Goal: Task Accomplishment & Management: Use online tool/utility

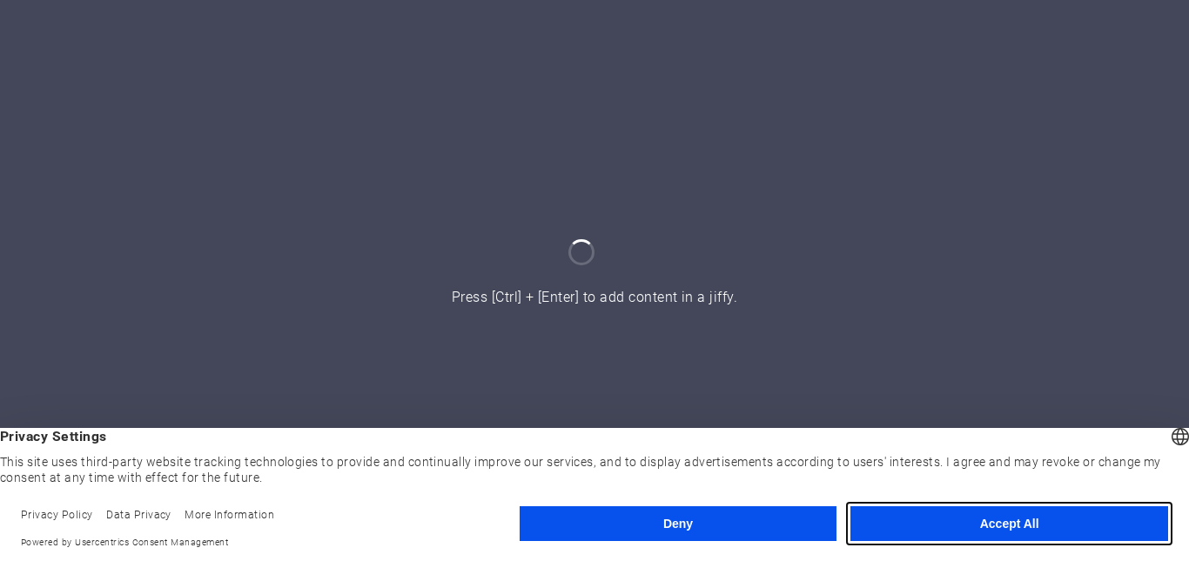
click at [907, 524] on button "Accept All" at bounding box center [1009, 524] width 318 height 35
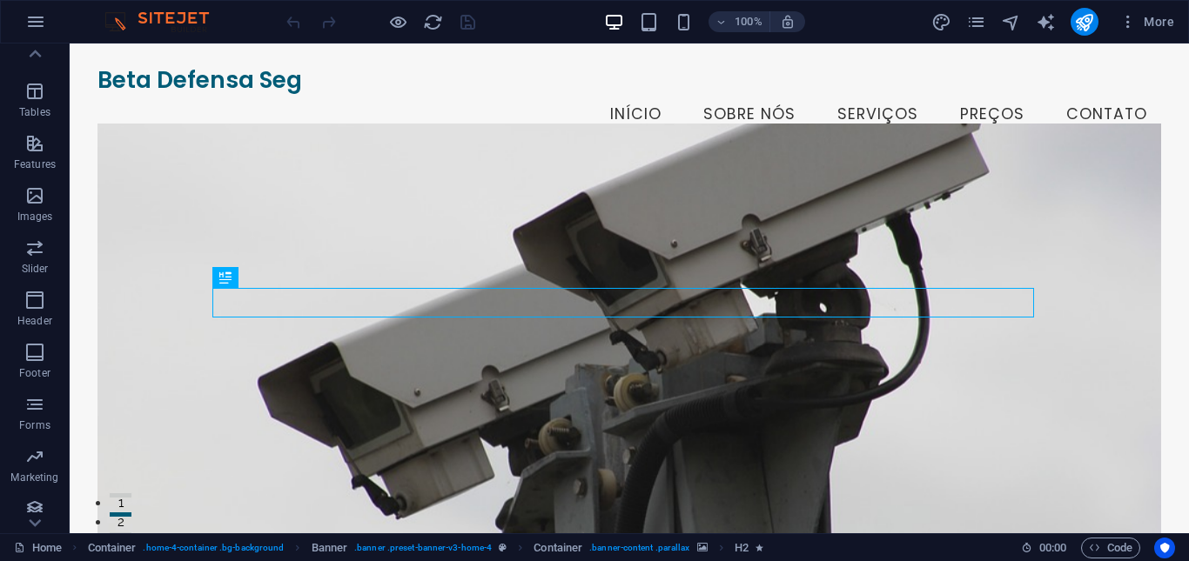
scroll to position [293, 0]
click at [1154, 17] on span "More" at bounding box center [1146, 21] width 55 height 17
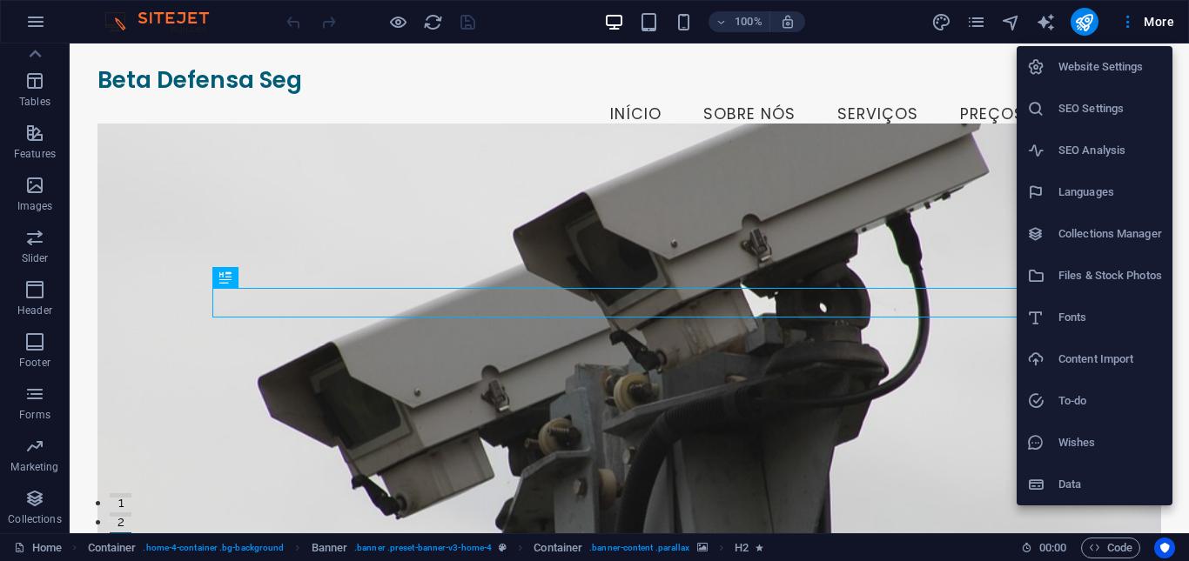
click at [1119, 235] on h6 "Collections Manager" at bounding box center [1110, 234] width 104 height 21
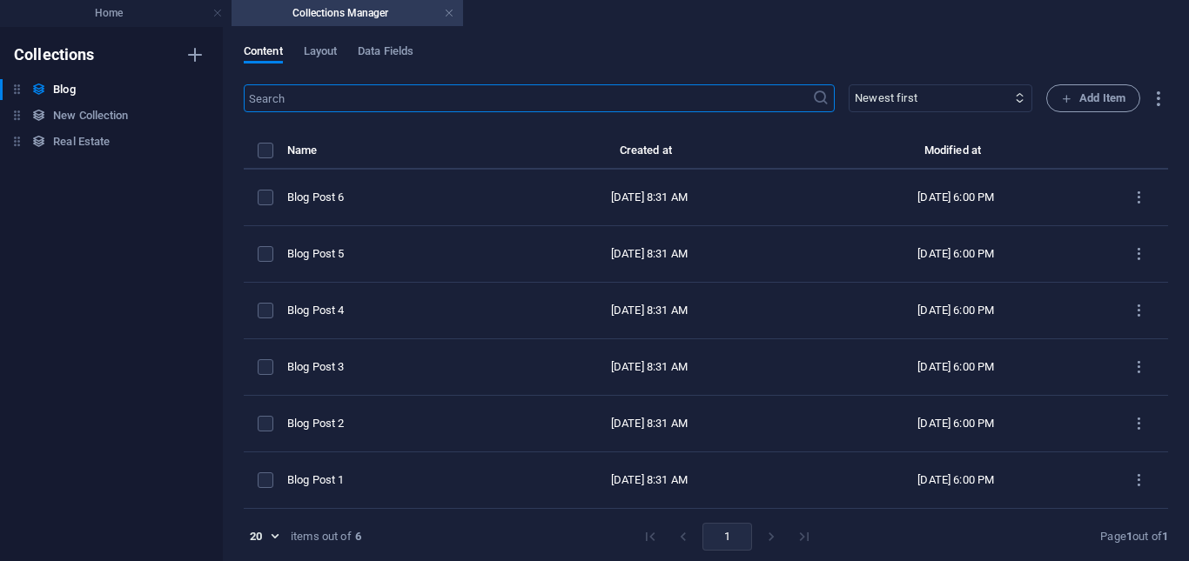
scroll to position [3, 0]
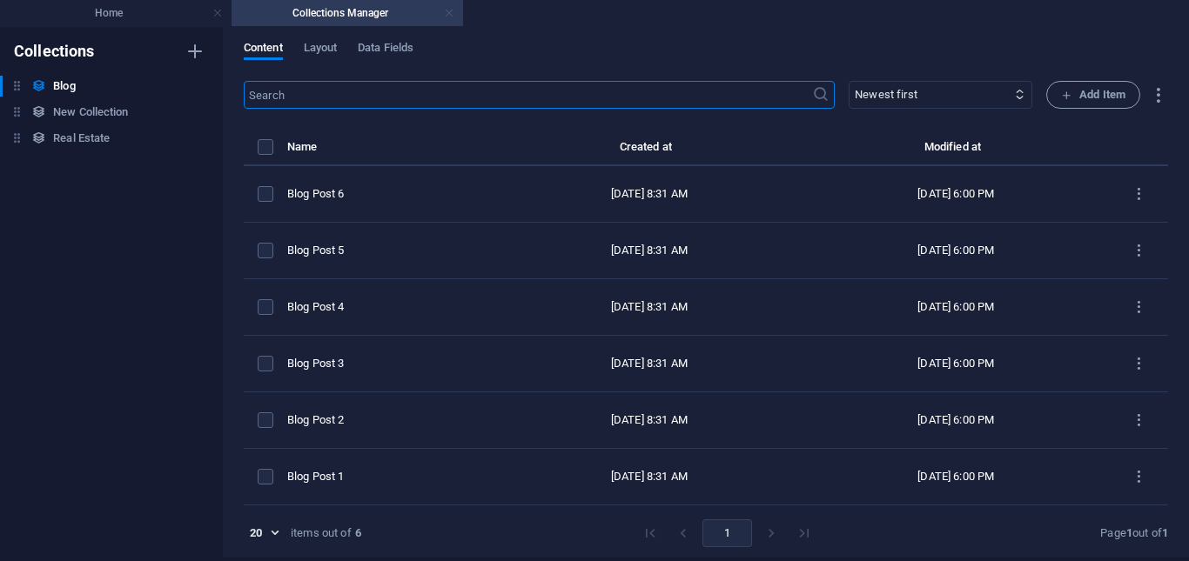
click at [451, 13] on link at bounding box center [449, 13] width 10 height 17
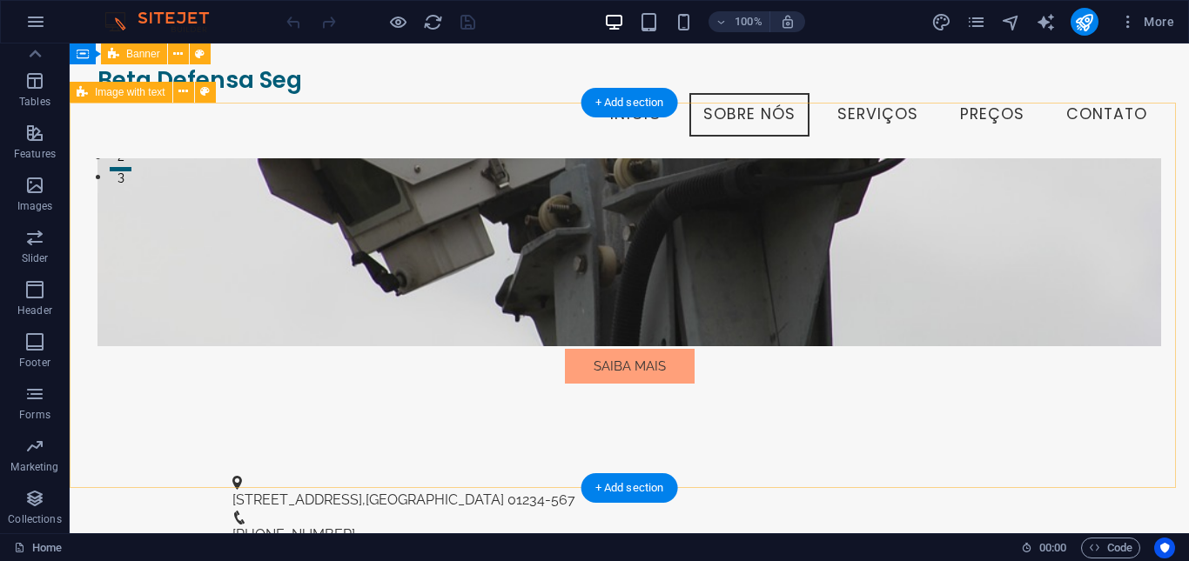
scroll to position [0, 0]
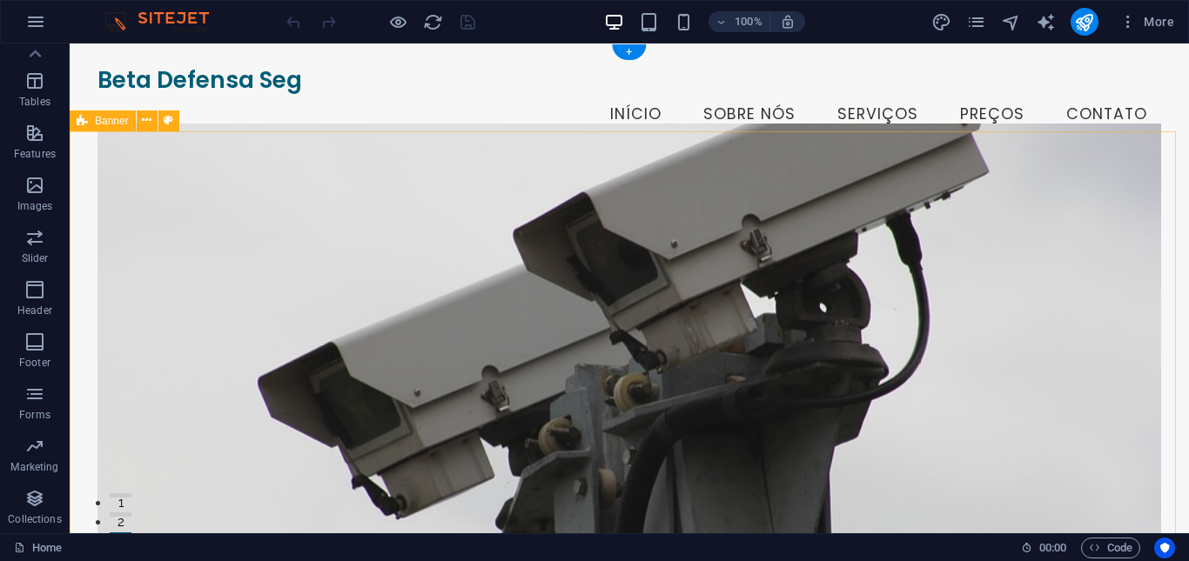
click at [413, 453] on figure at bounding box center [629, 347] width 1064 height 446
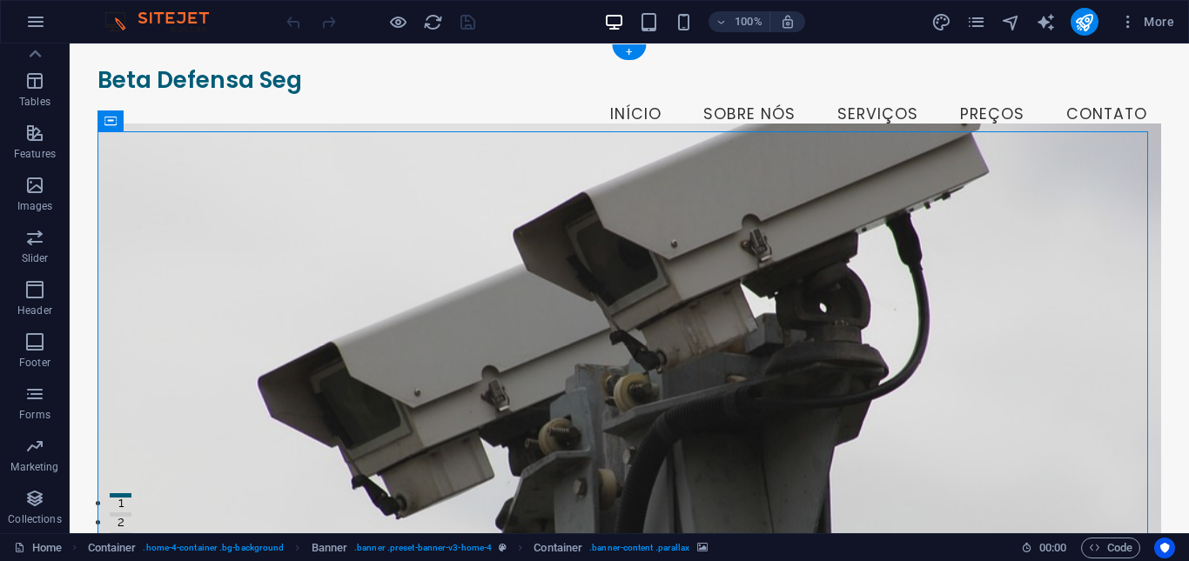
click at [132, 165] on figure at bounding box center [629, 347] width 1064 height 446
click at [44, 252] on p "Slider" at bounding box center [35, 259] width 27 height 14
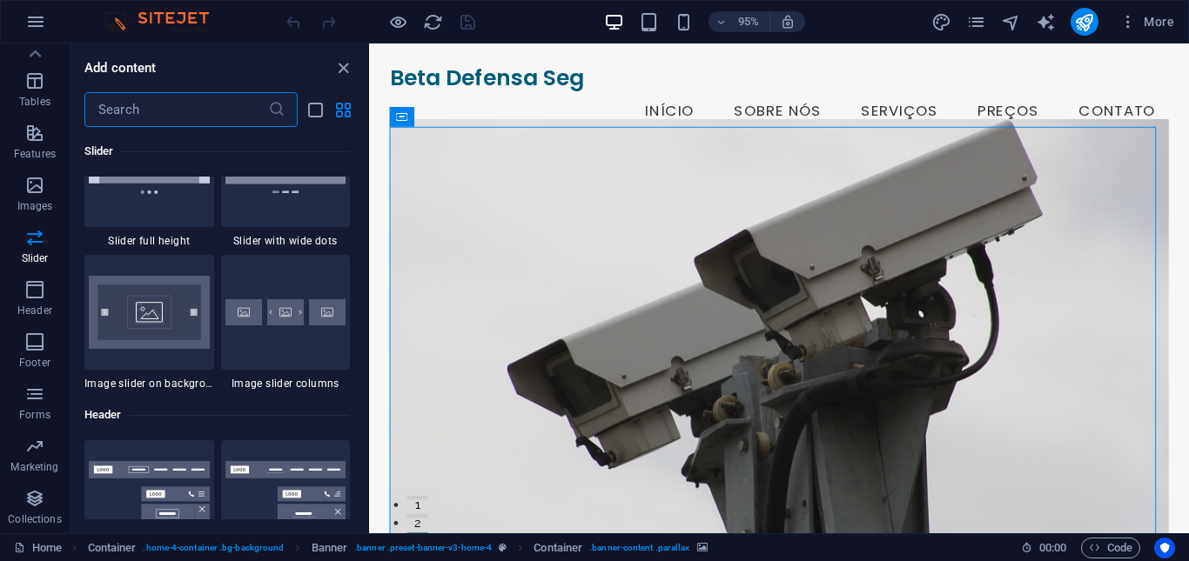
scroll to position [10215, 0]
click at [30, 245] on icon "button" at bounding box center [34, 237] width 21 height 21
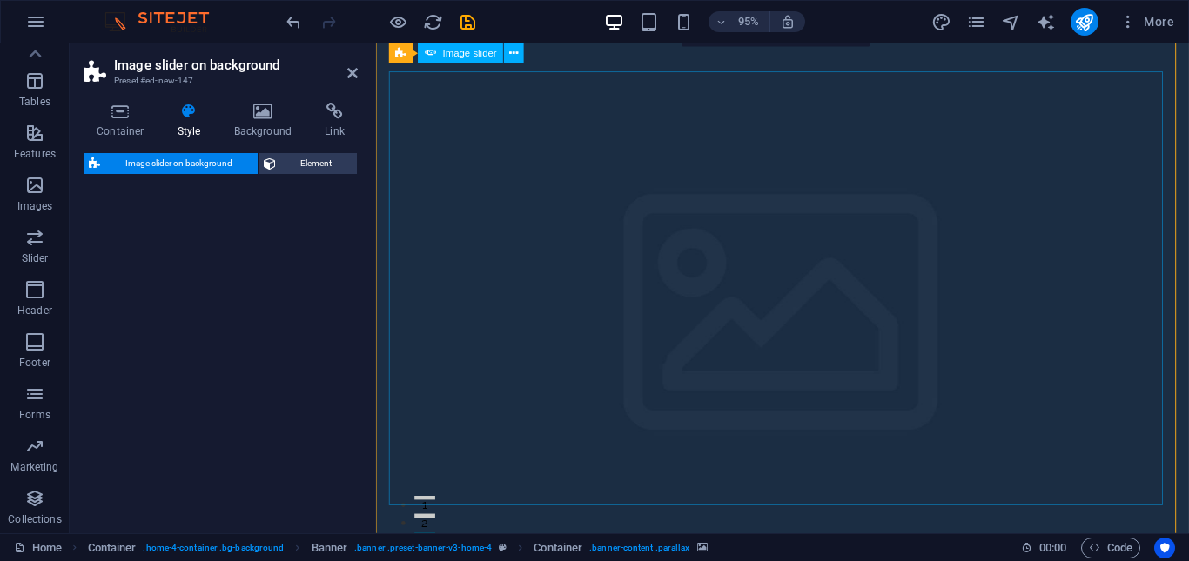
scroll to position [40, 0]
select select "rem"
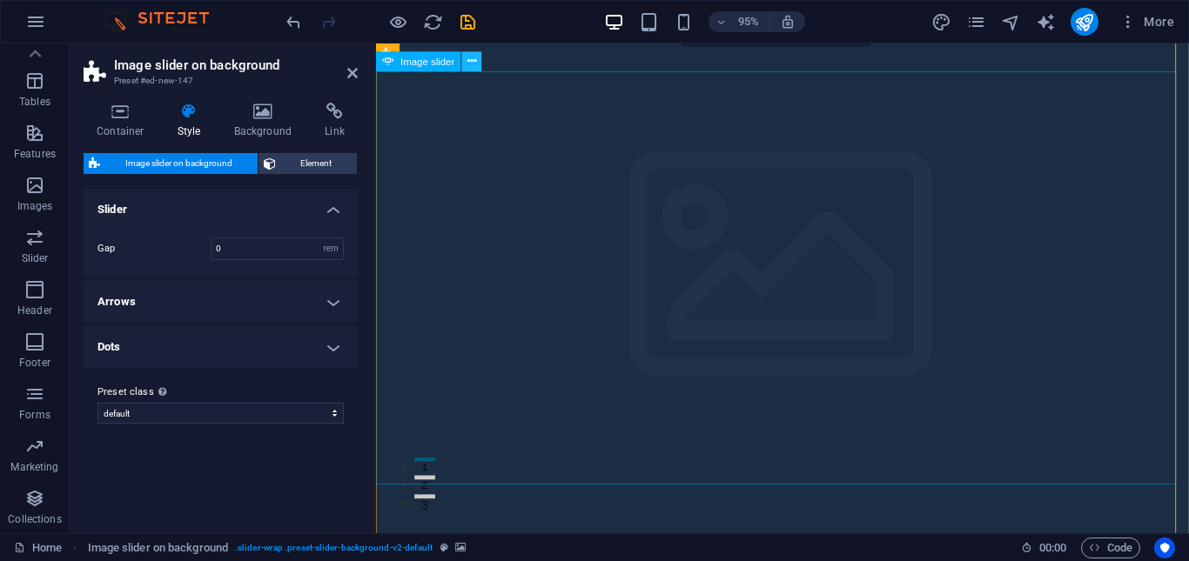
click at [474, 60] on icon at bounding box center [471, 61] width 9 height 17
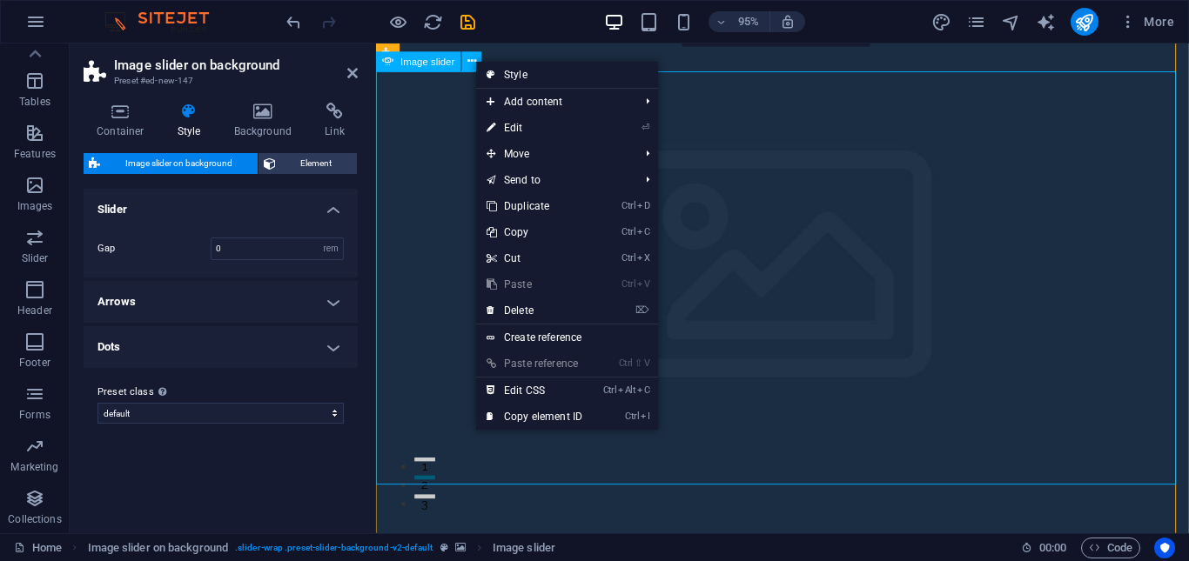
click at [438, 62] on span "Image slider" at bounding box center [428, 62] width 54 height 10
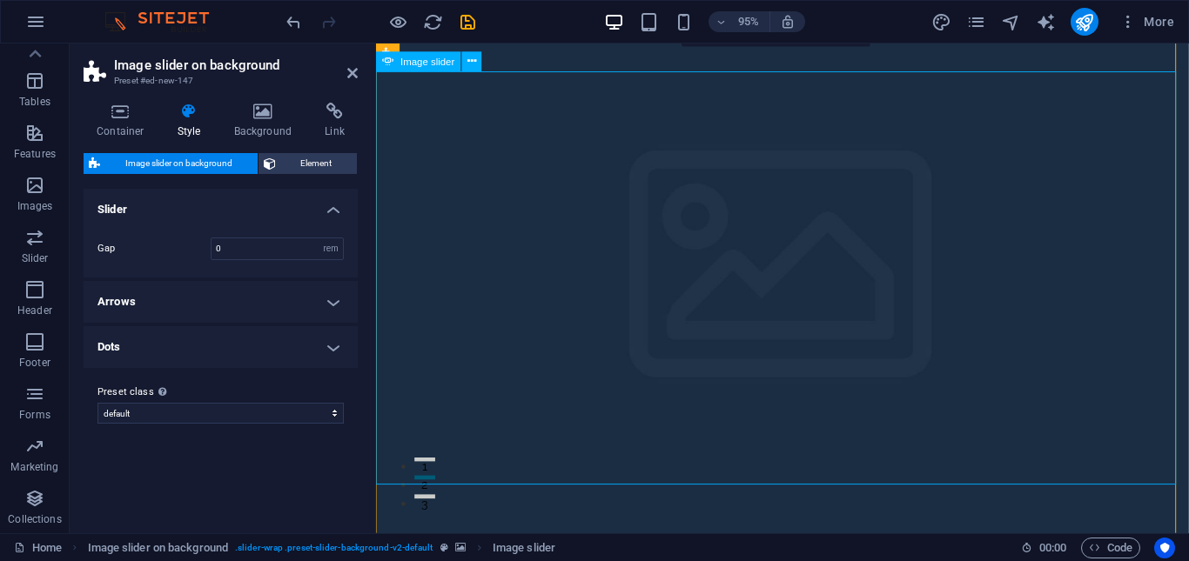
click at [430, 72] on div "Image slider" at bounding box center [434, 62] width 117 height 21
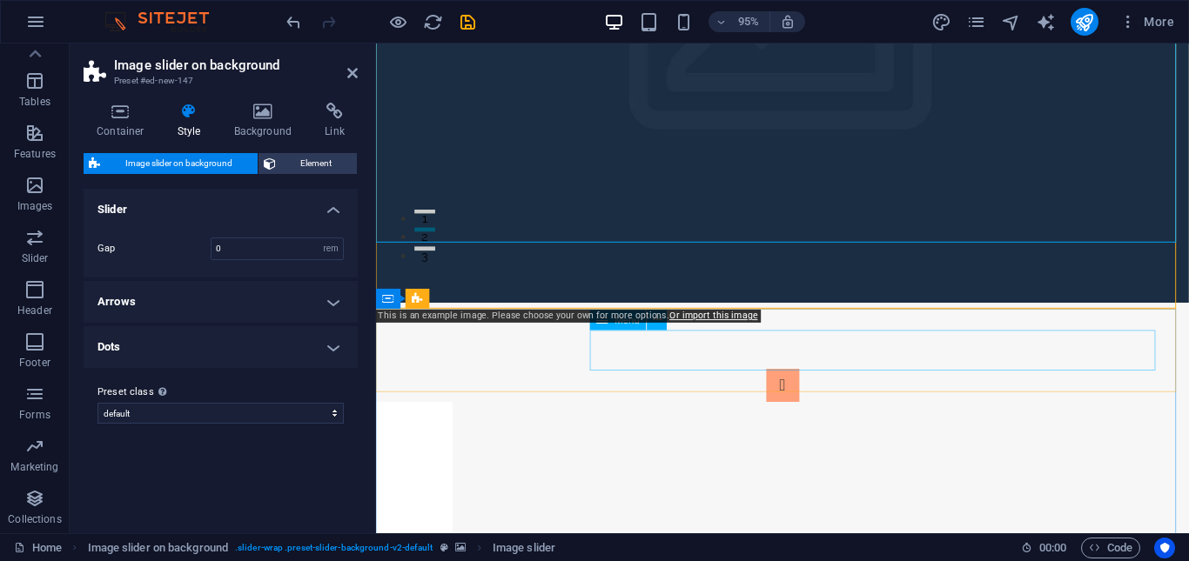
scroll to position [214, 0]
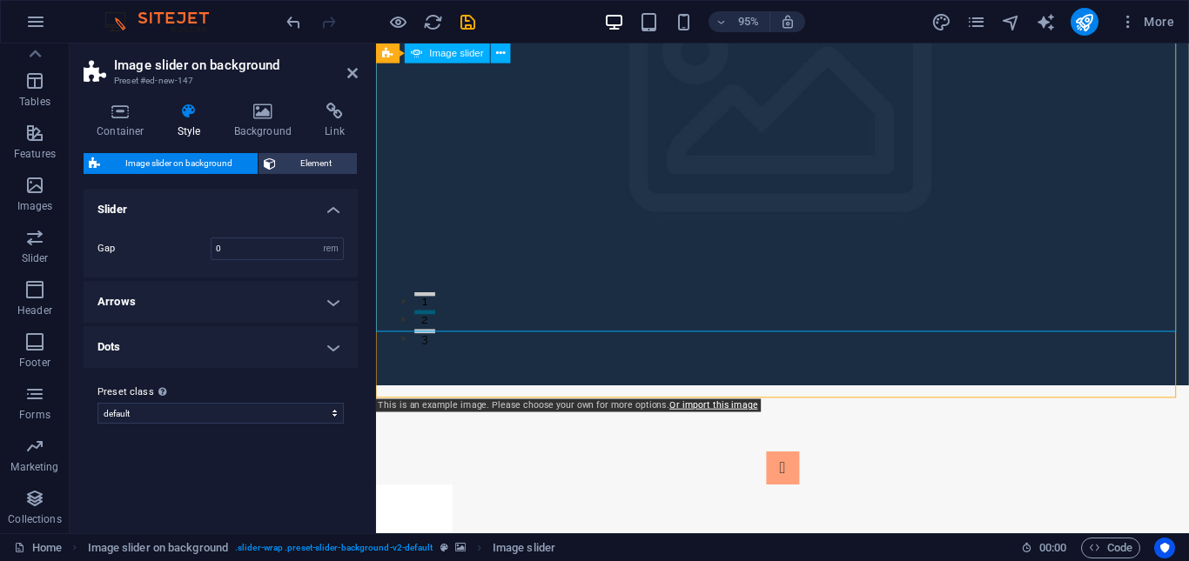
scroll to position [0, 0]
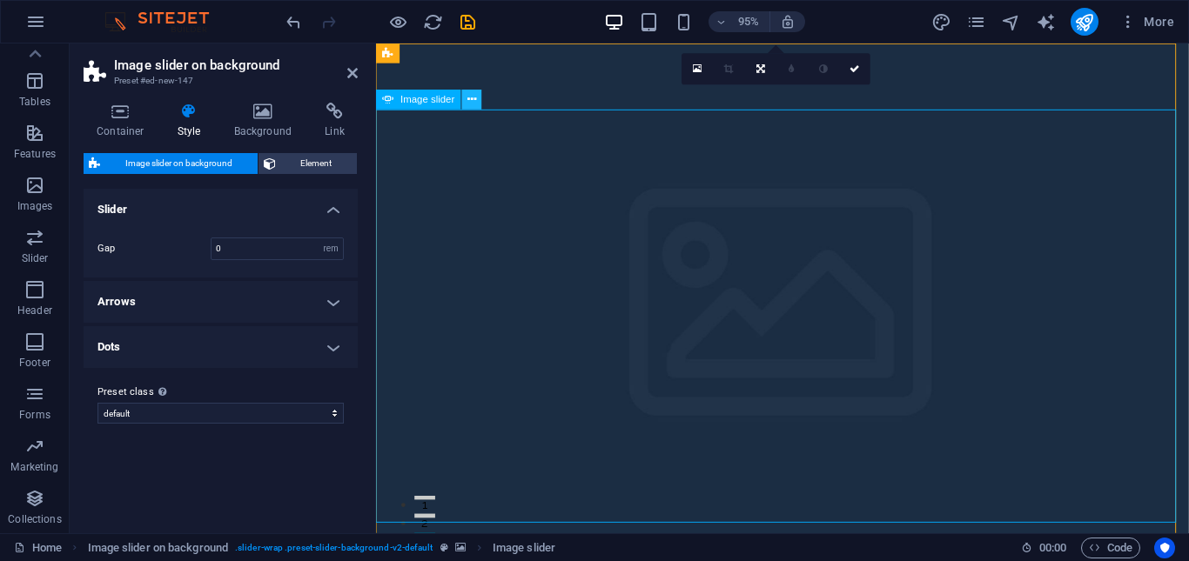
click at [467, 97] on icon at bounding box center [471, 99] width 9 height 17
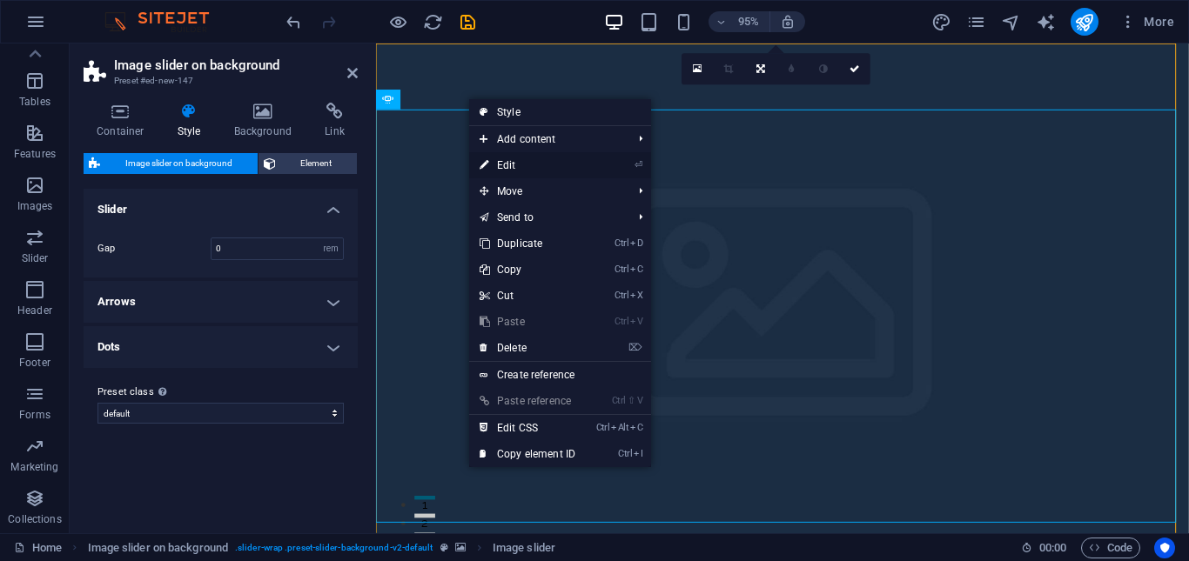
click at [523, 164] on link "⏎ Edit" at bounding box center [527, 165] width 117 height 26
select select "px"
select select "ms"
select select "s"
select select "progressive"
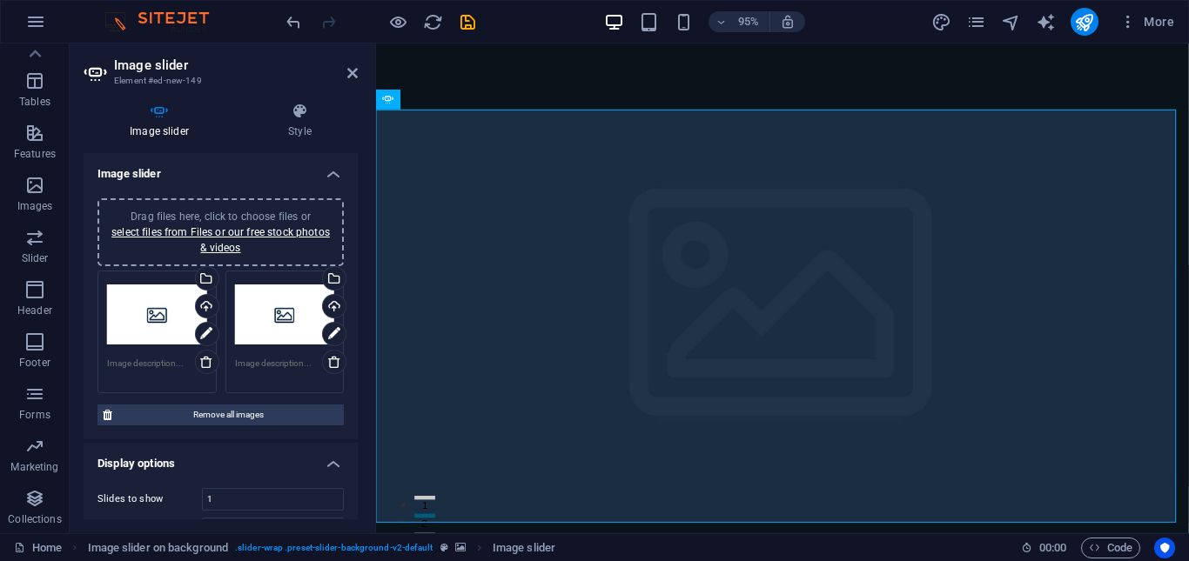
click at [168, 328] on div "Drag files here, click to choose files or select files from Files or our free s…" at bounding box center [157, 315] width 100 height 70
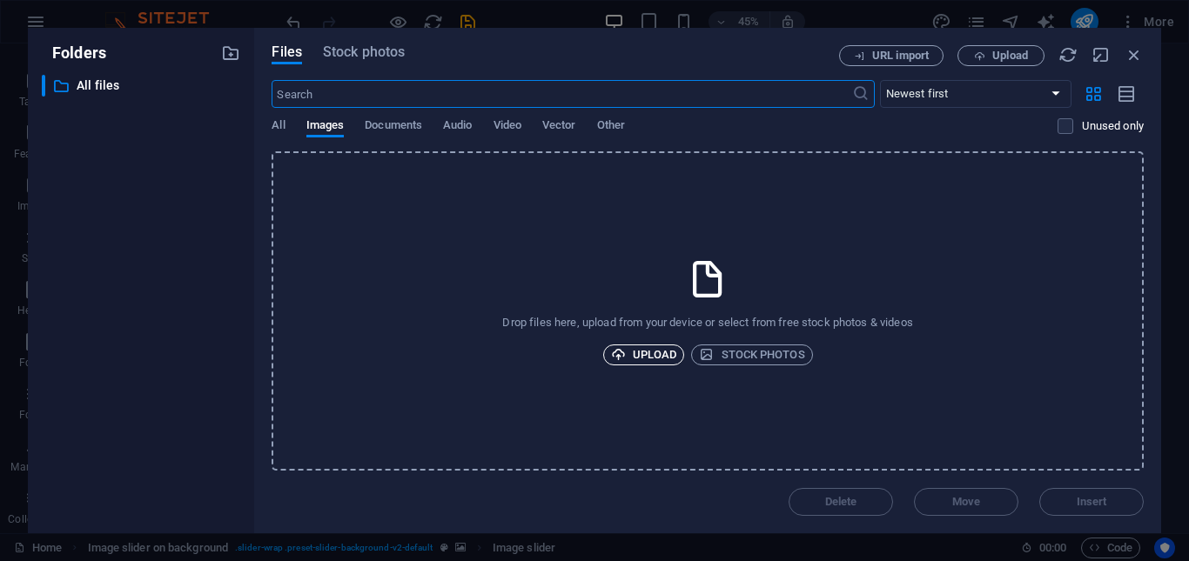
click at [653, 346] on span "Upload" at bounding box center [644, 355] width 66 height 21
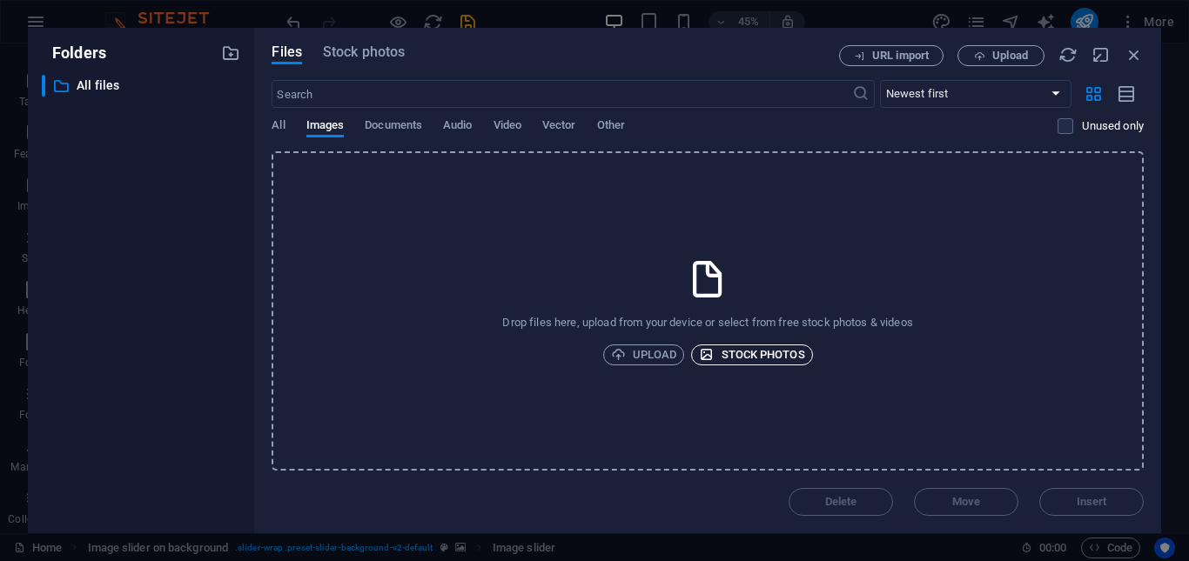
click at [726, 355] on span "Stock photos" at bounding box center [751, 355] width 105 height 21
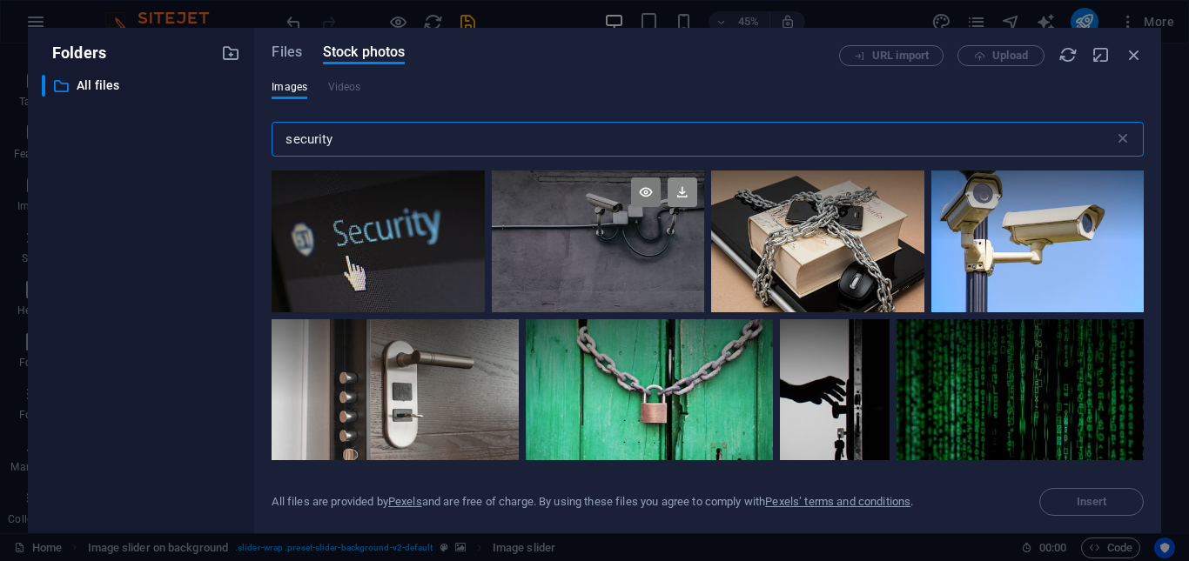
type input "security"
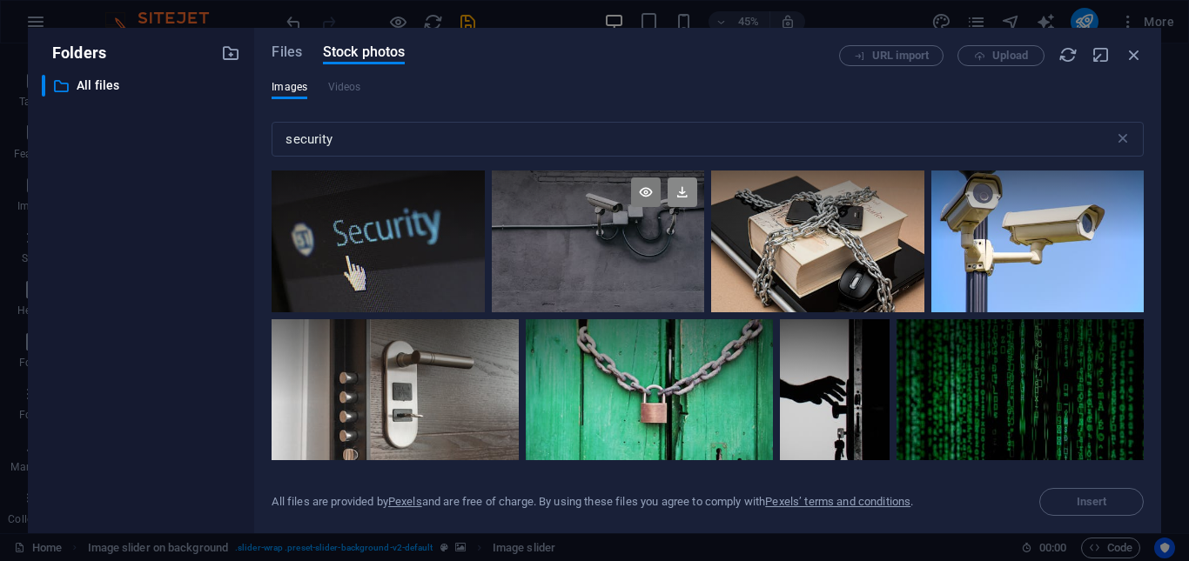
click at [680, 191] on icon at bounding box center [683, 193] width 30 height 30
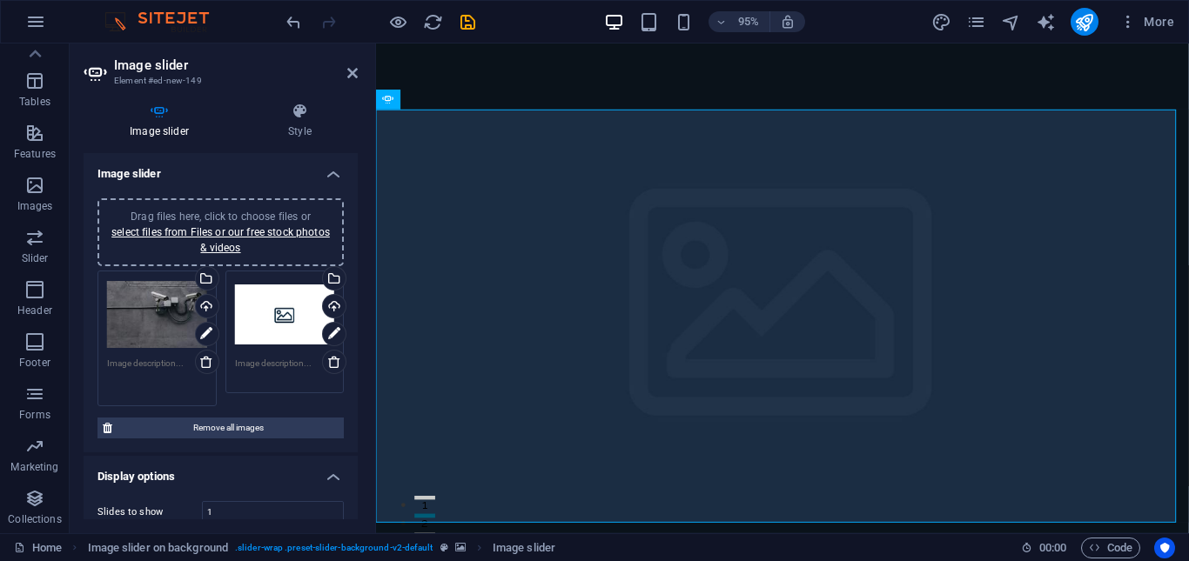
click at [139, 363] on textarea at bounding box center [157, 376] width 100 height 39
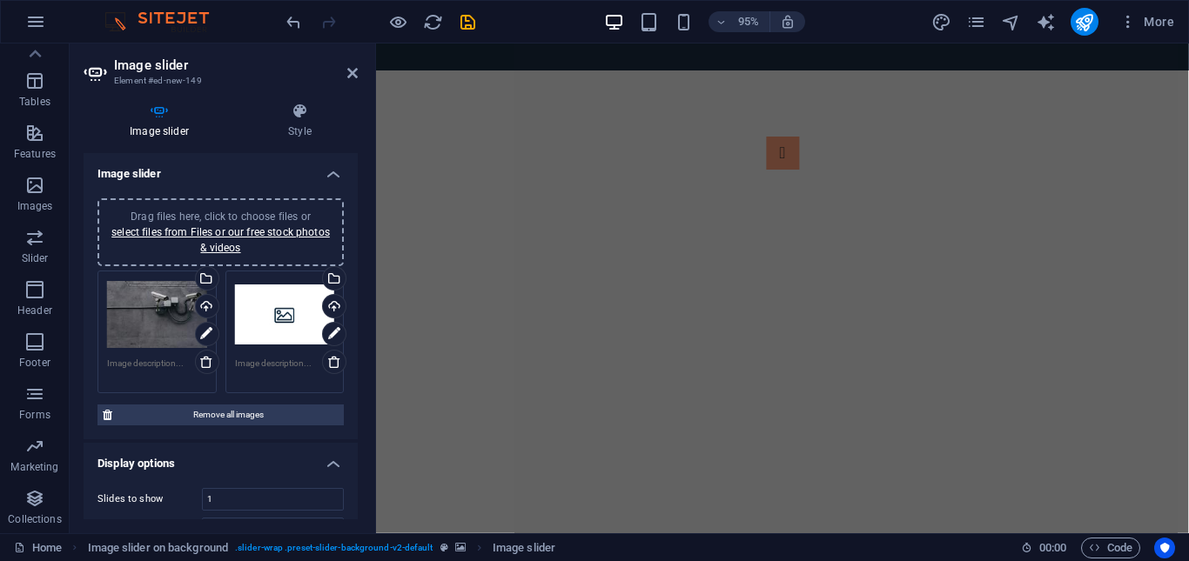
scroll to position [522, 0]
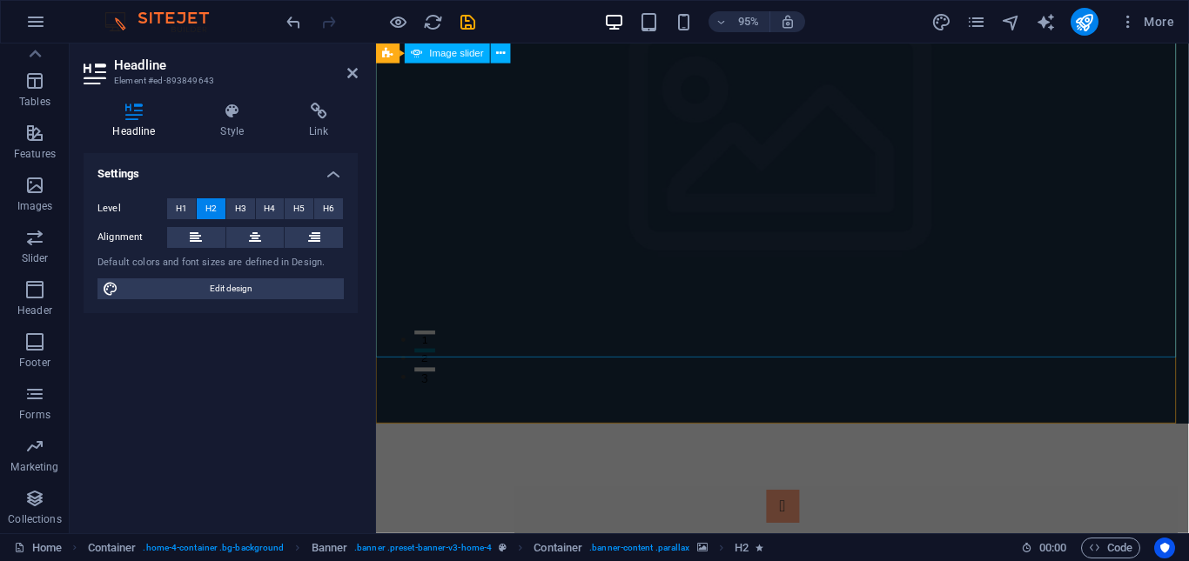
scroll to position [0, 0]
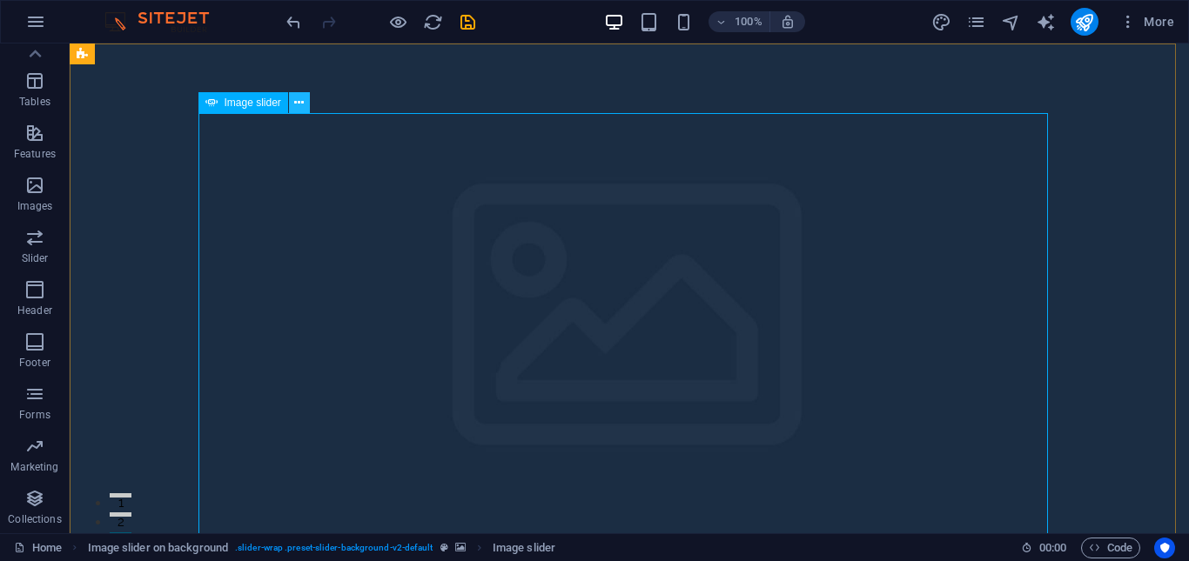
click at [301, 101] on icon at bounding box center [299, 103] width 10 height 18
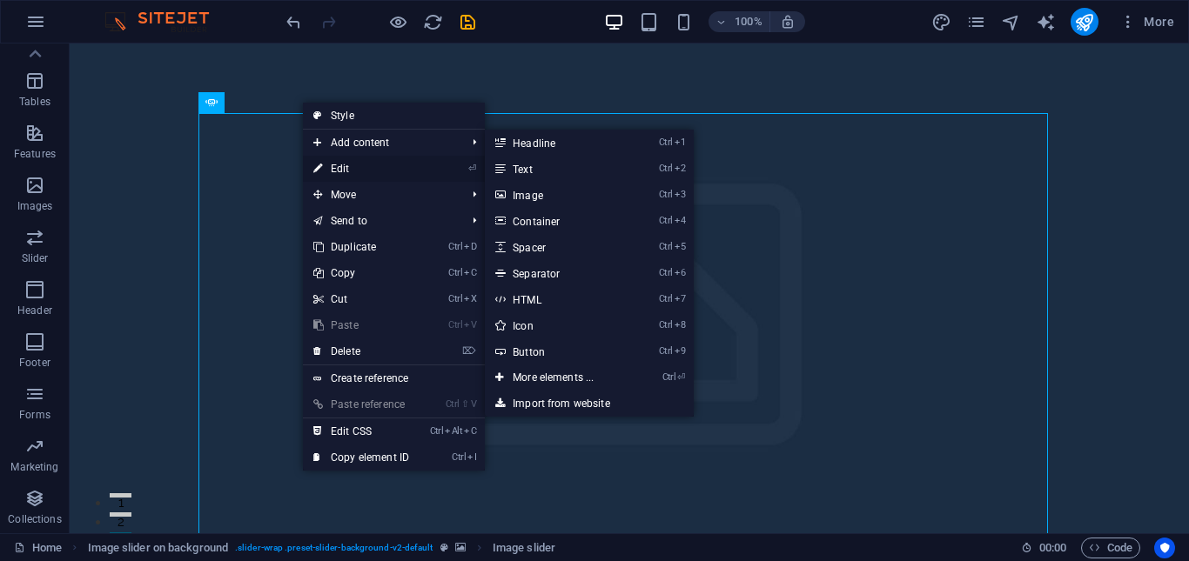
click at [344, 167] on link "⏎ Edit" at bounding box center [361, 169] width 117 height 26
select select "px"
select select "ms"
select select "s"
select select "progressive"
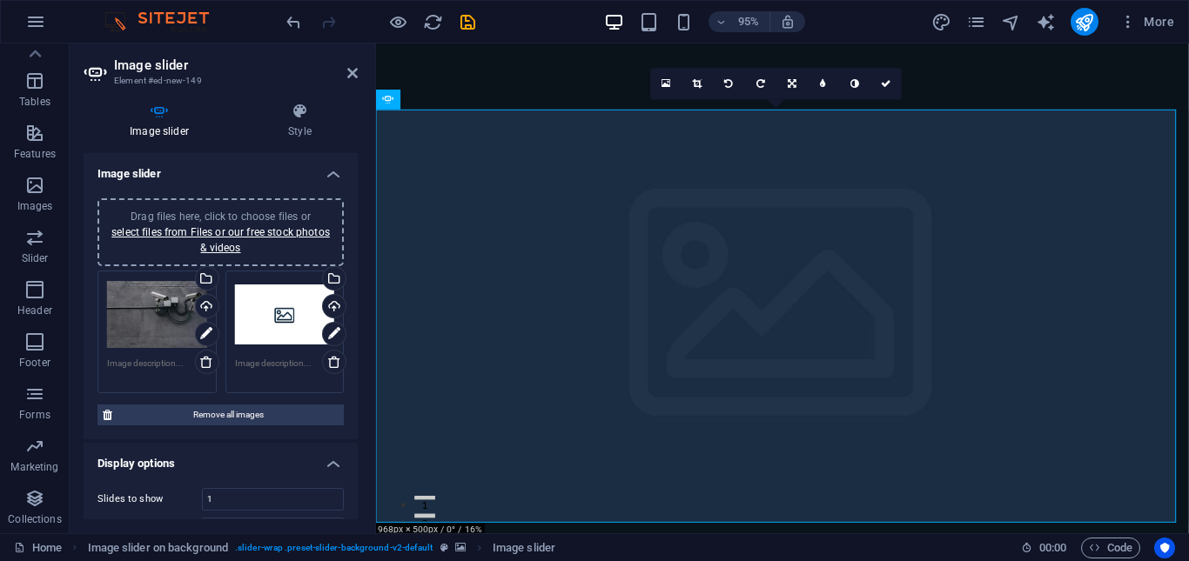
click at [151, 370] on textarea at bounding box center [157, 370] width 100 height 26
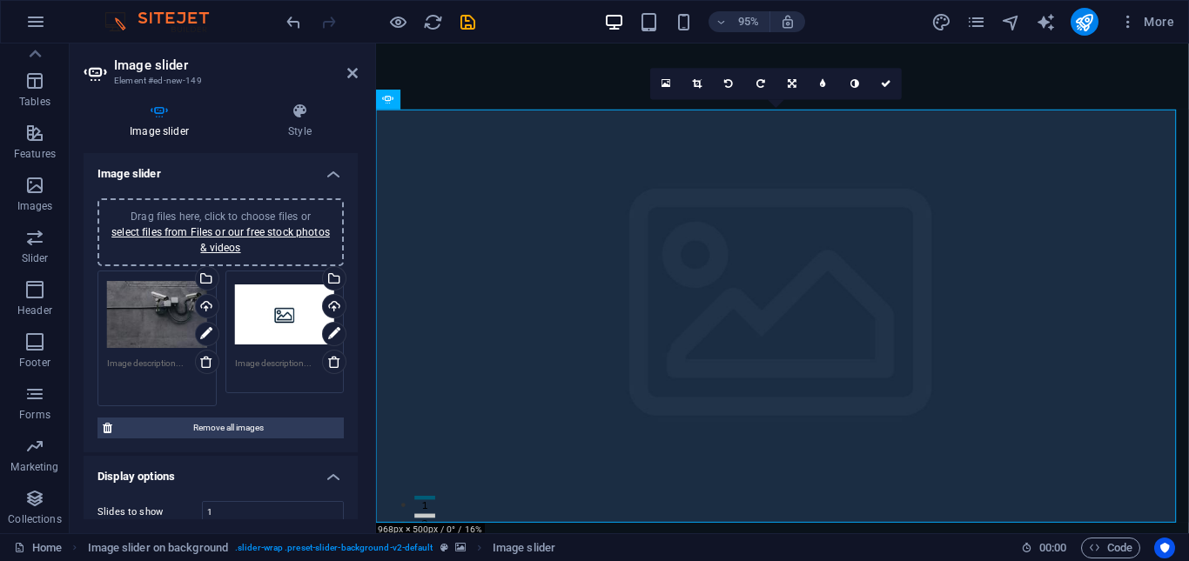
paste textarea "A Proteção que Você Merece"
click at [152, 398] on div "Drag files here, click to choose files or select files from Files or our free s…" at bounding box center [157, 338] width 128 height 144
click at [272, 324] on div "Drag files here, click to choose files or select files from Files or our free s…" at bounding box center [285, 315] width 100 height 70
type textarea "A Proteção que Você Merece"
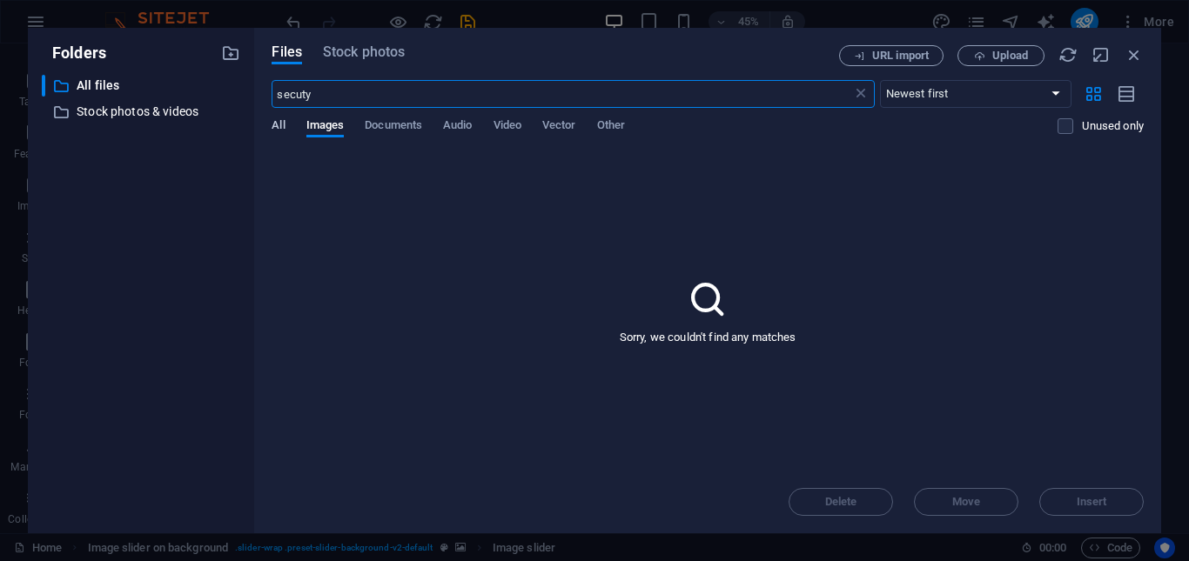
type input "secuty"
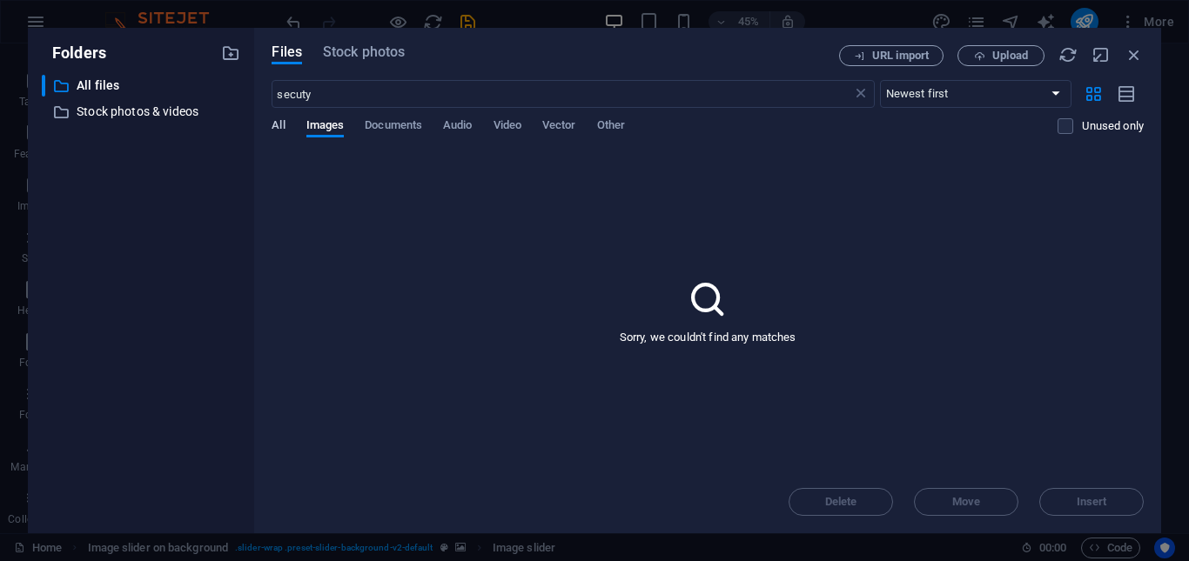
click at [280, 124] on span "All" at bounding box center [278, 127] width 13 height 24
click at [1135, 53] on icon "button" at bounding box center [1133, 54] width 19 height 19
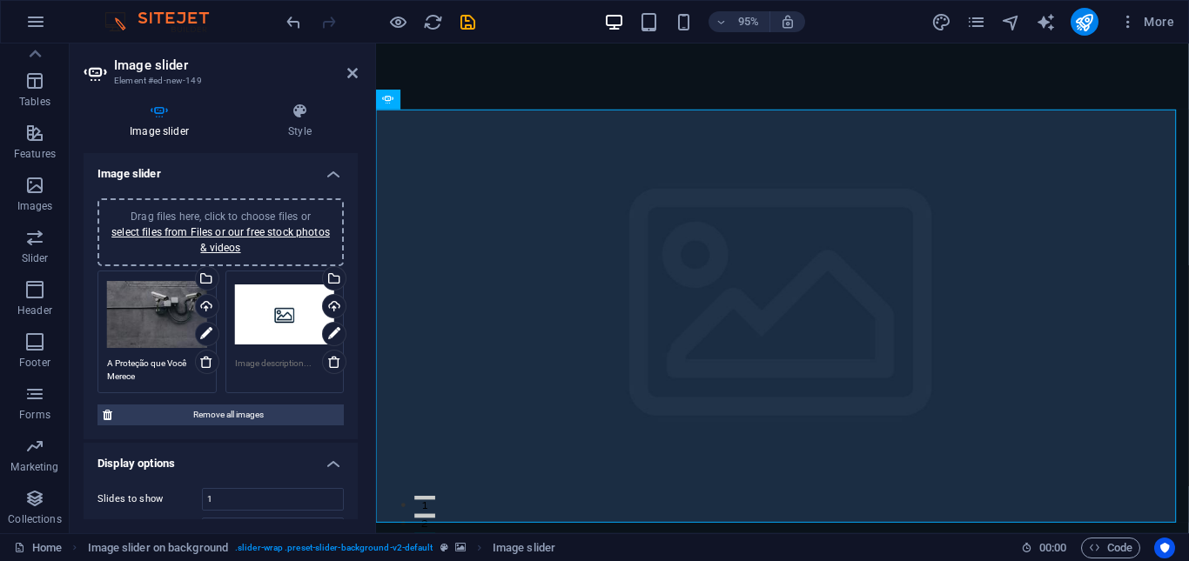
click at [272, 314] on div "Drag files here, click to choose files or select files from Files or our free s…" at bounding box center [285, 315] width 100 height 70
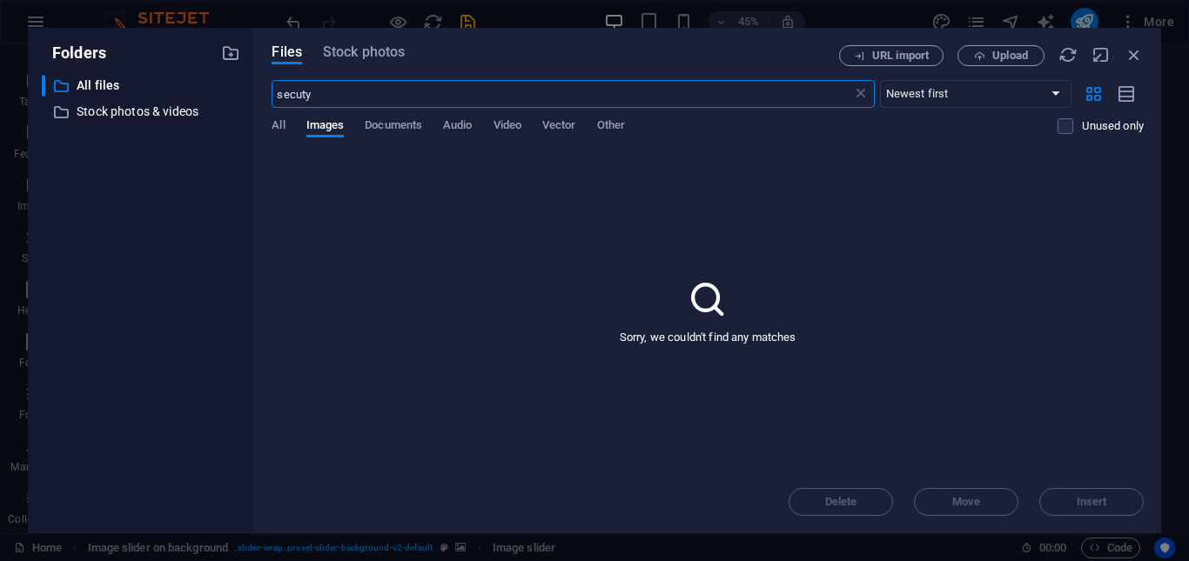
click at [316, 97] on input "secuty" at bounding box center [562, 94] width 580 height 28
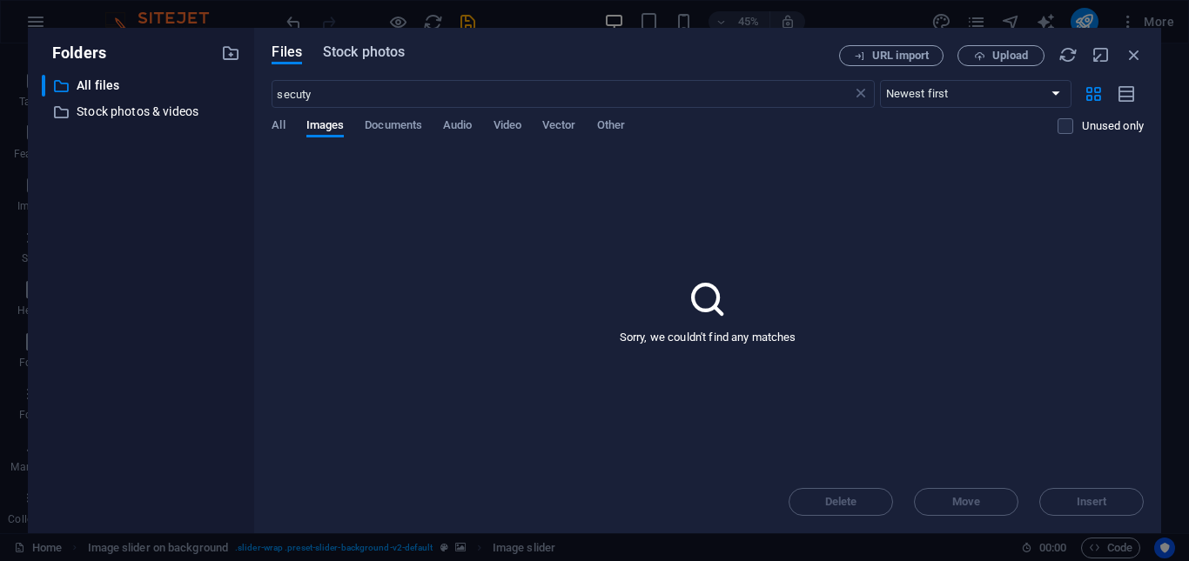
click at [346, 53] on span "Stock photos" at bounding box center [364, 52] width 82 height 21
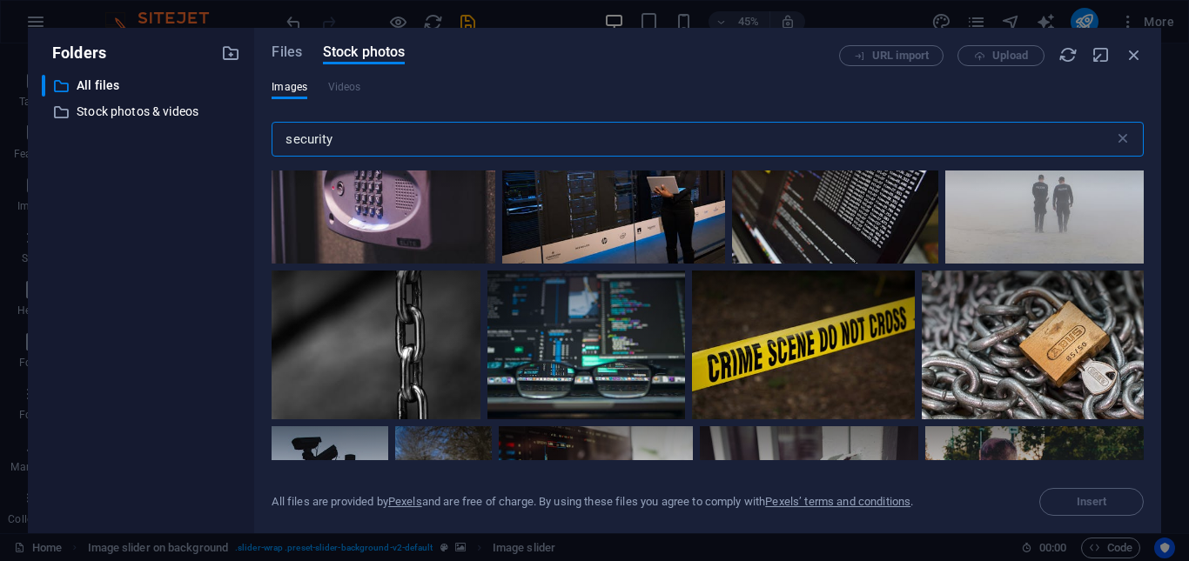
scroll to position [783, 0]
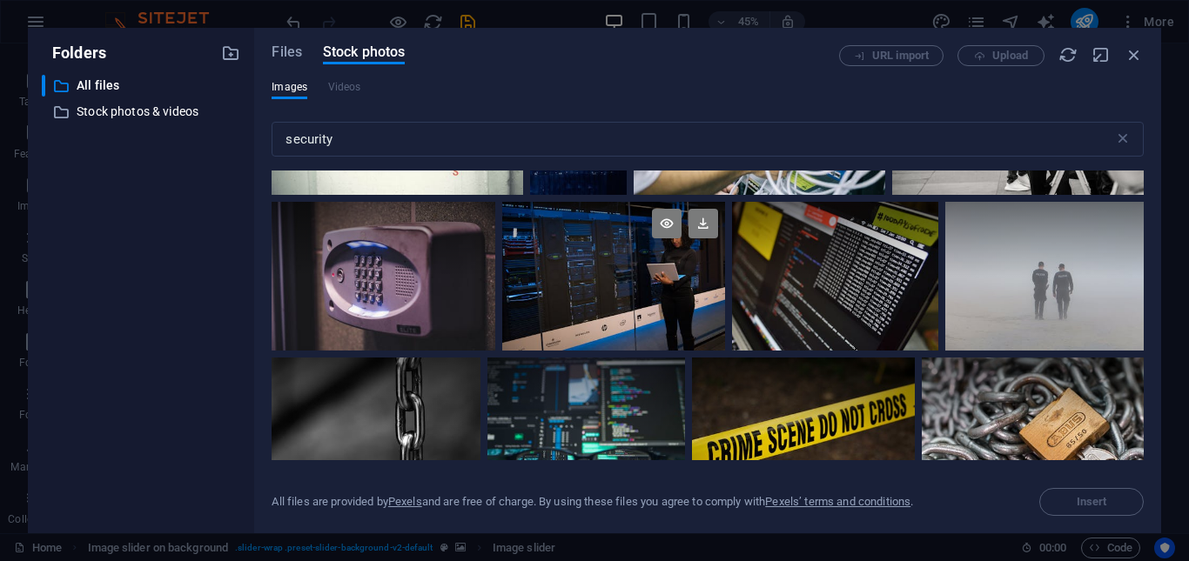
click at [621, 298] on div at bounding box center [613, 276] width 223 height 149
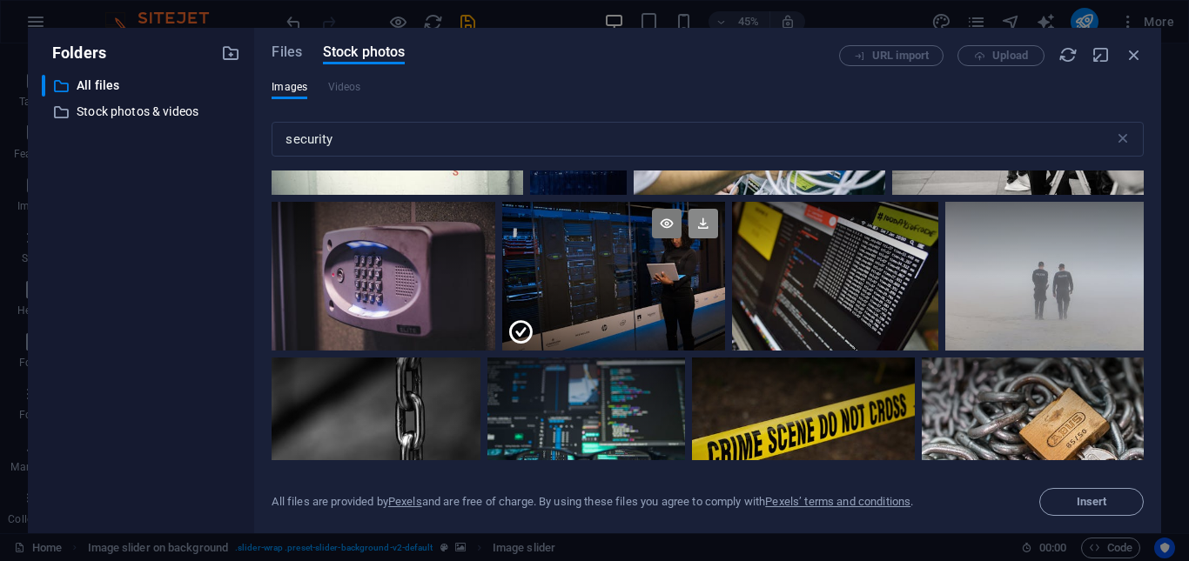
click at [696, 228] on icon at bounding box center [703, 224] width 30 height 30
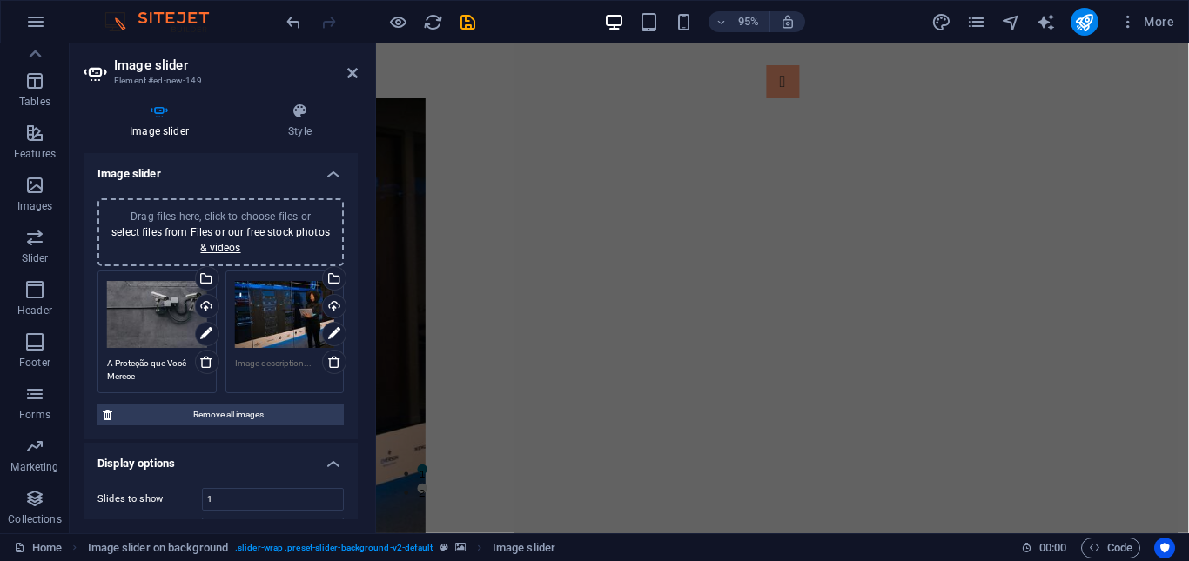
scroll to position [696, 0]
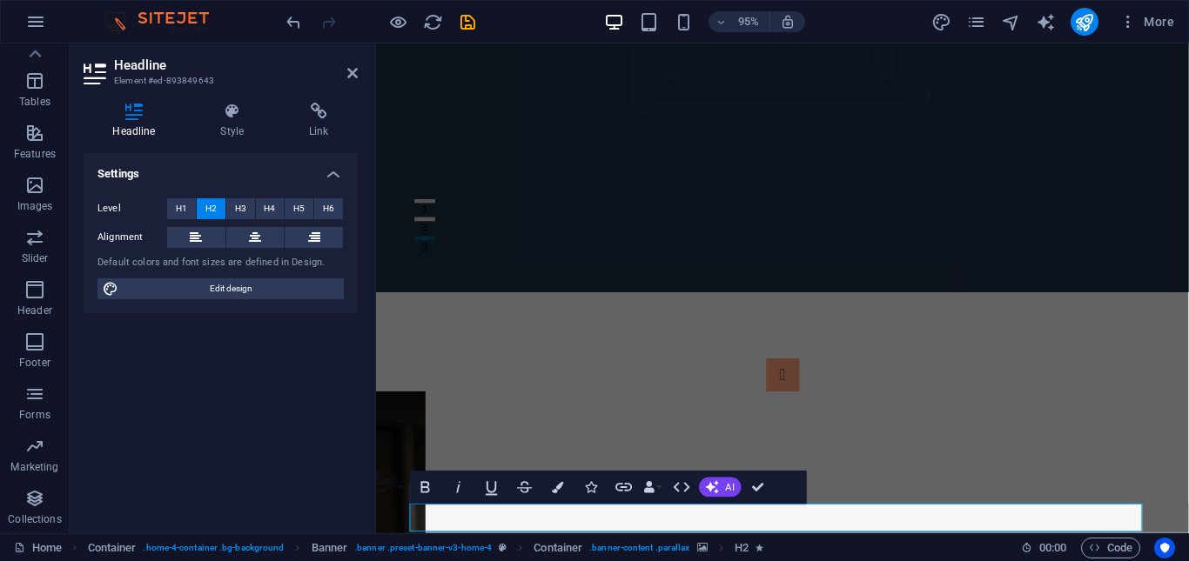
scroll to position [261, 0]
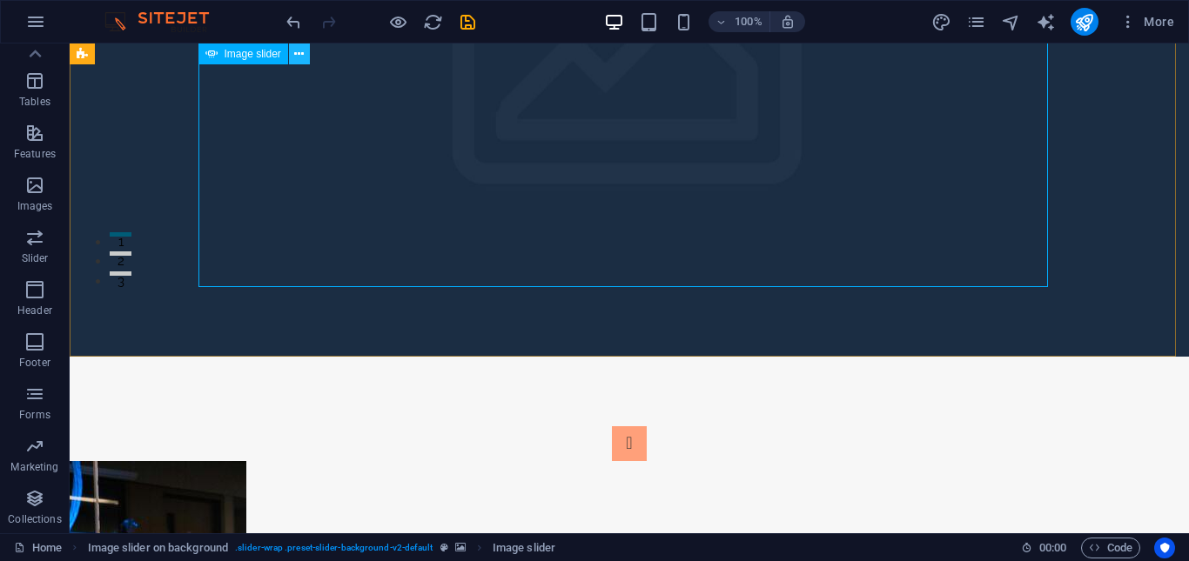
click at [299, 58] on icon at bounding box center [299, 54] width 10 height 18
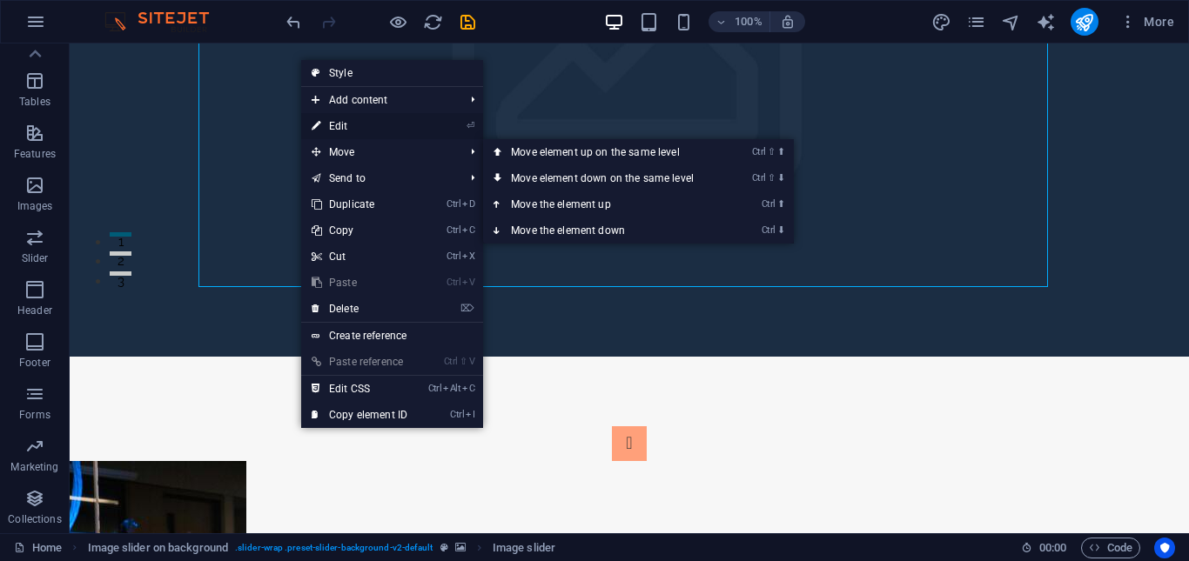
click at [342, 126] on link "⏎ Edit" at bounding box center [359, 126] width 117 height 26
select select "px"
select select "ms"
select select "s"
select select "progressive"
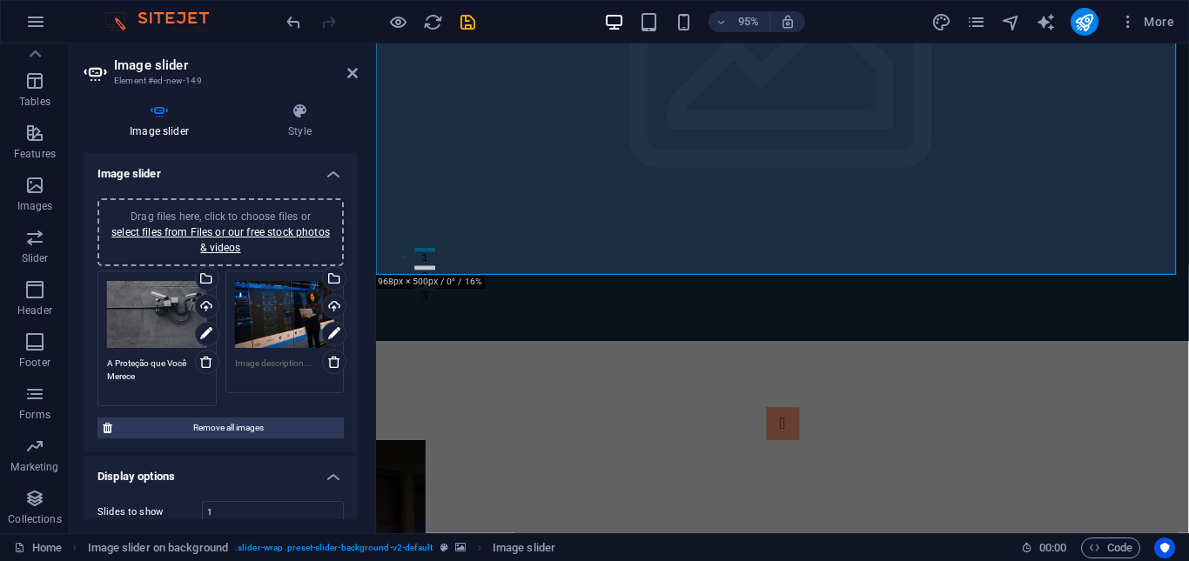
click at [151, 372] on textarea "A Proteção que Você Merece" at bounding box center [157, 376] width 100 height 39
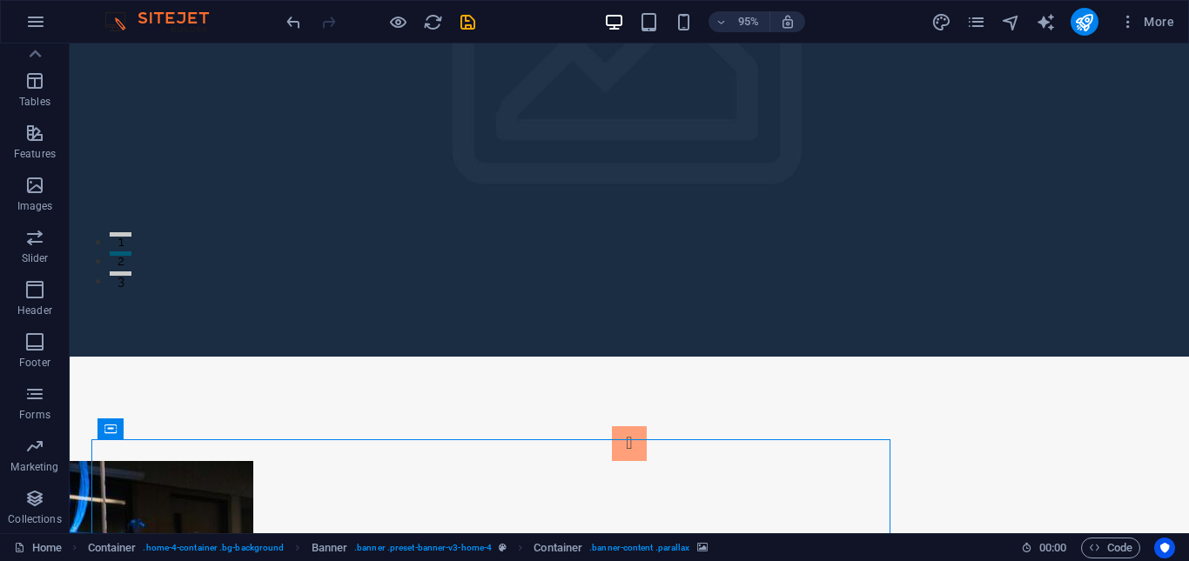
scroll to position [435, 0]
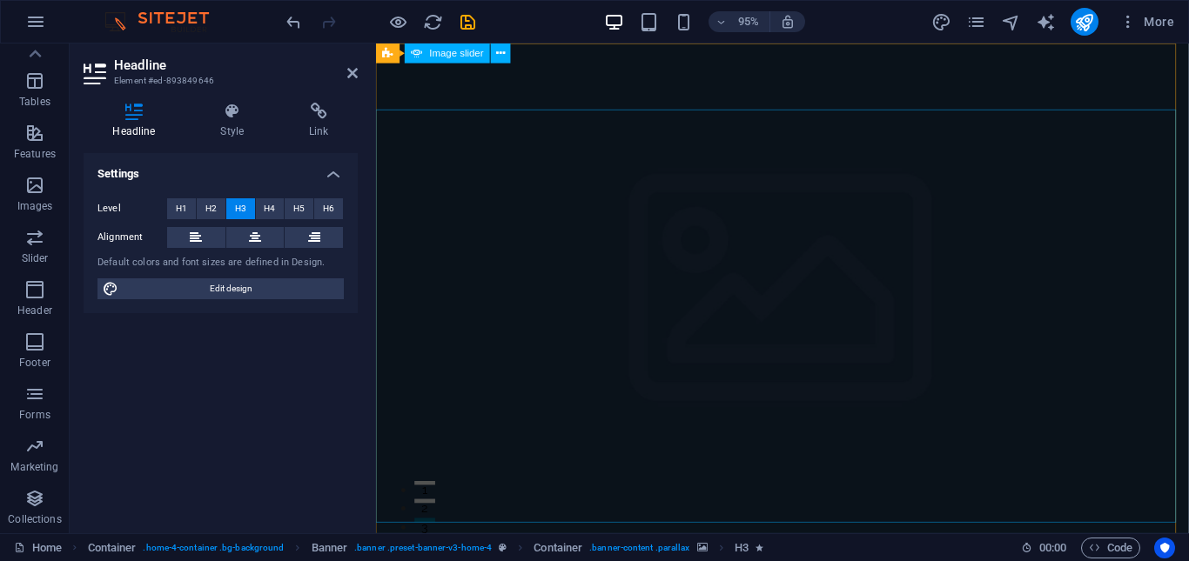
scroll to position [0, 0]
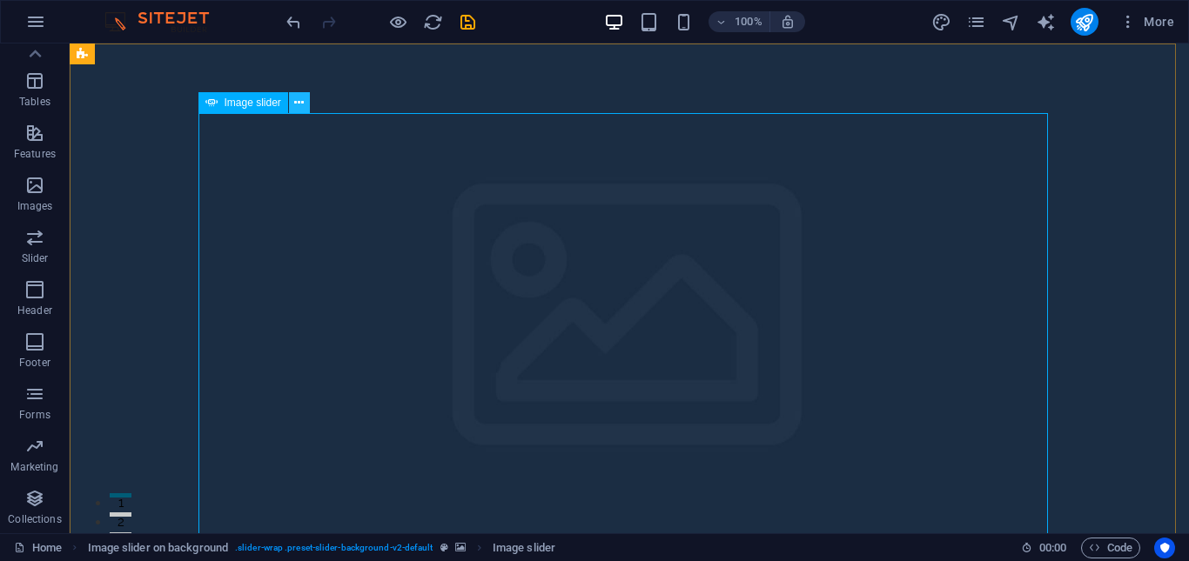
click at [292, 108] on button at bounding box center [299, 102] width 21 height 21
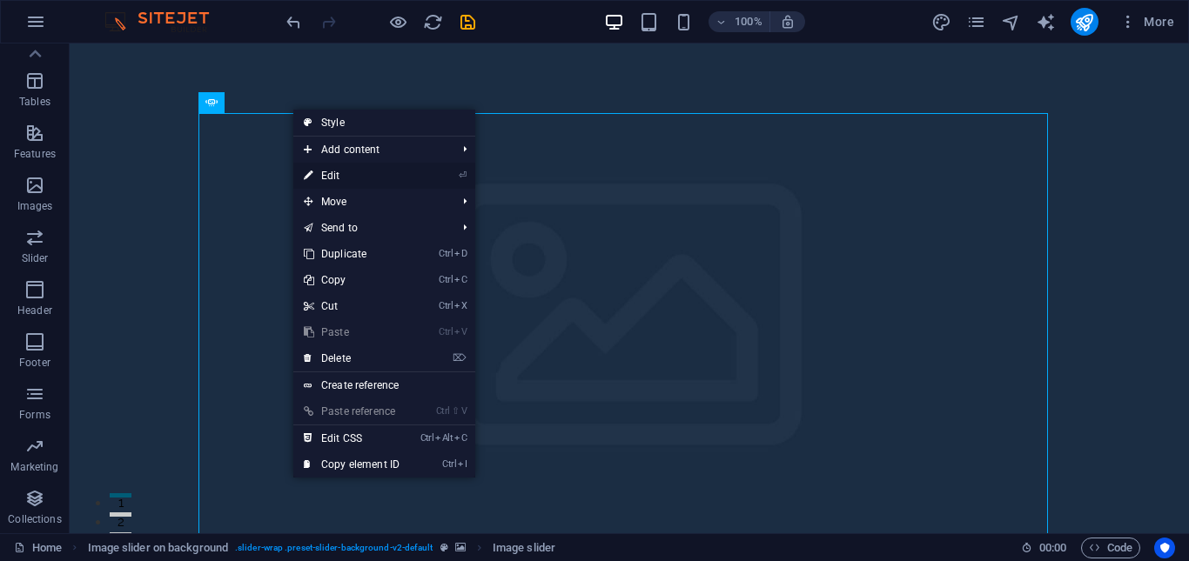
click at [319, 181] on link "⏎ Edit" at bounding box center [351, 176] width 117 height 26
select select "px"
select select "ms"
select select "s"
select select "progressive"
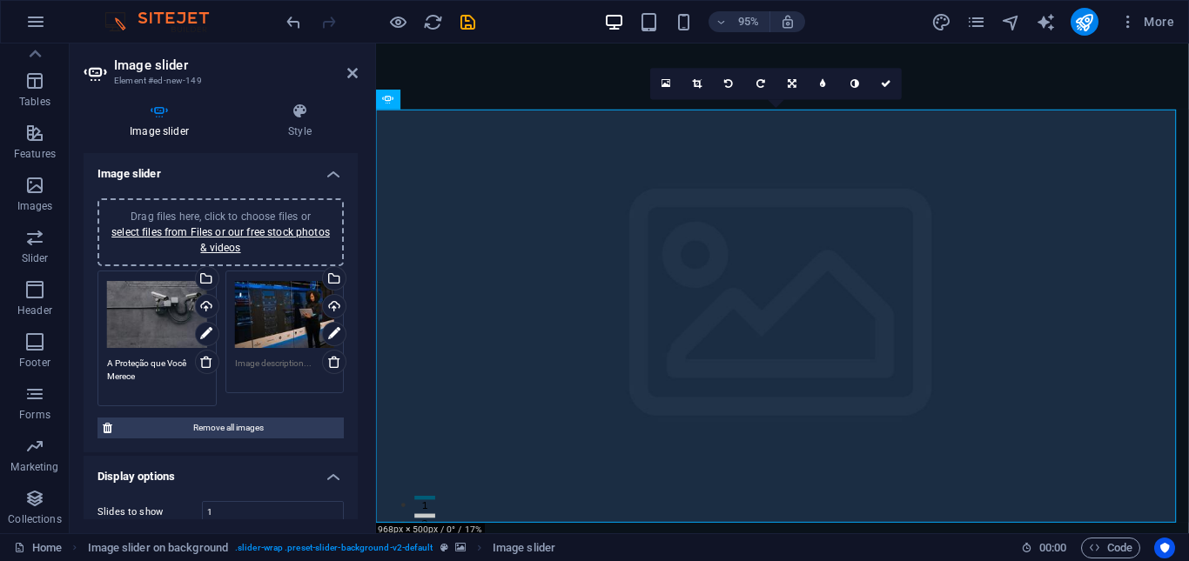
click at [150, 367] on textarea "A Proteção que Você Merece" at bounding box center [157, 376] width 100 height 39
paste textarea "Mantenha sua segurança em primeiro lugar."
click at [171, 390] on textarea "Mantenha sua segurança em primeiro lugar." at bounding box center [157, 376] width 100 height 39
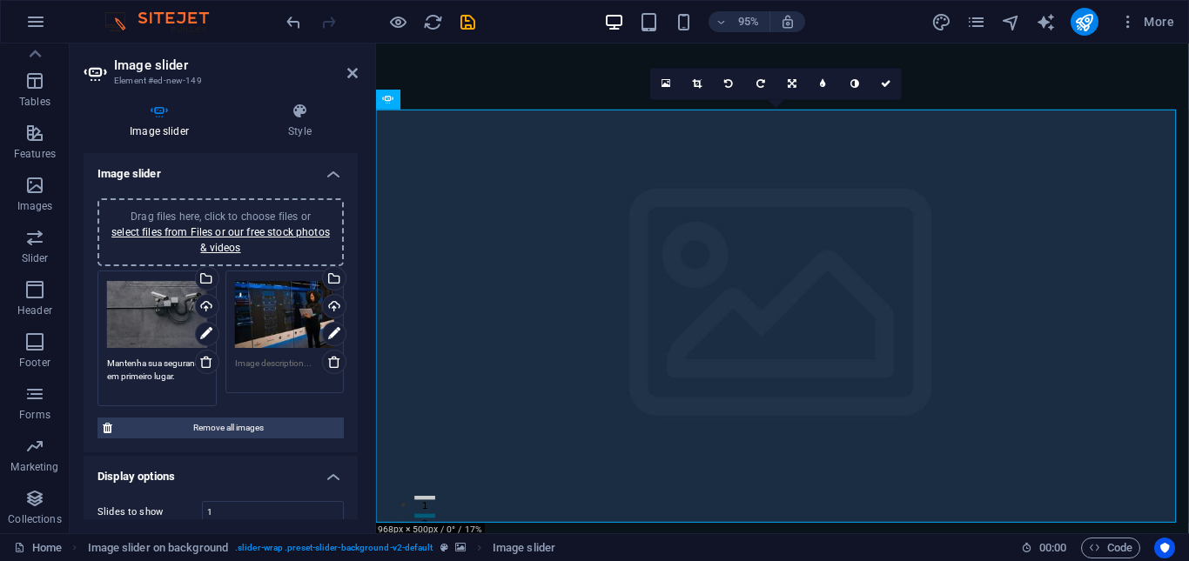
type textarea "Mantenha sua segurança em primeiro lugar."
click at [255, 364] on textarea at bounding box center [285, 370] width 100 height 26
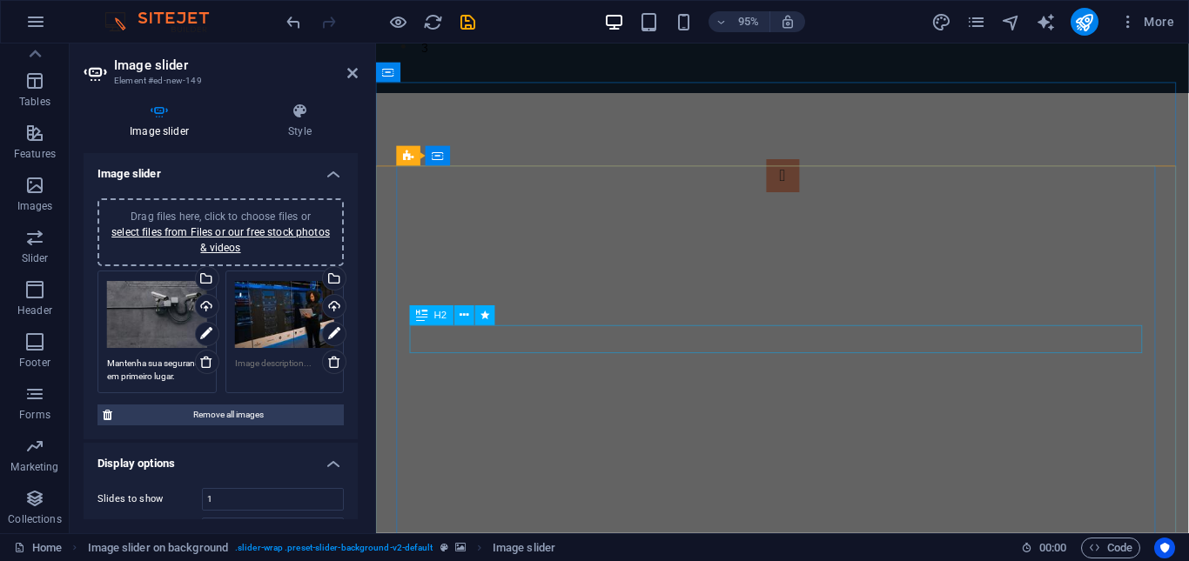
scroll to position [609, 0]
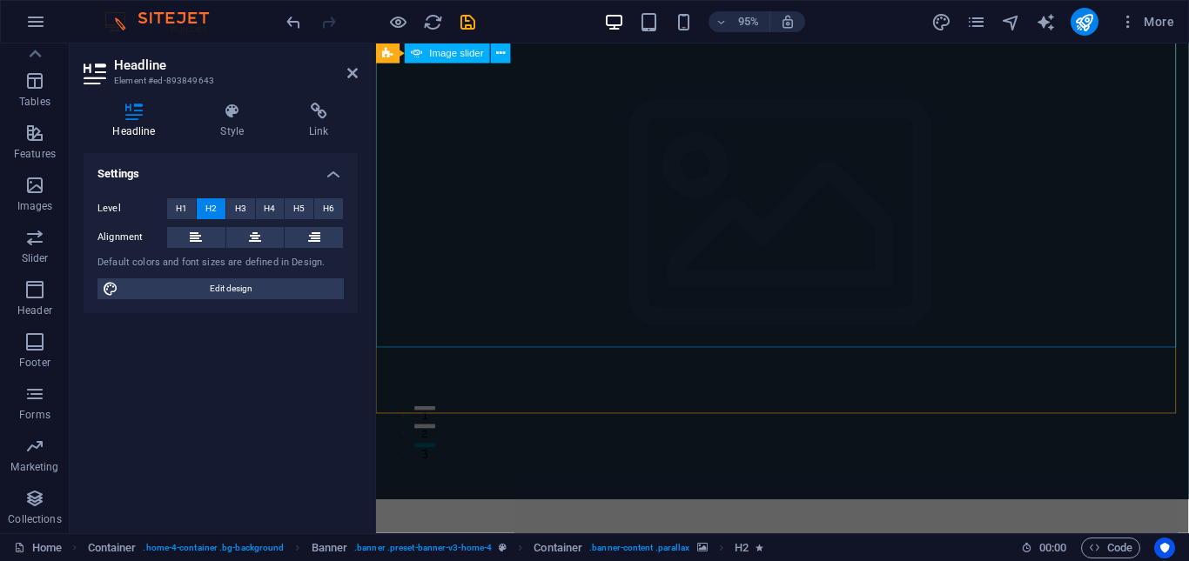
scroll to position [87, 0]
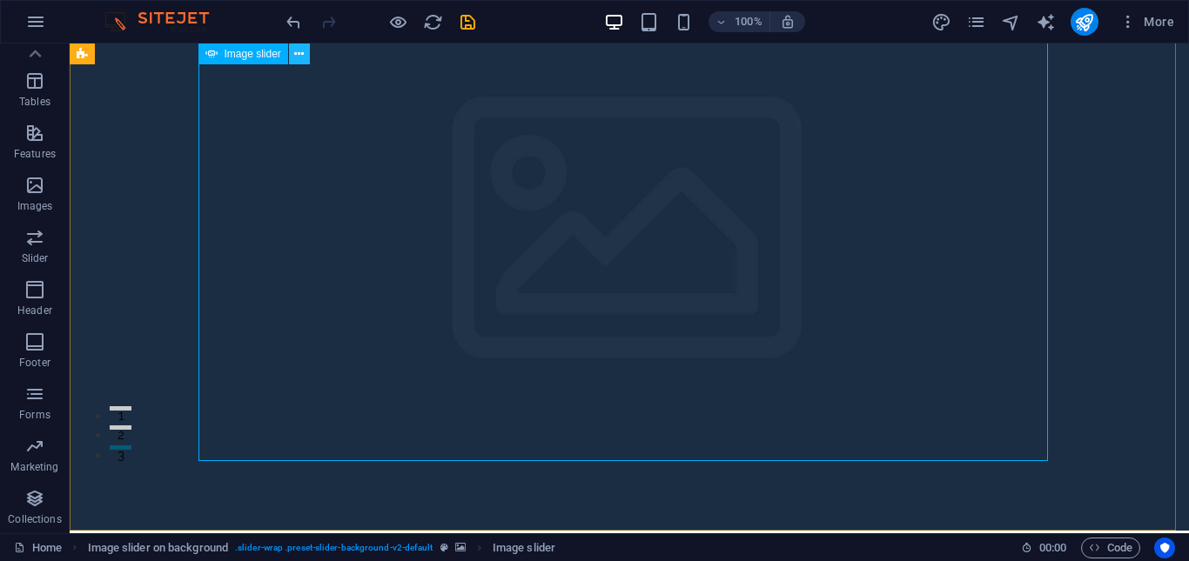
click at [300, 49] on icon at bounding box center [299, 54] width 10 height 18
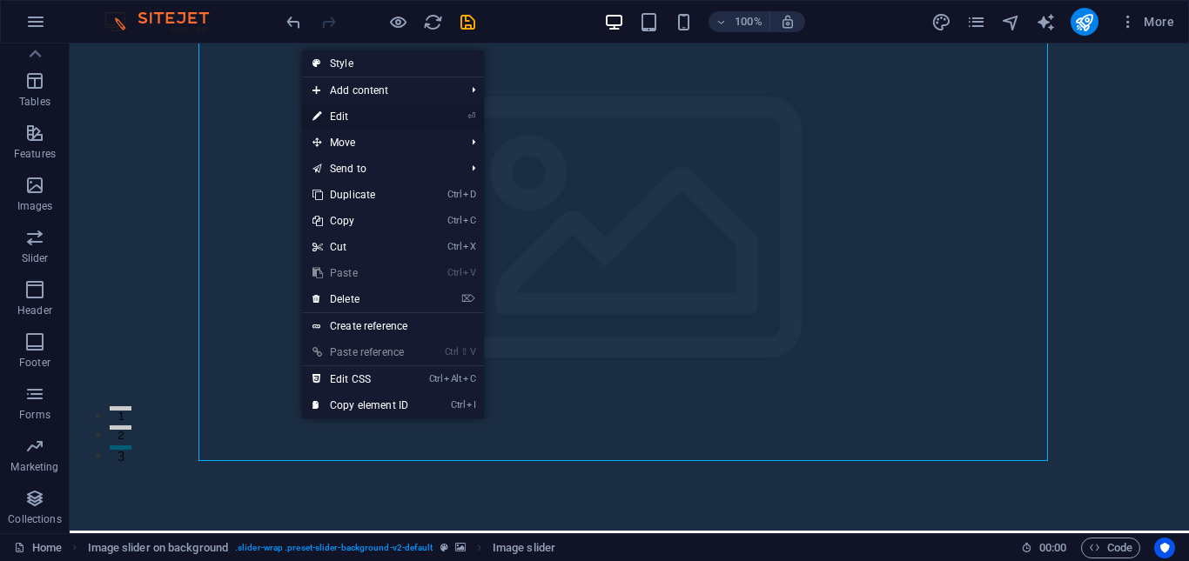
click at [336, 117] on link "⏎ Edit" at bounding box center [360, 117] width 117 height 26
select select "px"
select select "ms"
select select "s"
select select "progressive"
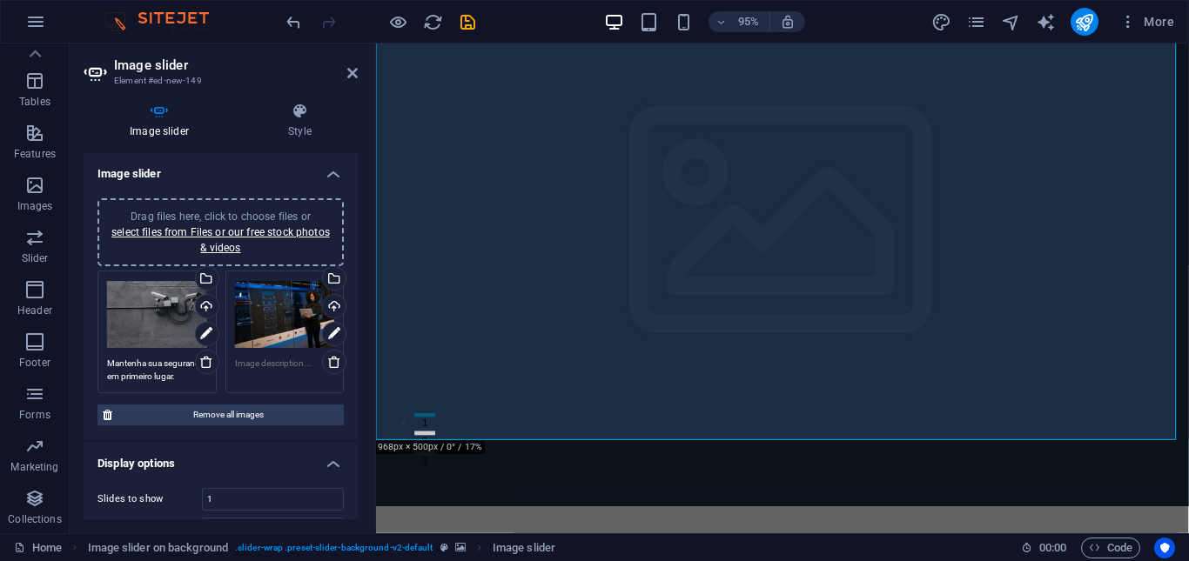
click at [254, 359] on textarea at bounding box center [285, 370] width 100 height 26
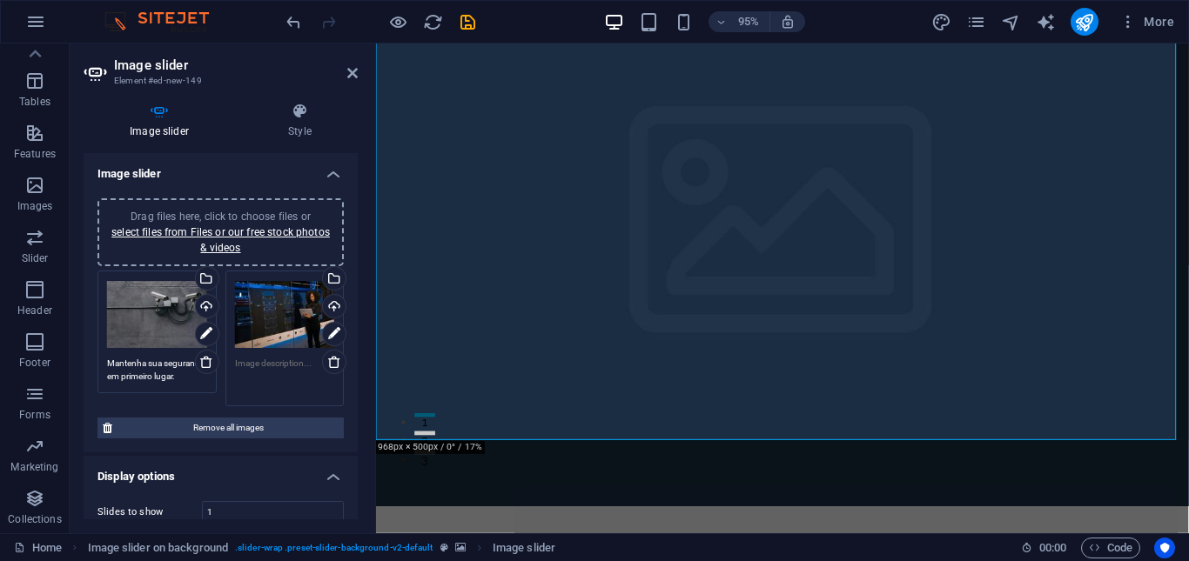
paste textarea "A Proteção que Você Merece"
click at [296, 399] on div "Drag files here, click to choose files or select files from Files or our free s…" at bounding box center [285, 338] width 128 height 144
type textarea "A Proteção que Você Merece"
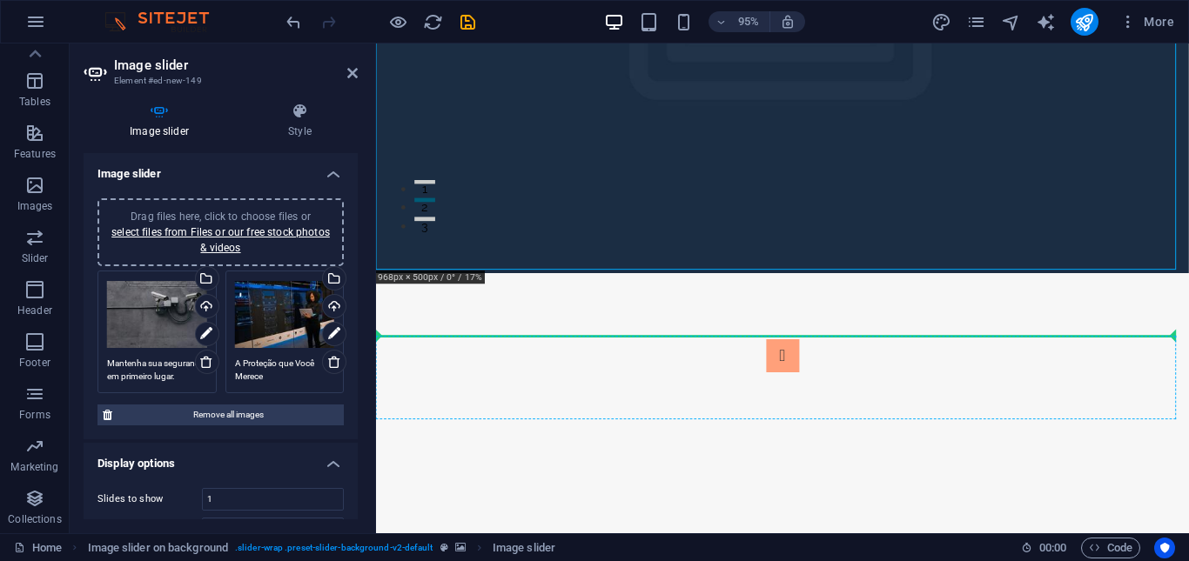
scroll to position [348, 0]
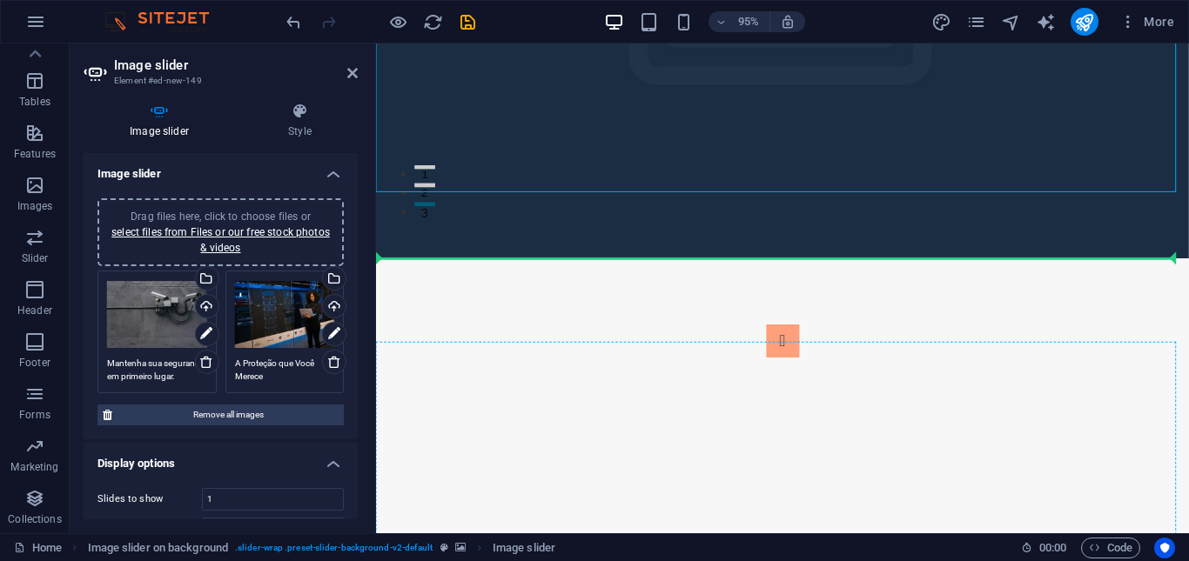
drag, startPoint x: 549, startPoint y: 152, endPoint x: 574, endPoint y: 402, distance: 251.1
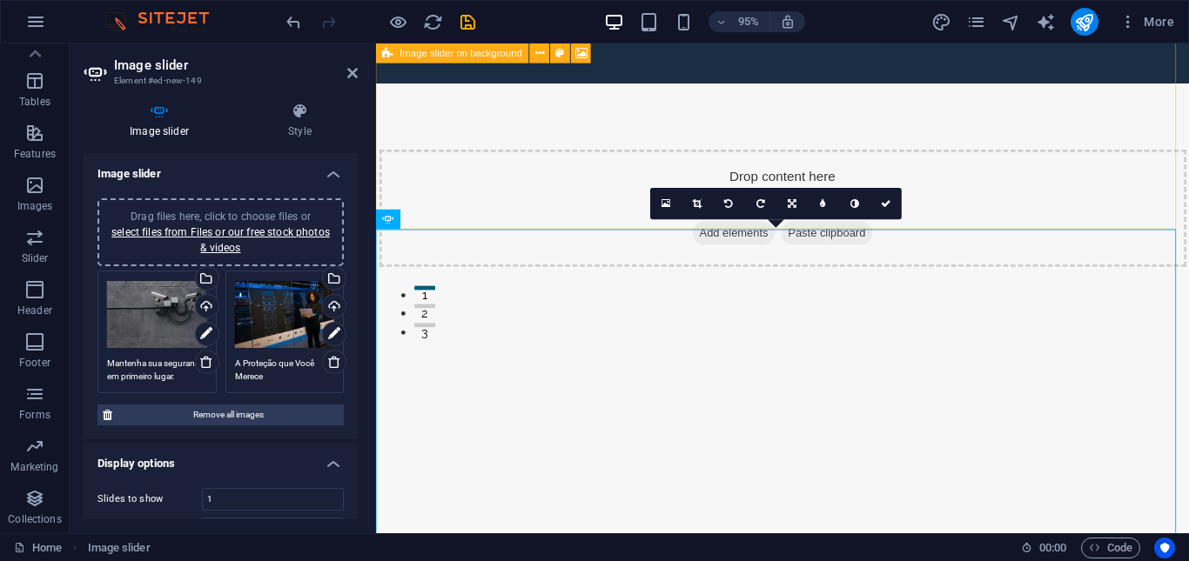
scroll to position [0, 0]
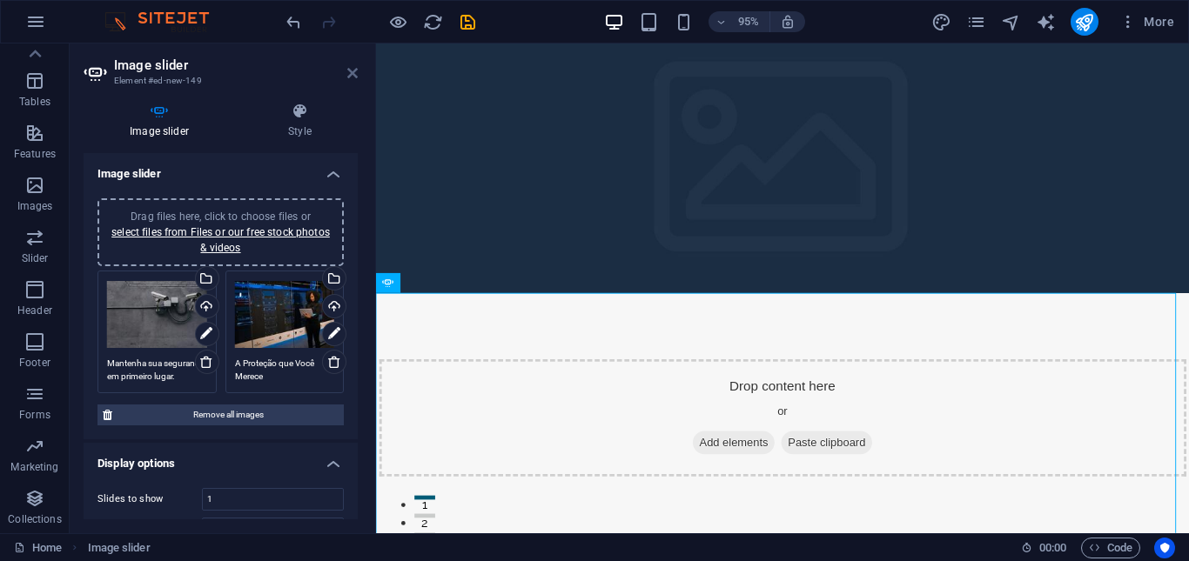
click at [354, 71] on icon at bounding box center [352, 73] width 10 height 14
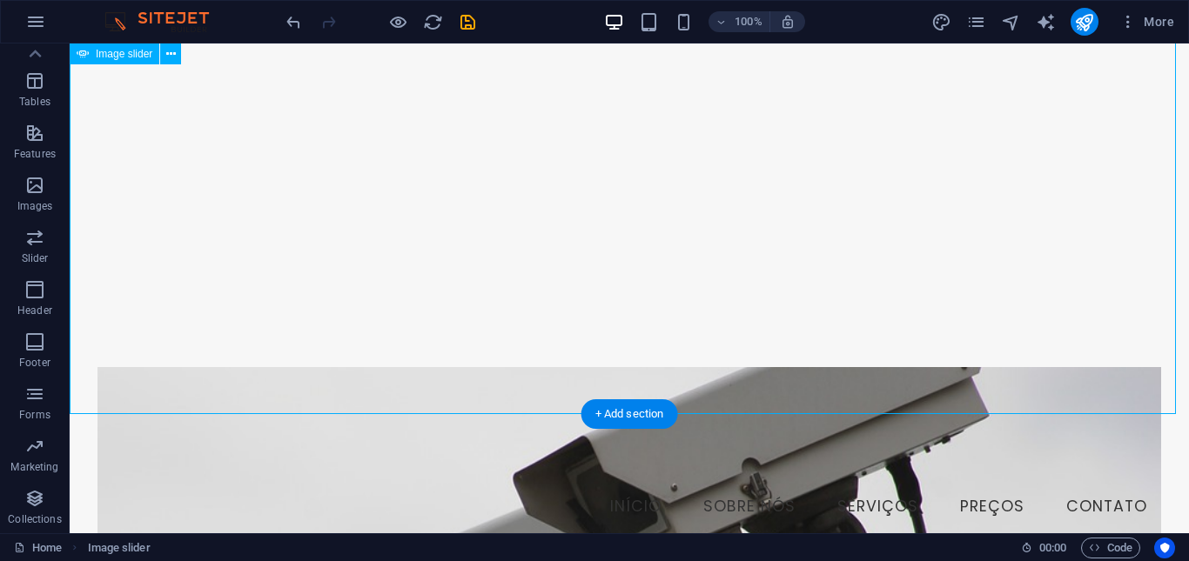
scroll to position [348, 0]
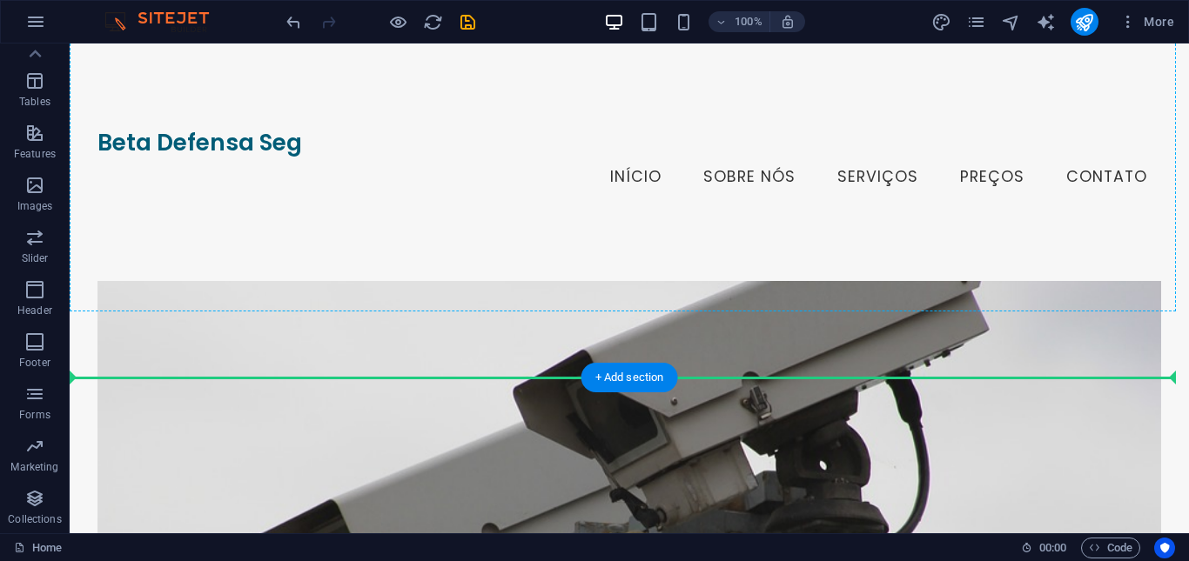
scroll to position [957, 0]
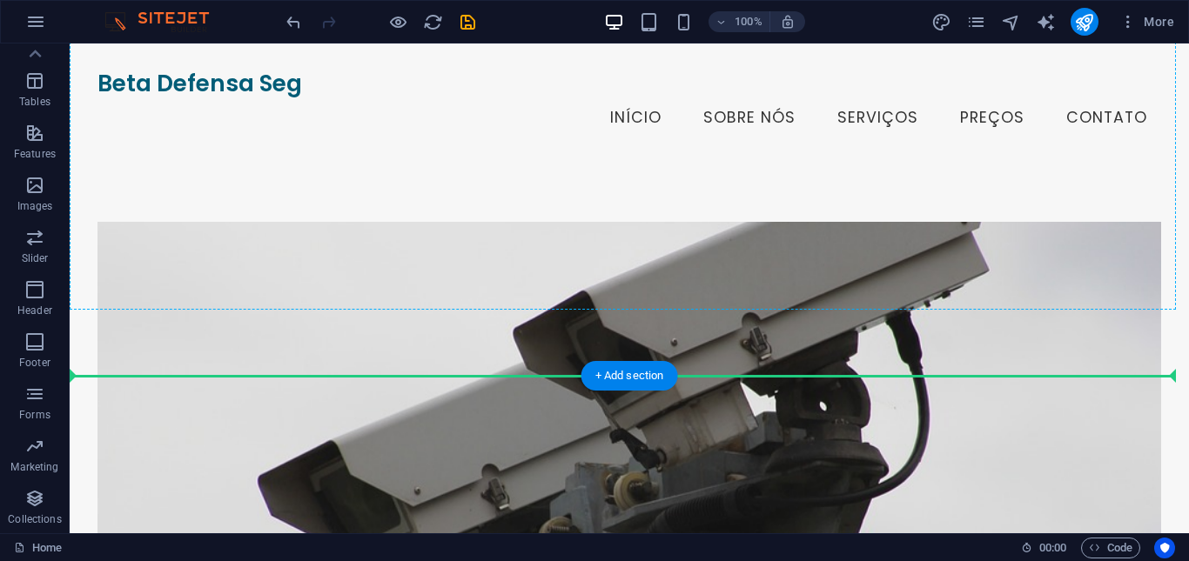
drag, startPoint x: 322, startPoint y: 102, endPoint x: 188, endPoint y: 292, distance: 232.3
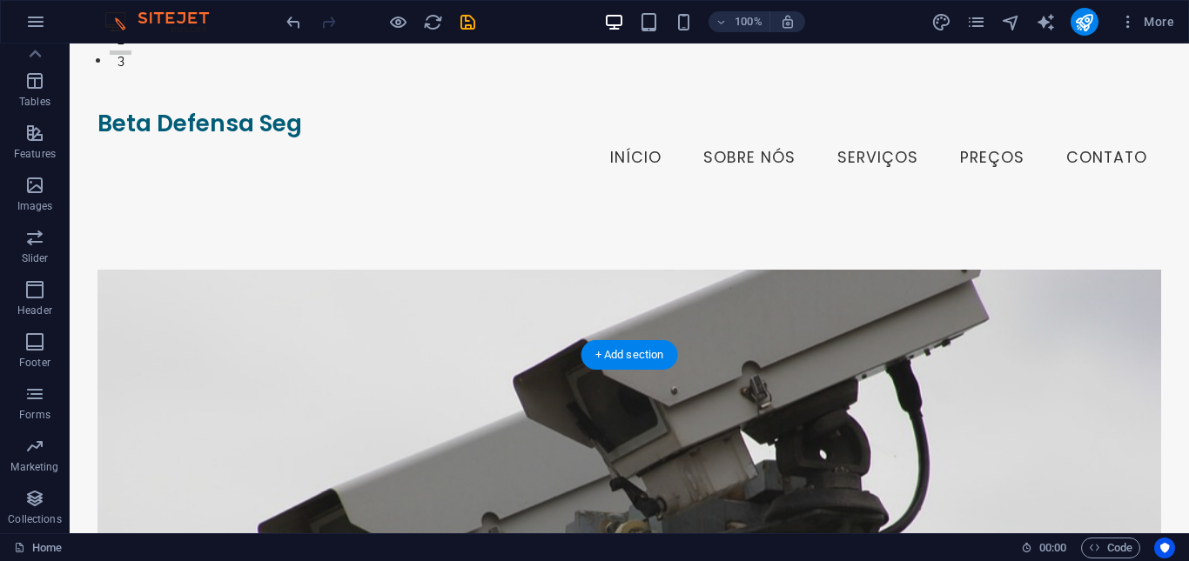
scroll to position [521, 0]
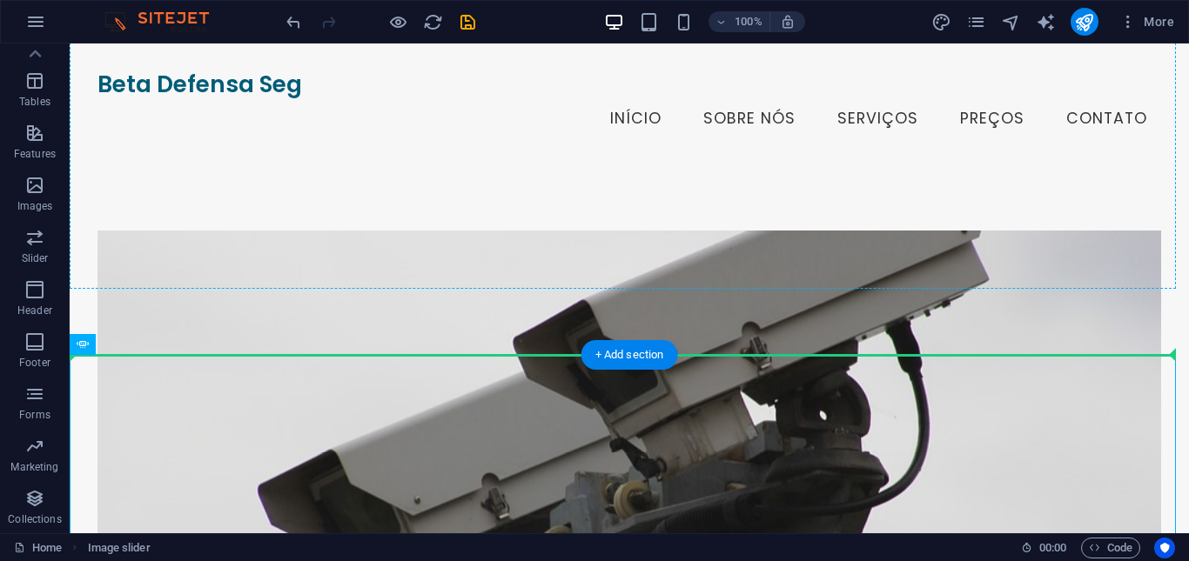
drag, startPoint x: 250, startPoint y: 411, endPoint x: 309, endPoint y: 267, distance: 155.3
drag, startPoint x: 312, startPoint y: 415, endPoint x: 325, endPoint y: 282, distance: 133.7
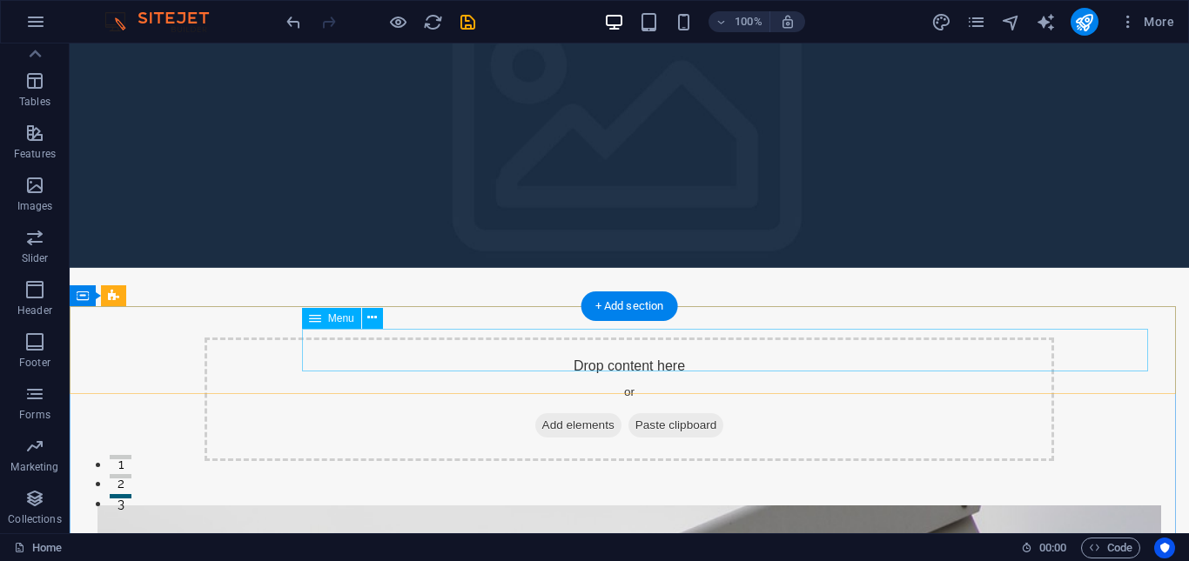
scroll to position [0, 0]
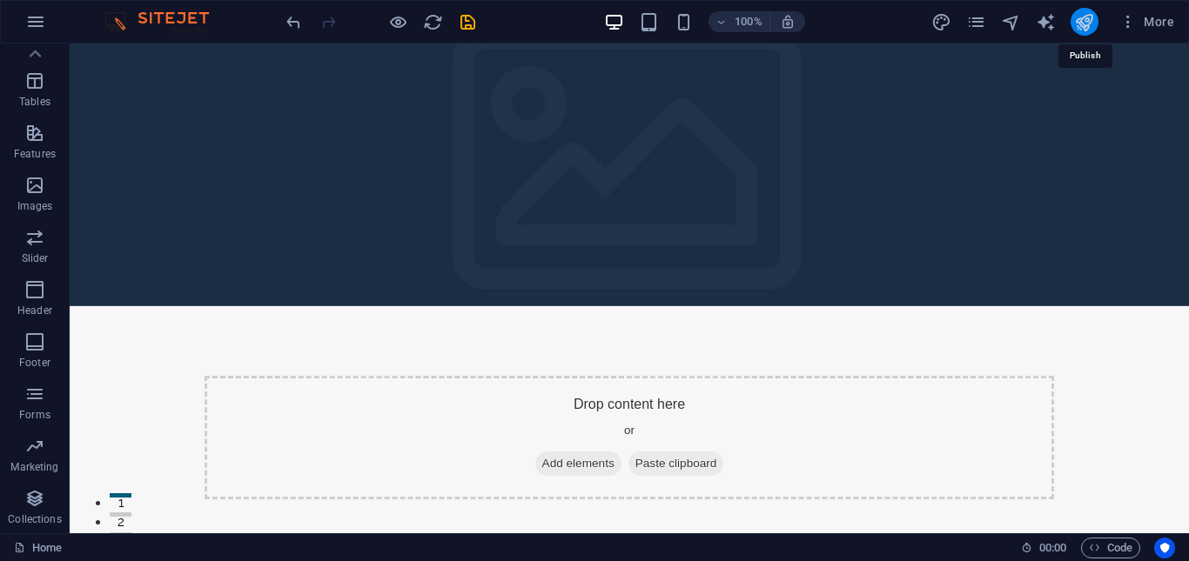
click at [1085, 19] on icon "publish" at bounding box center [1084, 22] width 20 height 20
checkbox input "false"
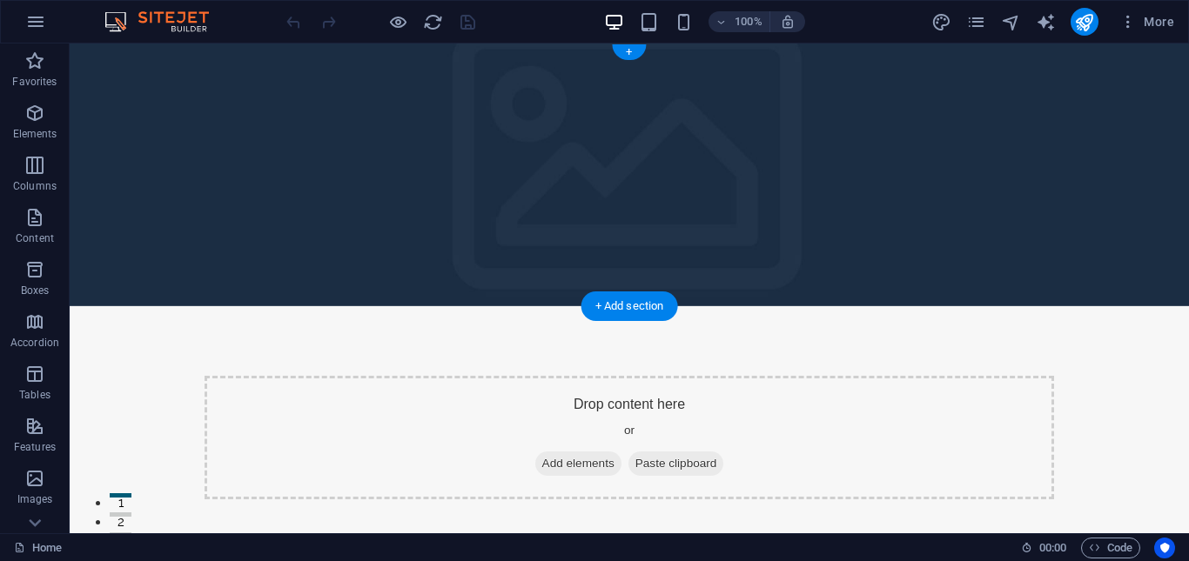
click at [366, 80] on figure at bounding box center [629, 175] width 1119 height 263
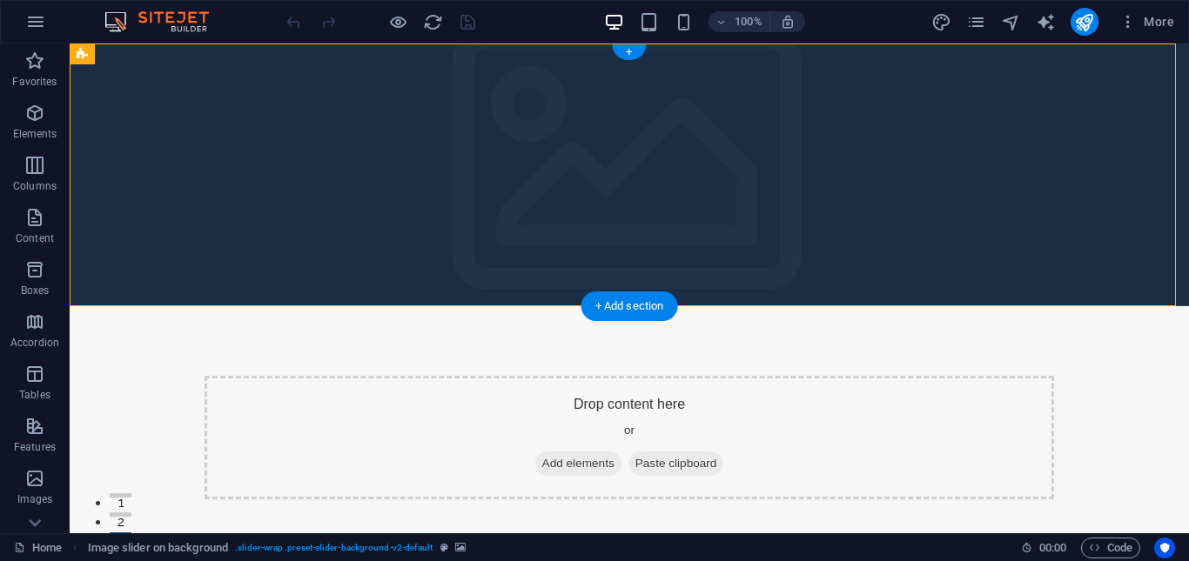
click at [109, 71] on figure at bounding box center [629, 175] width 1119 height 263
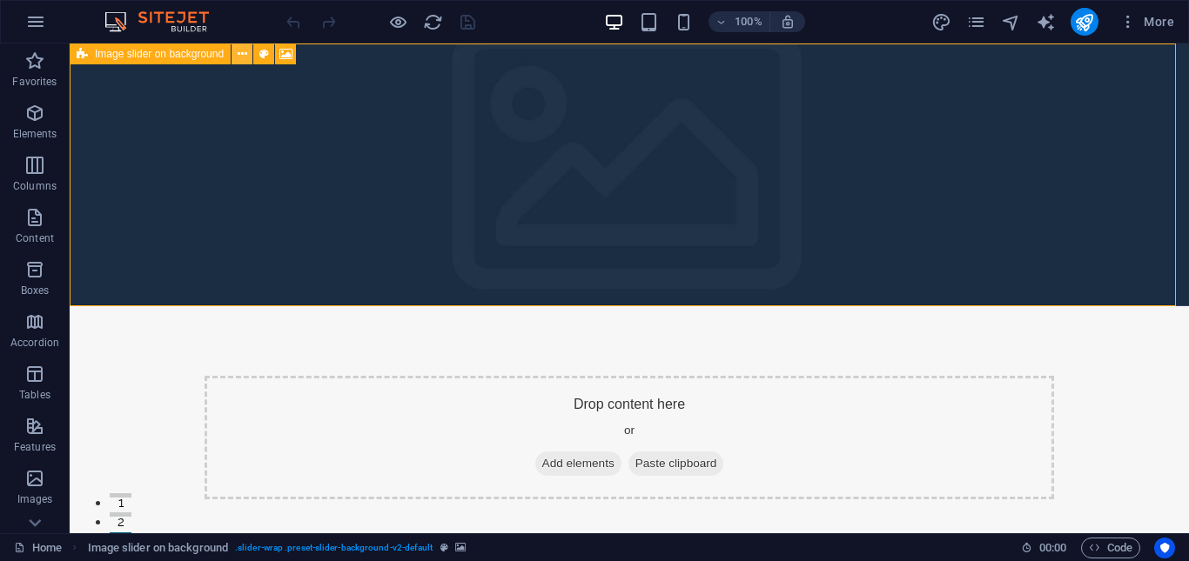
click at [238, 53] on icon at bounding box center [243, 54] width 10 height 18
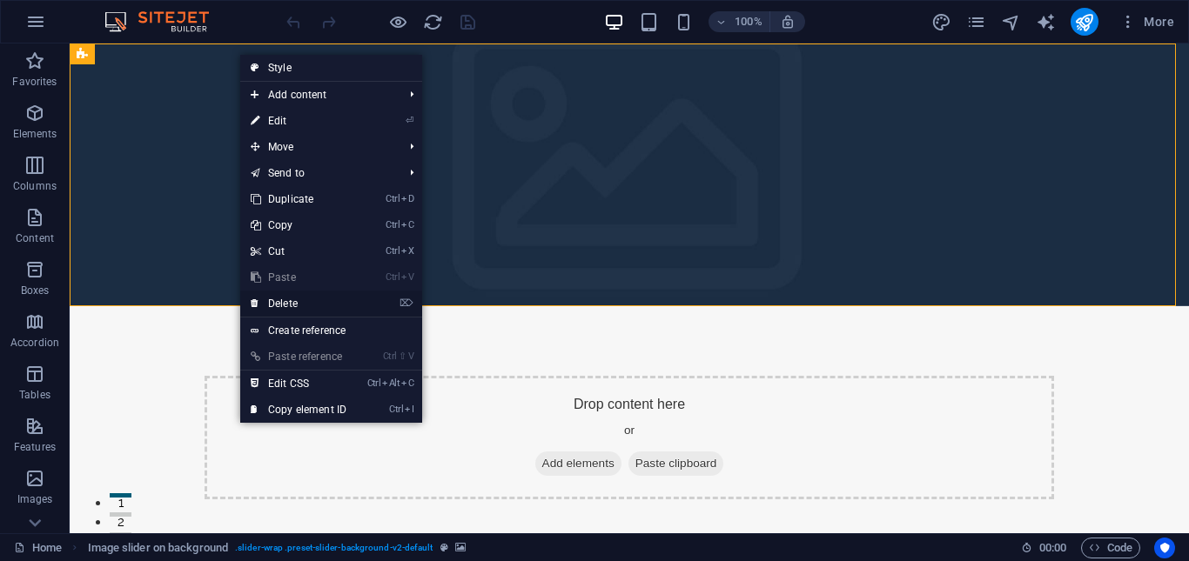
click at [299, 301] on link "⌦ Delete" at bounding box center [298, 304] width 117 height 26
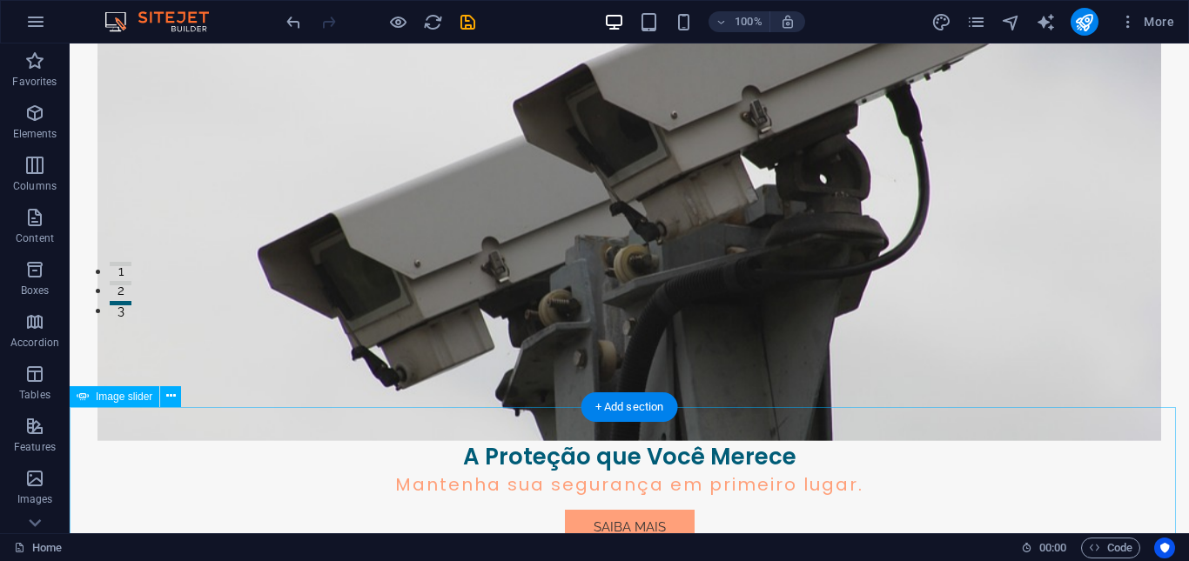
scroll to position [260, 0]
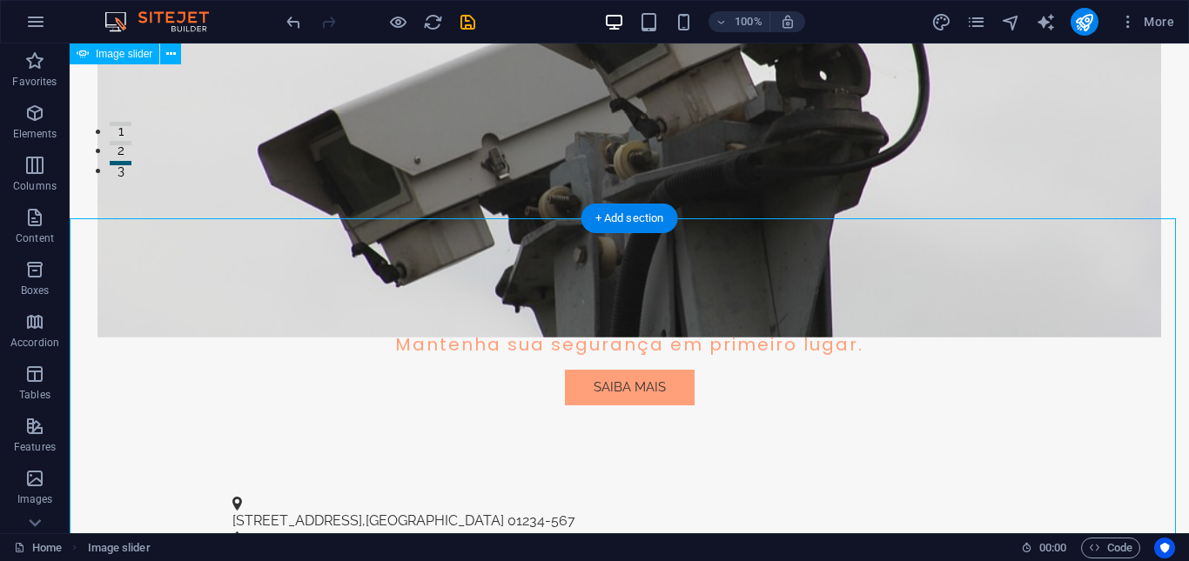
scroll to position [346, 0]
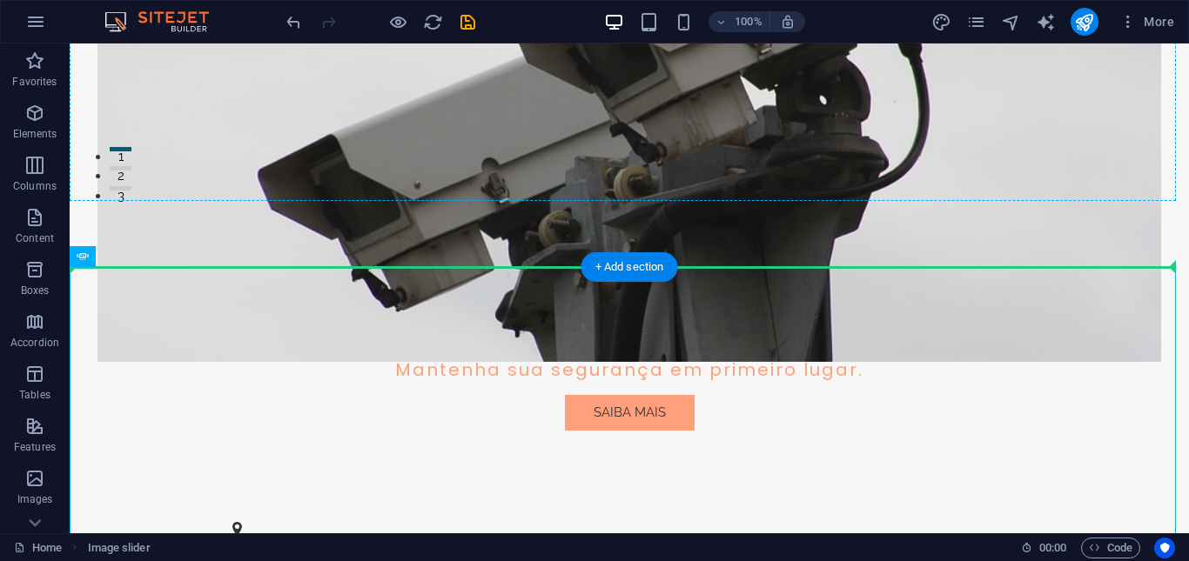
drag, startPoint x: 199, startPoint y: 304, endPoint x: 171, endPoint y: 131, distance: 175.6
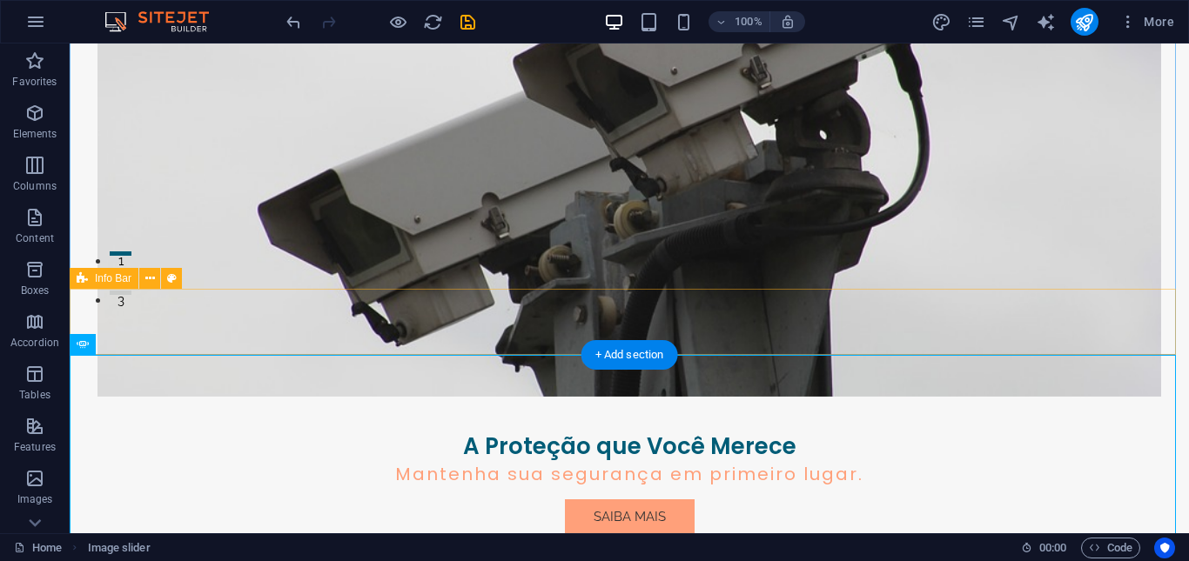
scroll to position [259, 0]
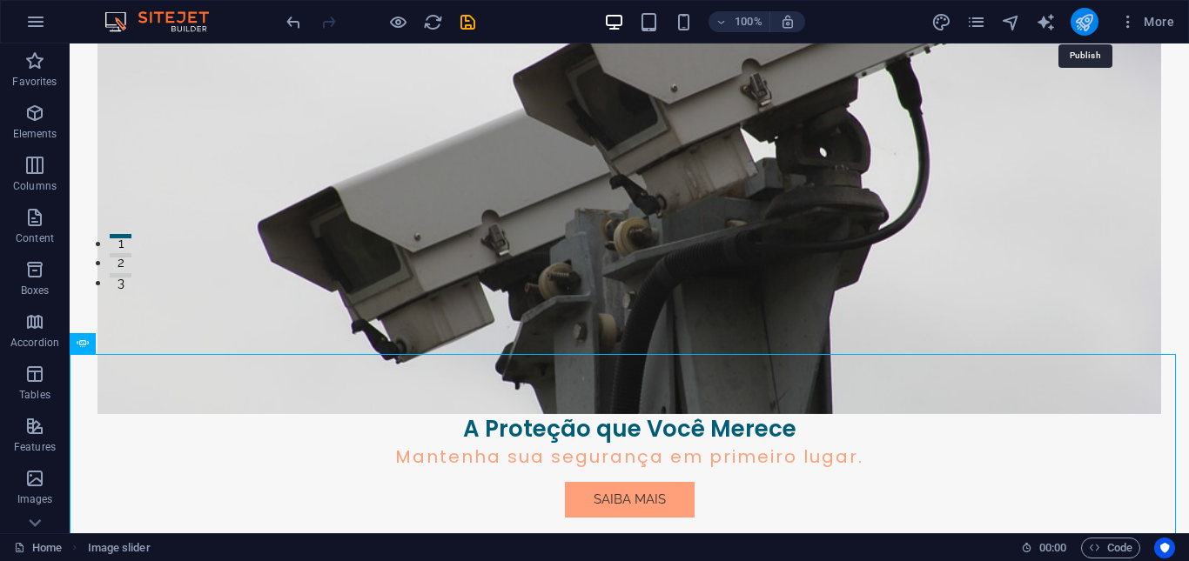
click at [1086, 13] on icon "publish" at bounding box center [1084, 22] width 20 height 20
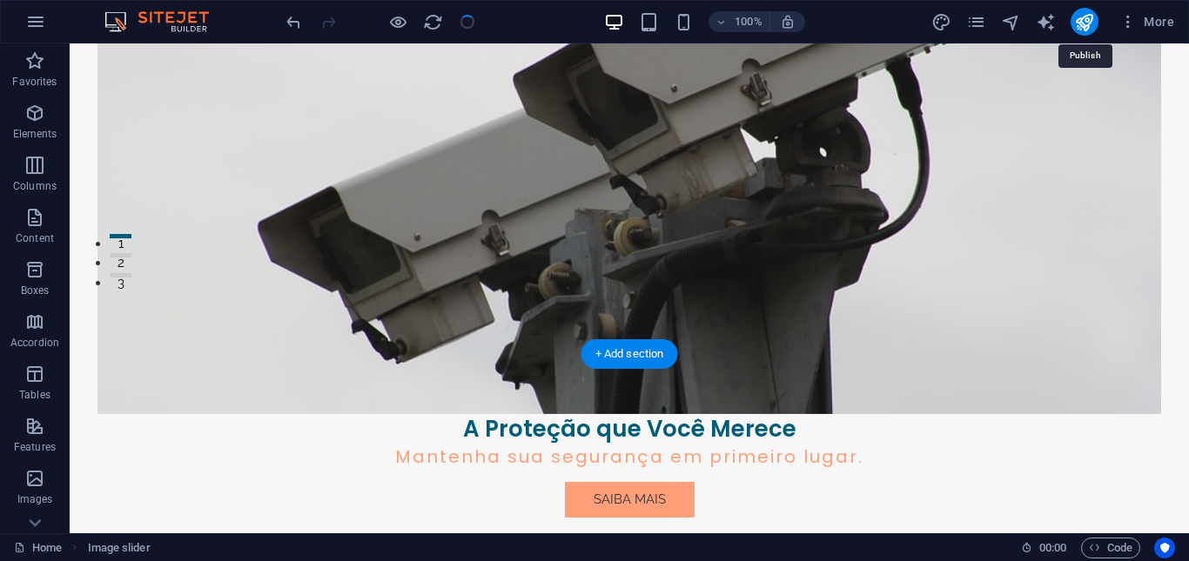
checkbox input "false"
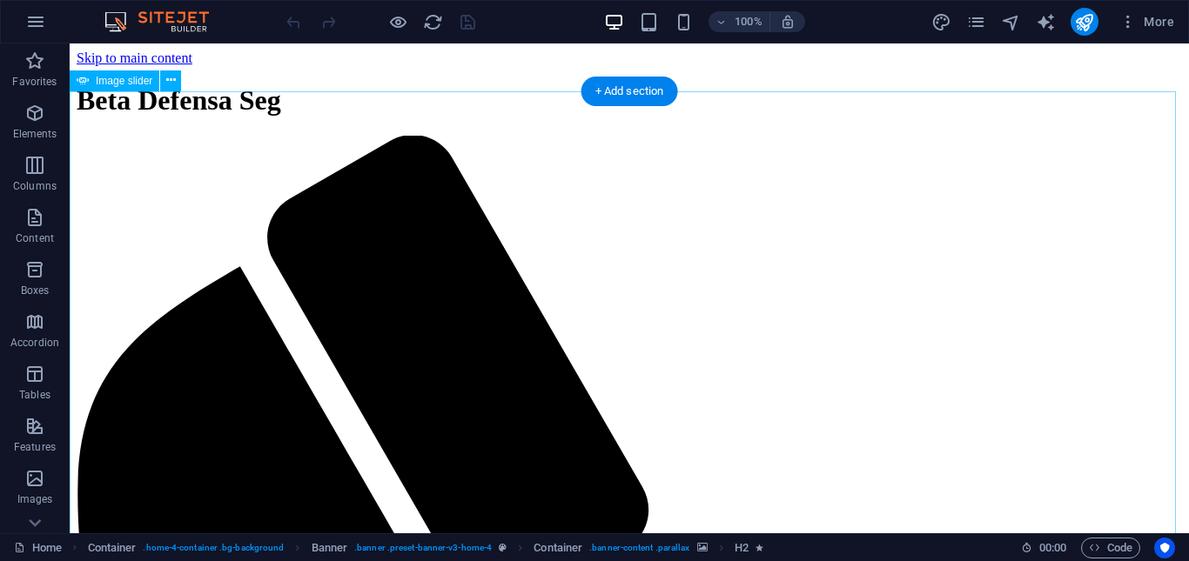
scroll to position [522, 0]
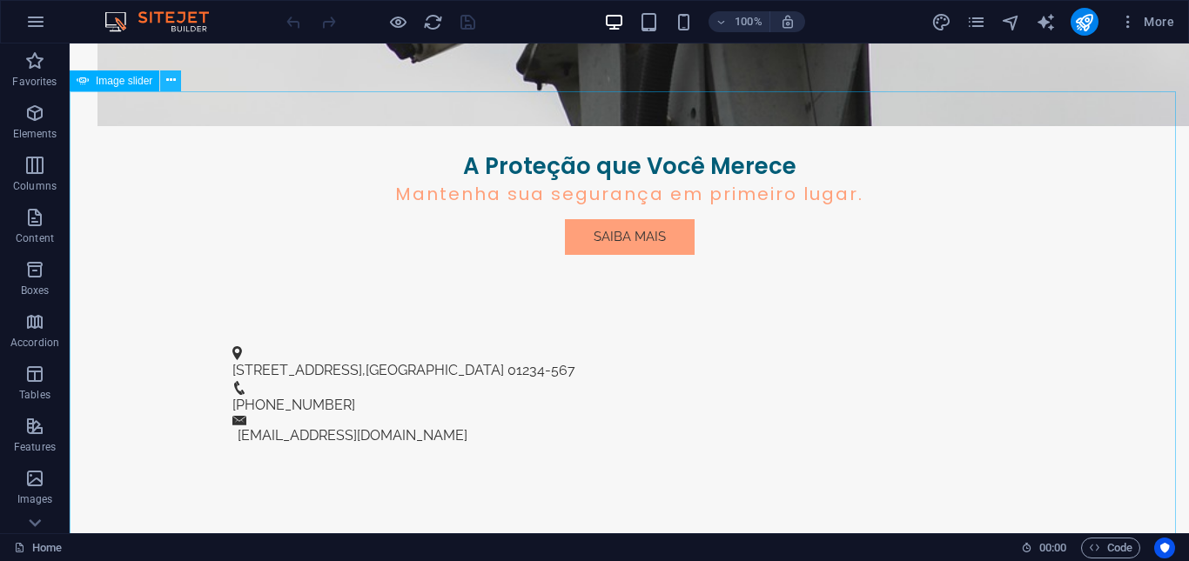
click at [176, 75] on button at bounding box center [170, 80] width 21 height 21
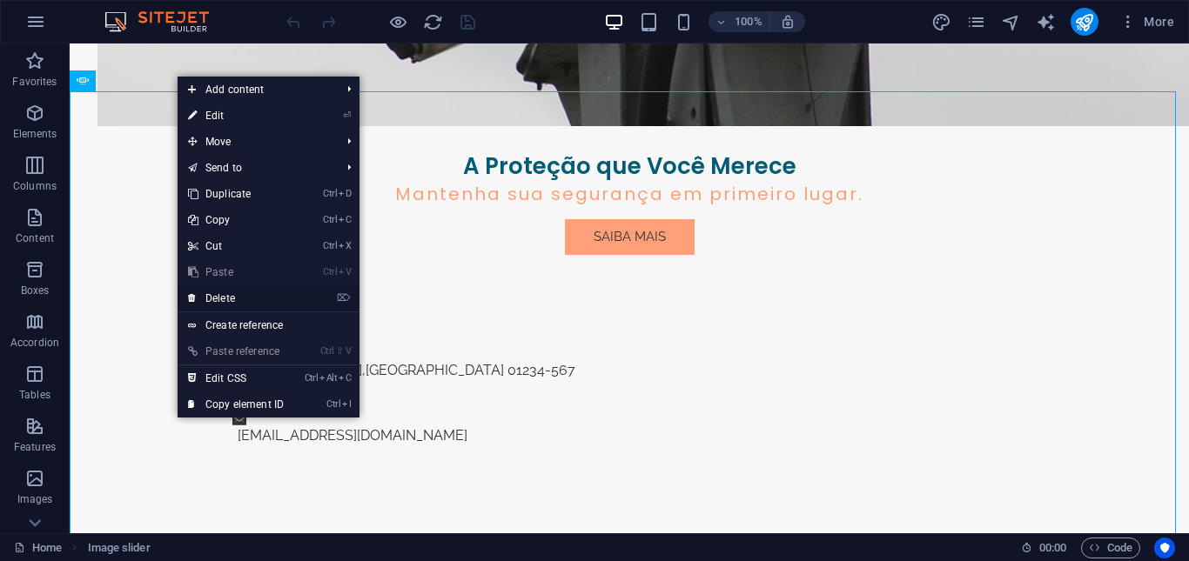
click at [218, 297] on link "⌦ Delete" at bounding box center [236, 298] width 117 height 26
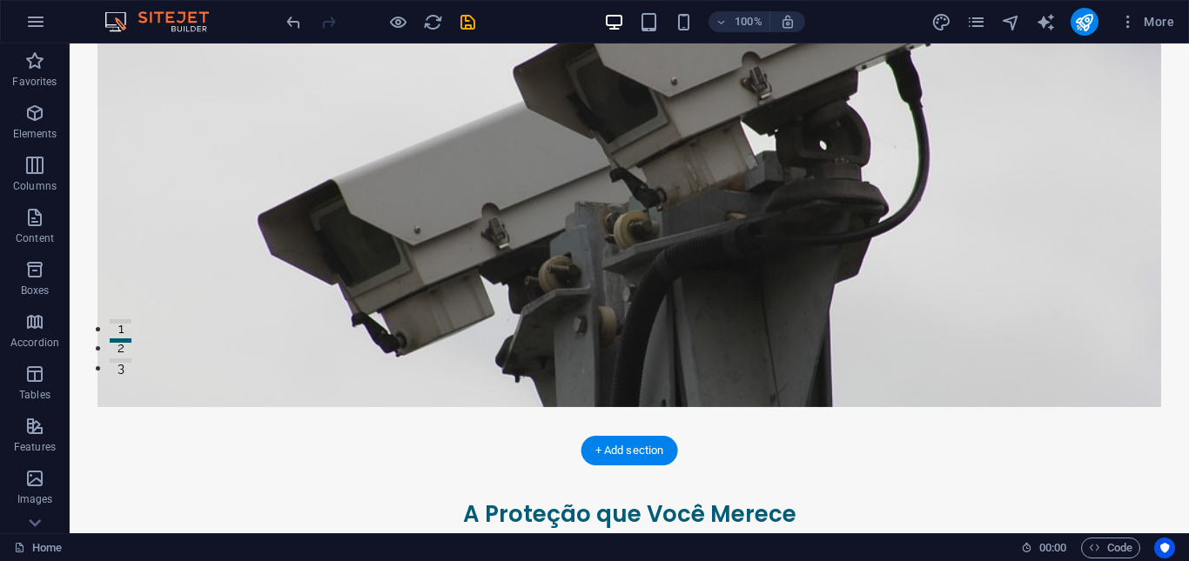
scroll to position [0, 0]
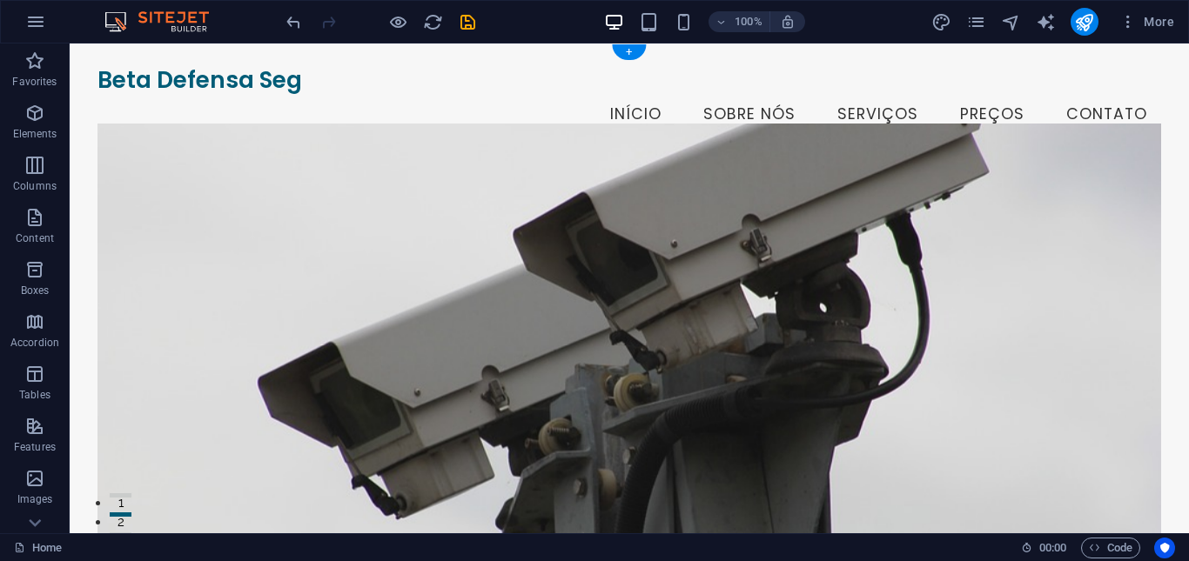
click at [130, 153] on figure at bounding box center [629, 347] width 1064 height 446
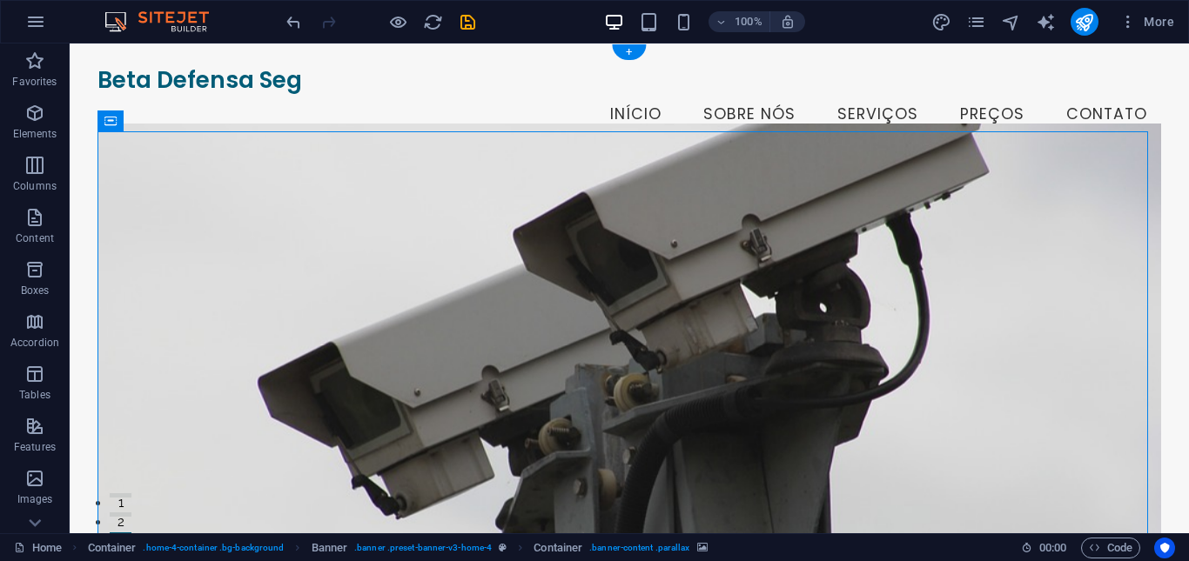
click at [159, 164] on figure at bounding box center [629, 347] width 1064 height 446
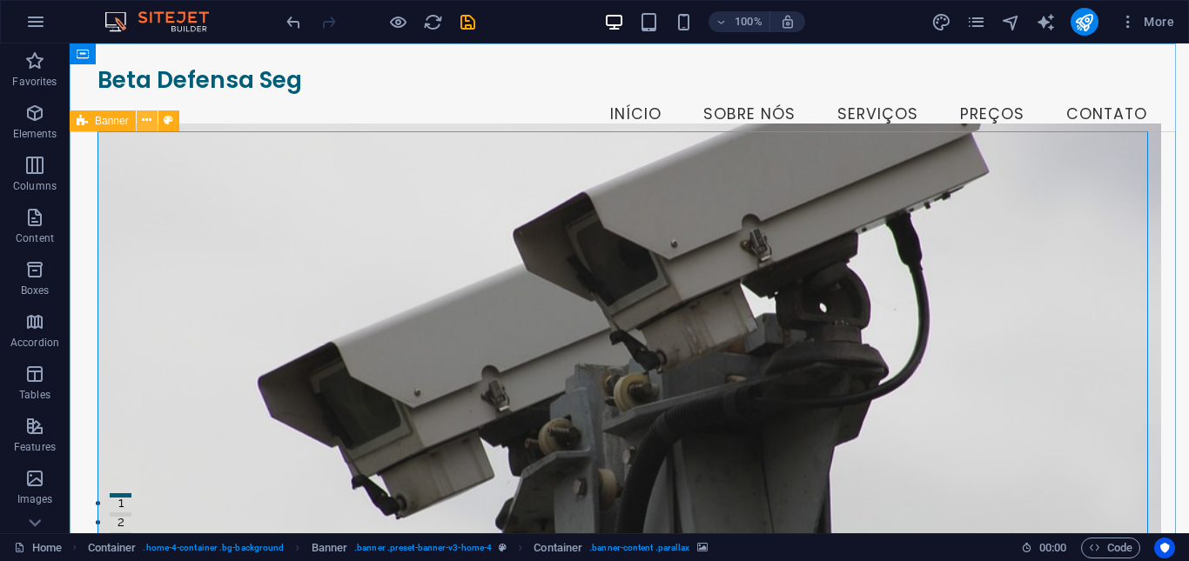
click at [151, 123] on icon at bounding box center [147, 120] width 10 height 18
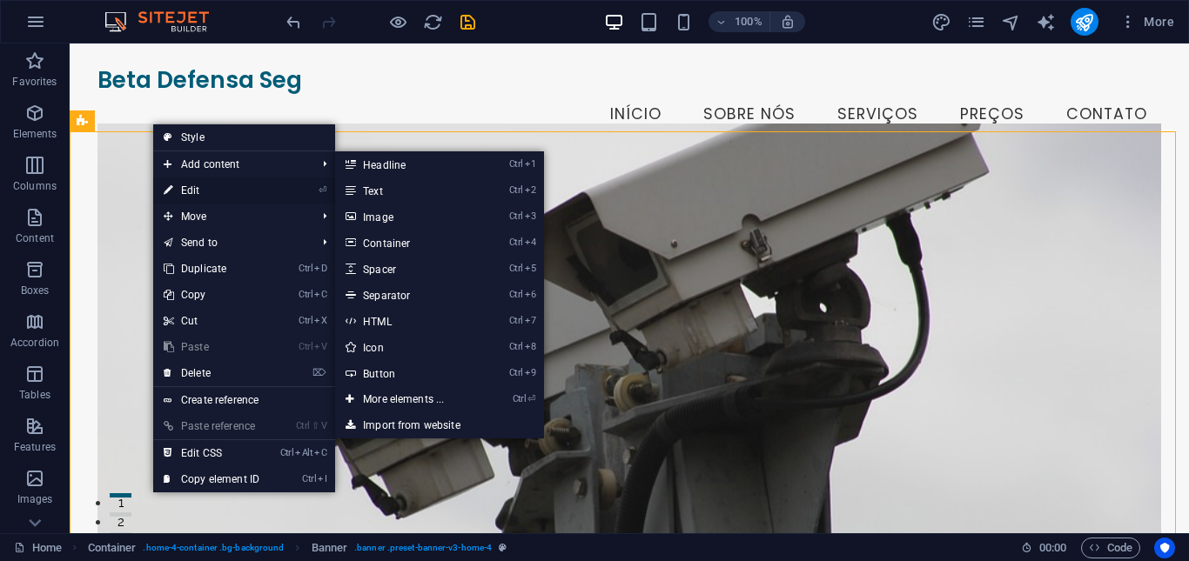
click at [181, 187] on link "⏎ Edit" at bounding box center [211, 191] width 117 height 26
select select "vh"
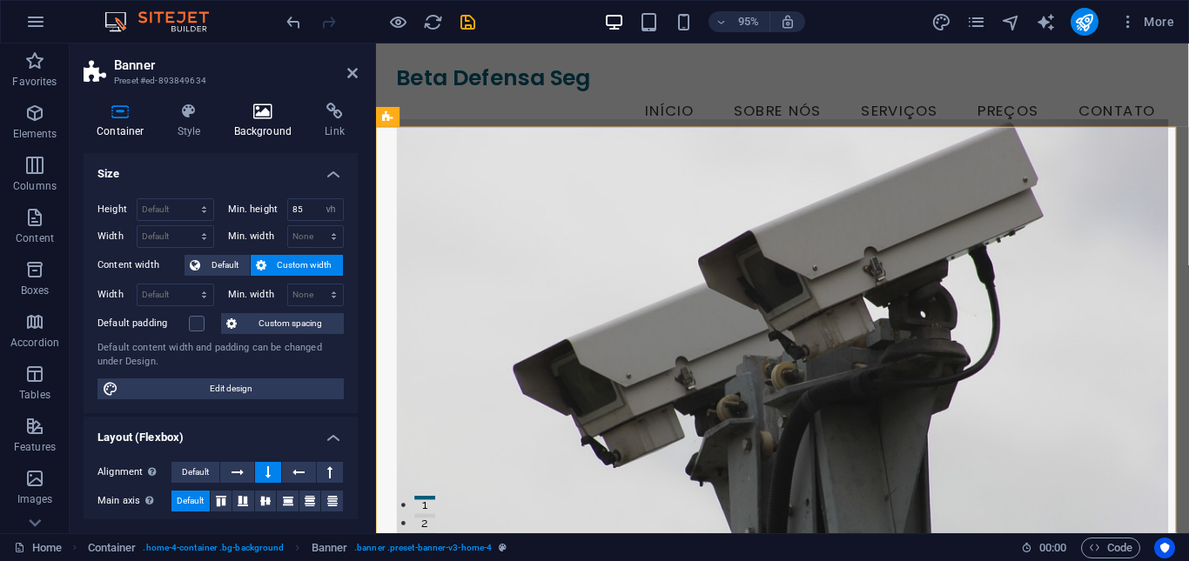
click at [260, 117] on icon at bounding box center [263, 111] width 84 height 17
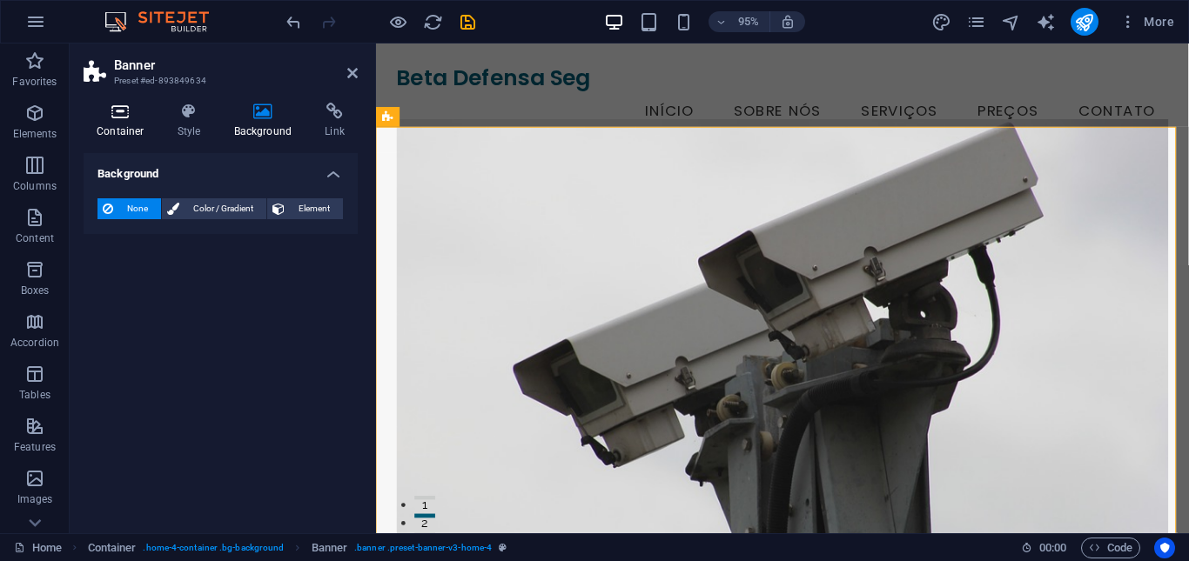
click at [129, 122] on h4 "Container" at bounding box center [124, 121] width 81 height 37
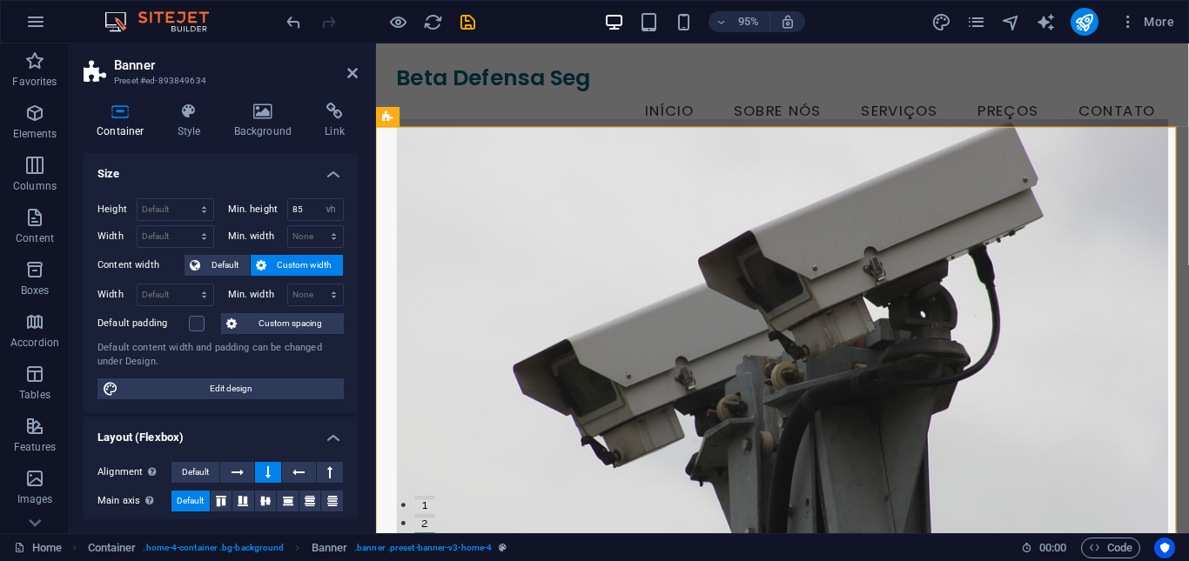
drag, startPoint x: 352, startPoint y: 270, endPoint x: 361, endPoint y: 333, distance: 64.2
click at [361, 333] on div "Container Style Background Link Size Height Default px rem % vh vw Min. height …" at bounding box center [221, 311] width 302 height 445
click at [478, 254] on figure at bounding box center [804, 359] width 813 height 470
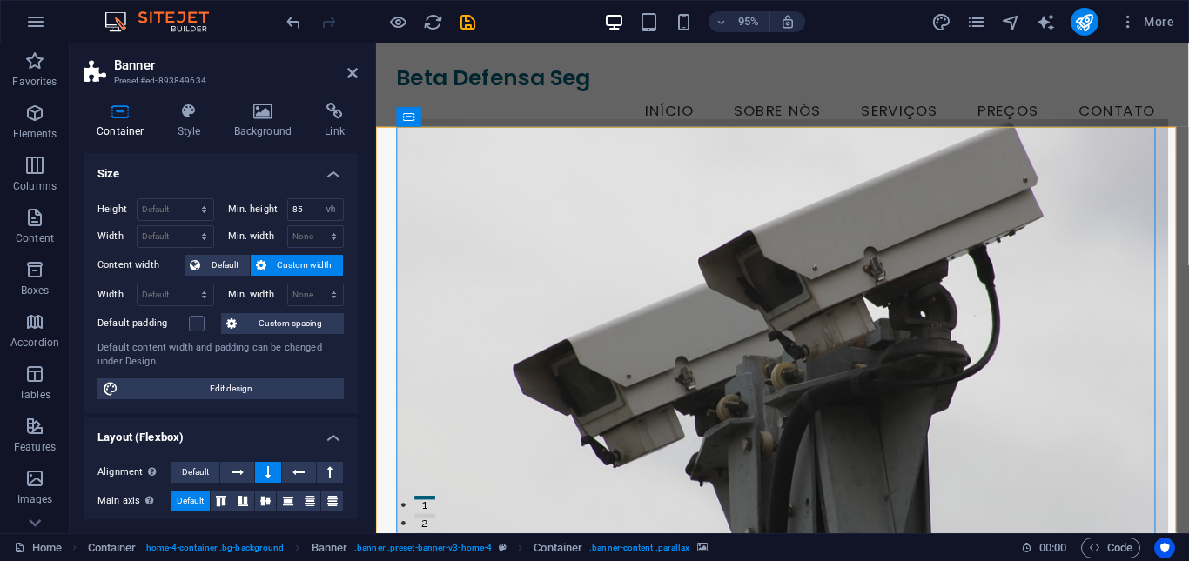
click at [429, 153] on figure at bounding box center [804, 359] width 813 height 470
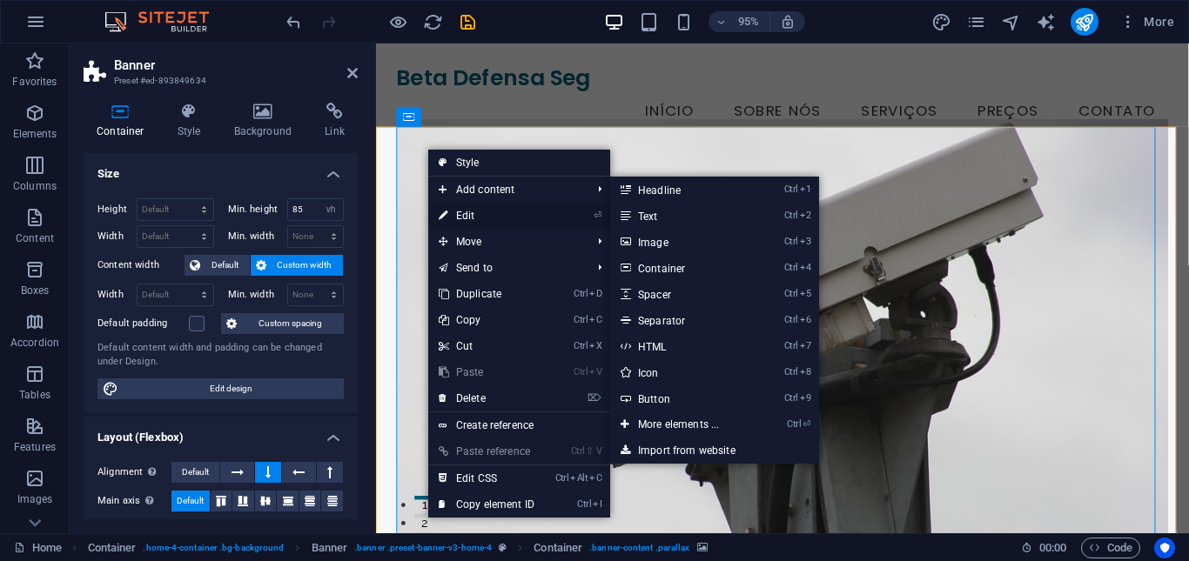
click at [462, 208] on link "⏎ Edit" at bounding box center [486, 216] width 117 height 26
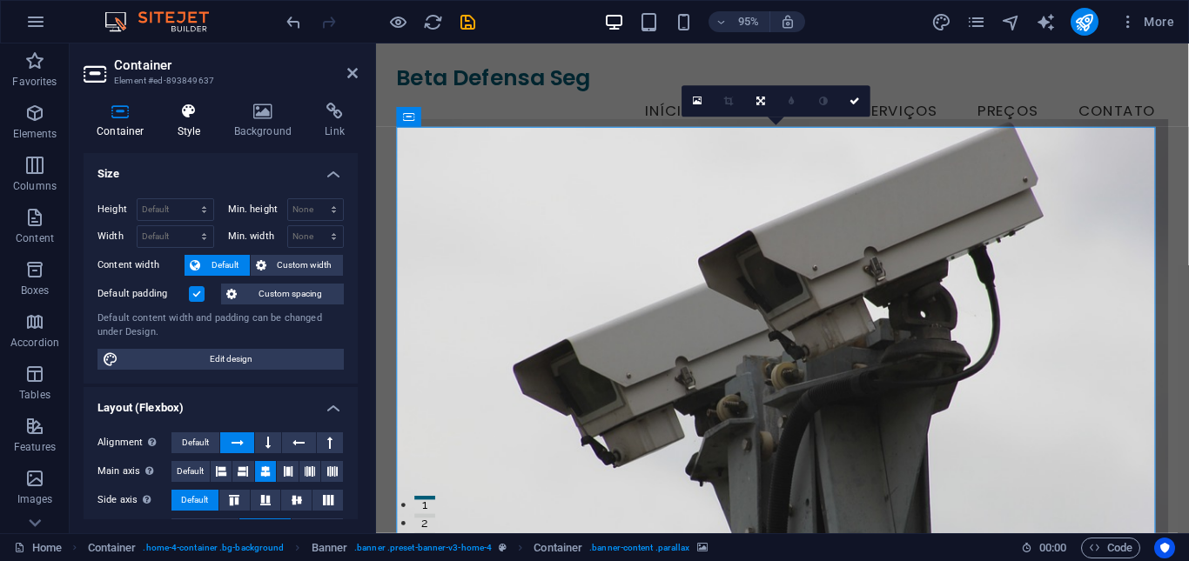
click at [196, 130] on h4 "Style" at bounding box center [192, 121] width 57 height 37
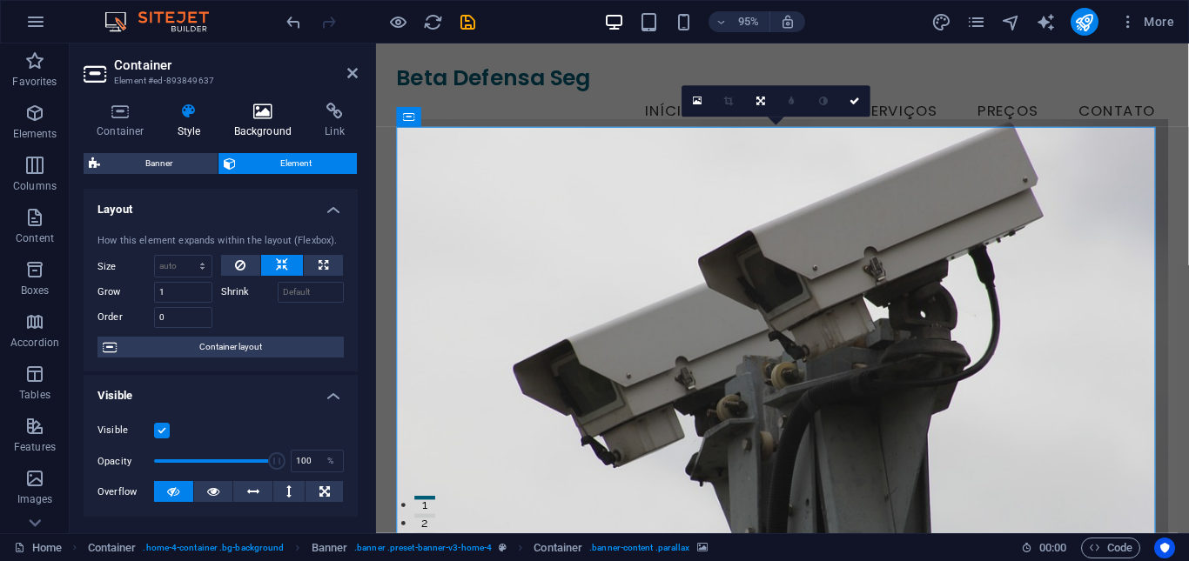
click at [254, 125] on h4 "Background" at bounding box center [266, 121] width 91 height 37
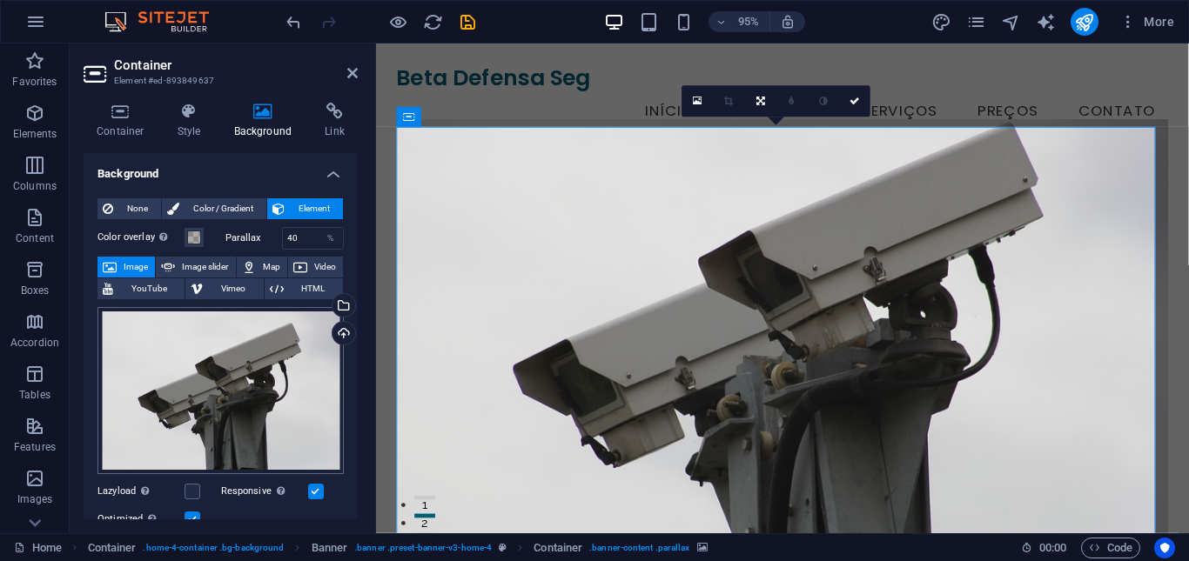
scroll to position [87, 0]
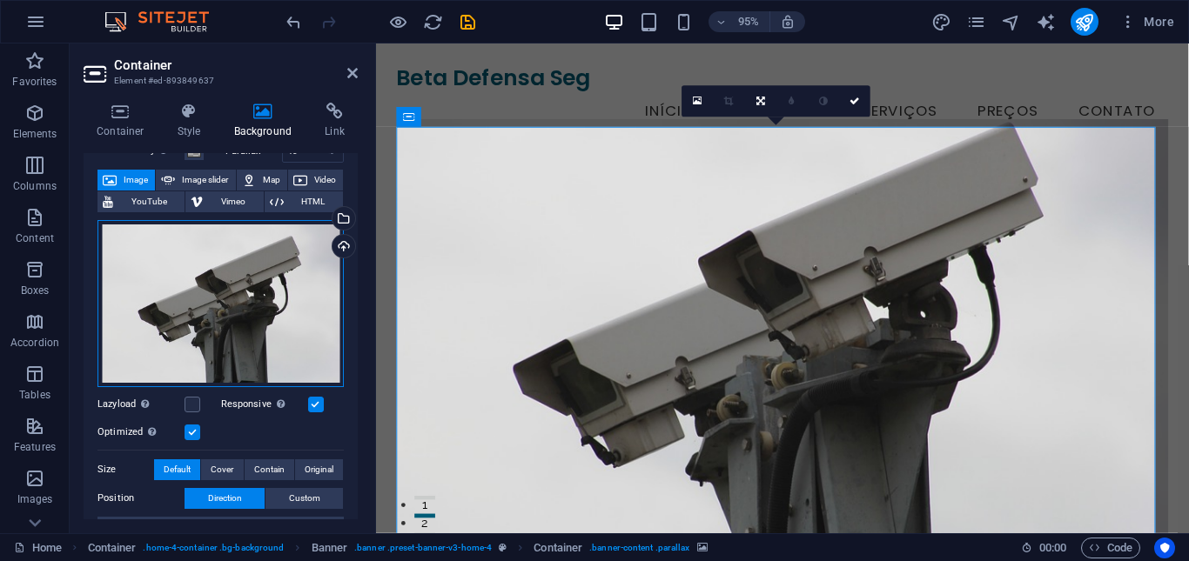
click at [269, 288] on div "Drag files here, click to choose files or select files from Files or our free s…" at bounding box center [220, 303] width 246 height 167
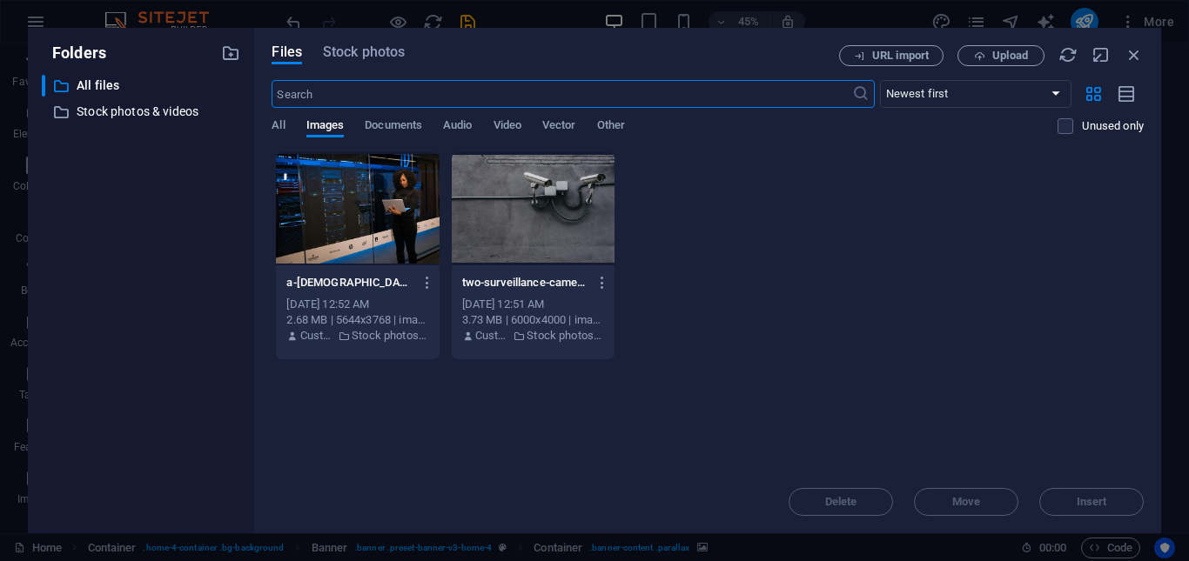
click at [502, 232] on div at bounding box center [533, 208] width 163 height 113
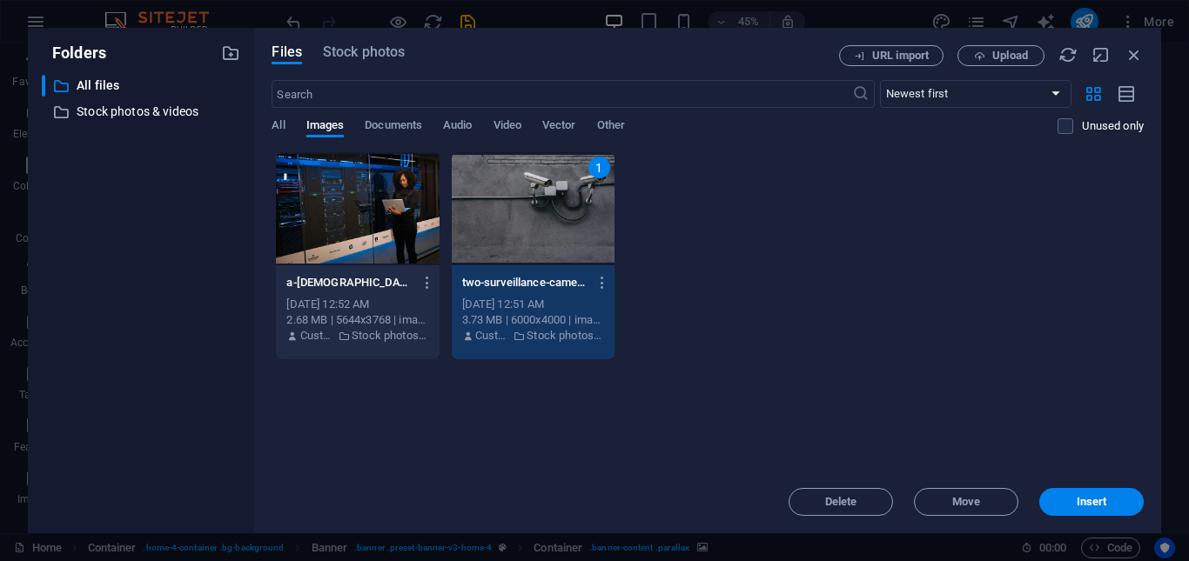
click at [375, 225] on div at bounding box center [357, 208] width 163 height 113
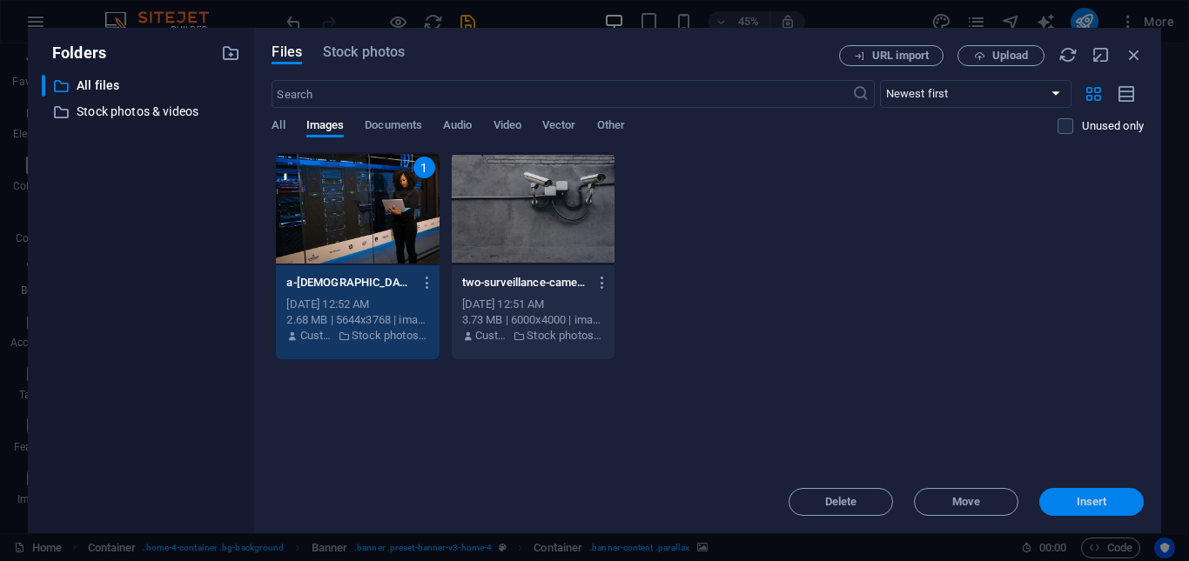
click at [1083, 499] on span "Insert" at bounding box center [1092, 502] width 30 height 10
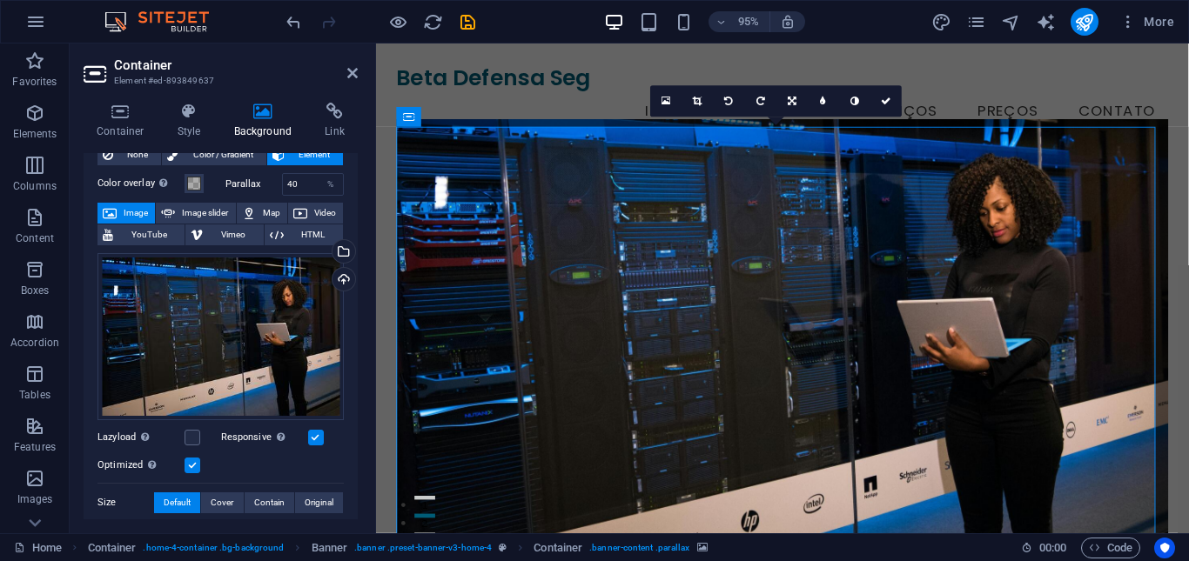
scroll to position [39, 0]
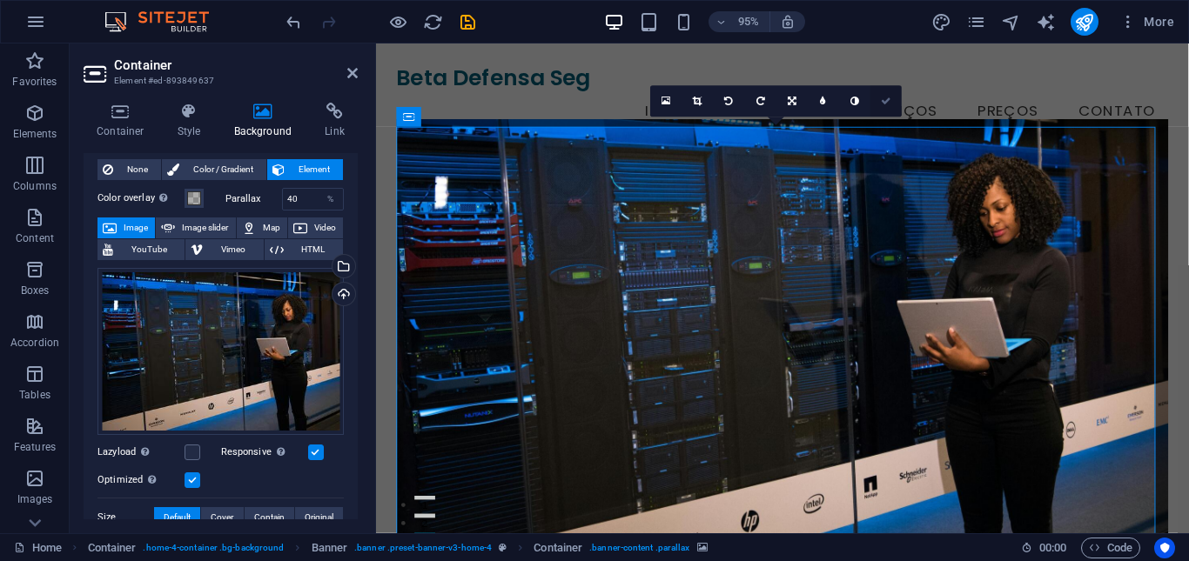
click at [885, 99] on icon at bounding box center [886, 102] width 10 height 10
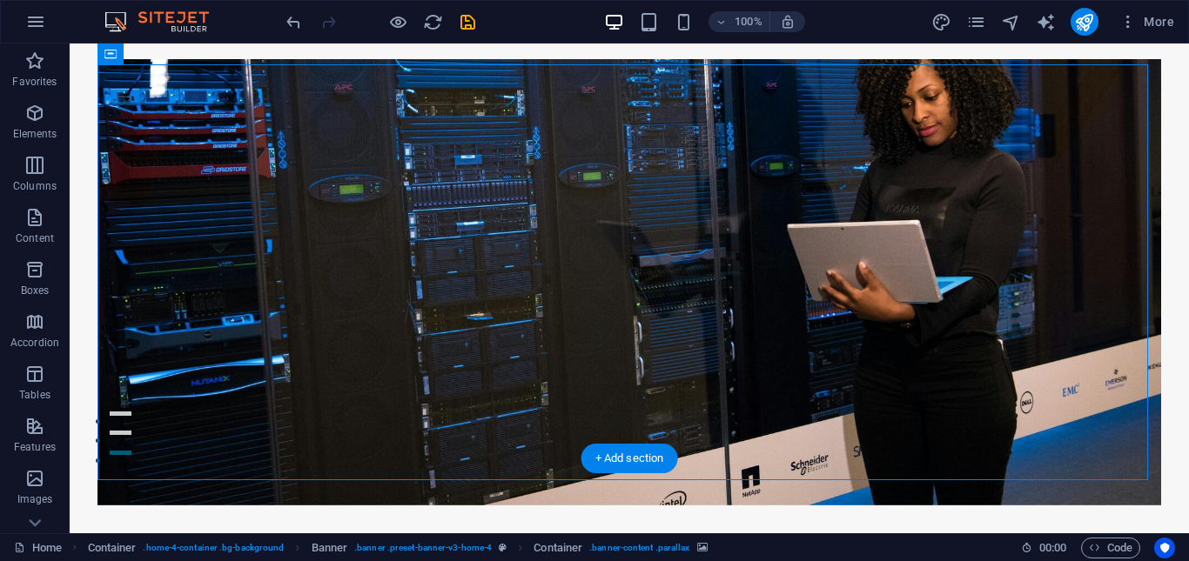
scroll to position [0, 0]
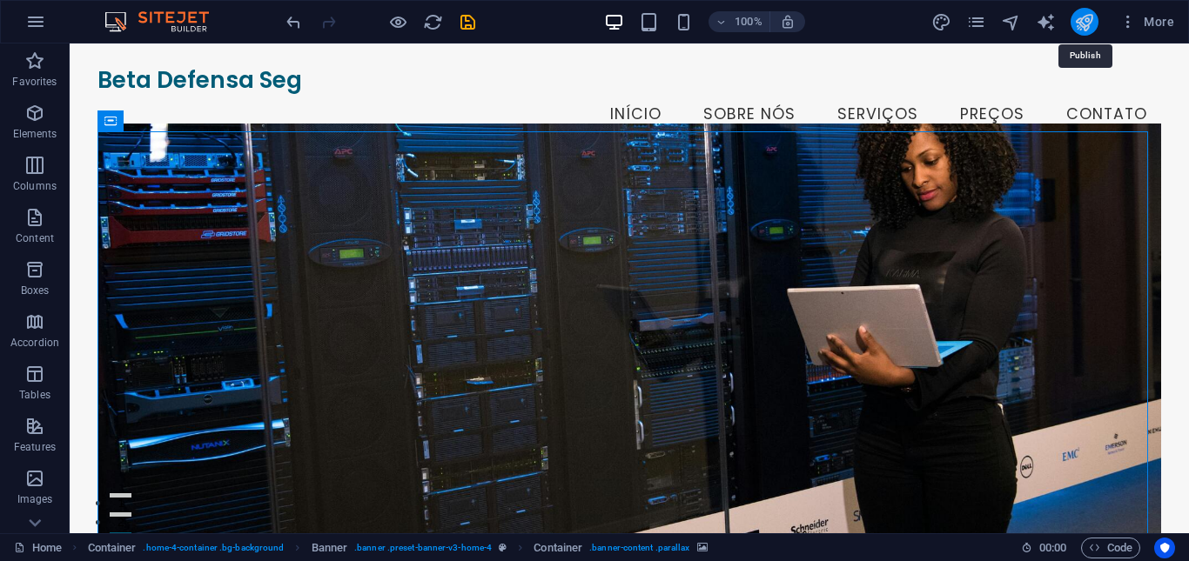
click at [1085, 30] on icon "publish" at bounding box center [1084, 22] width 20 height 20
checkbox input "false"
